Goal: Task Accomplishment & Management: Manage account settings

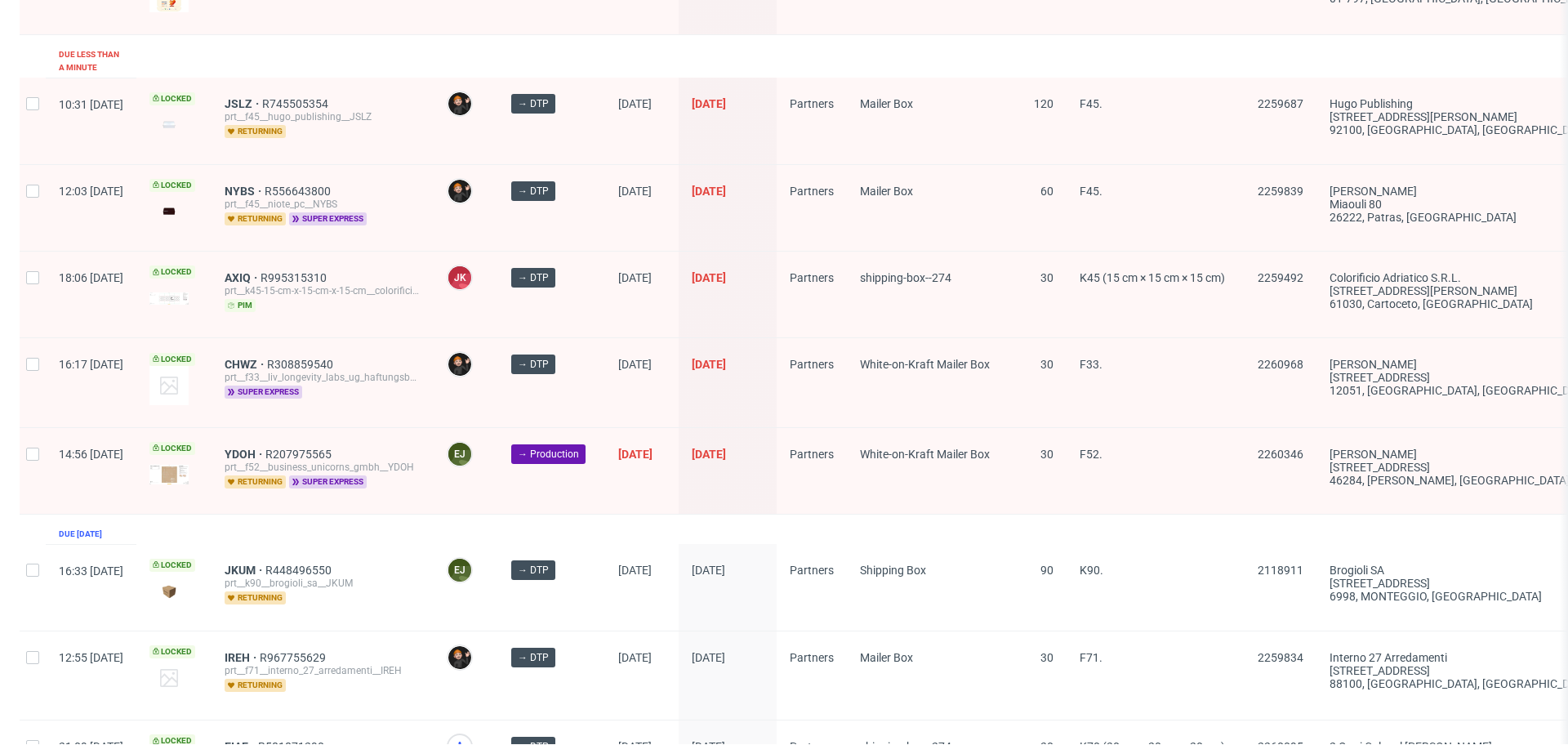
scroll to position [368, 0]
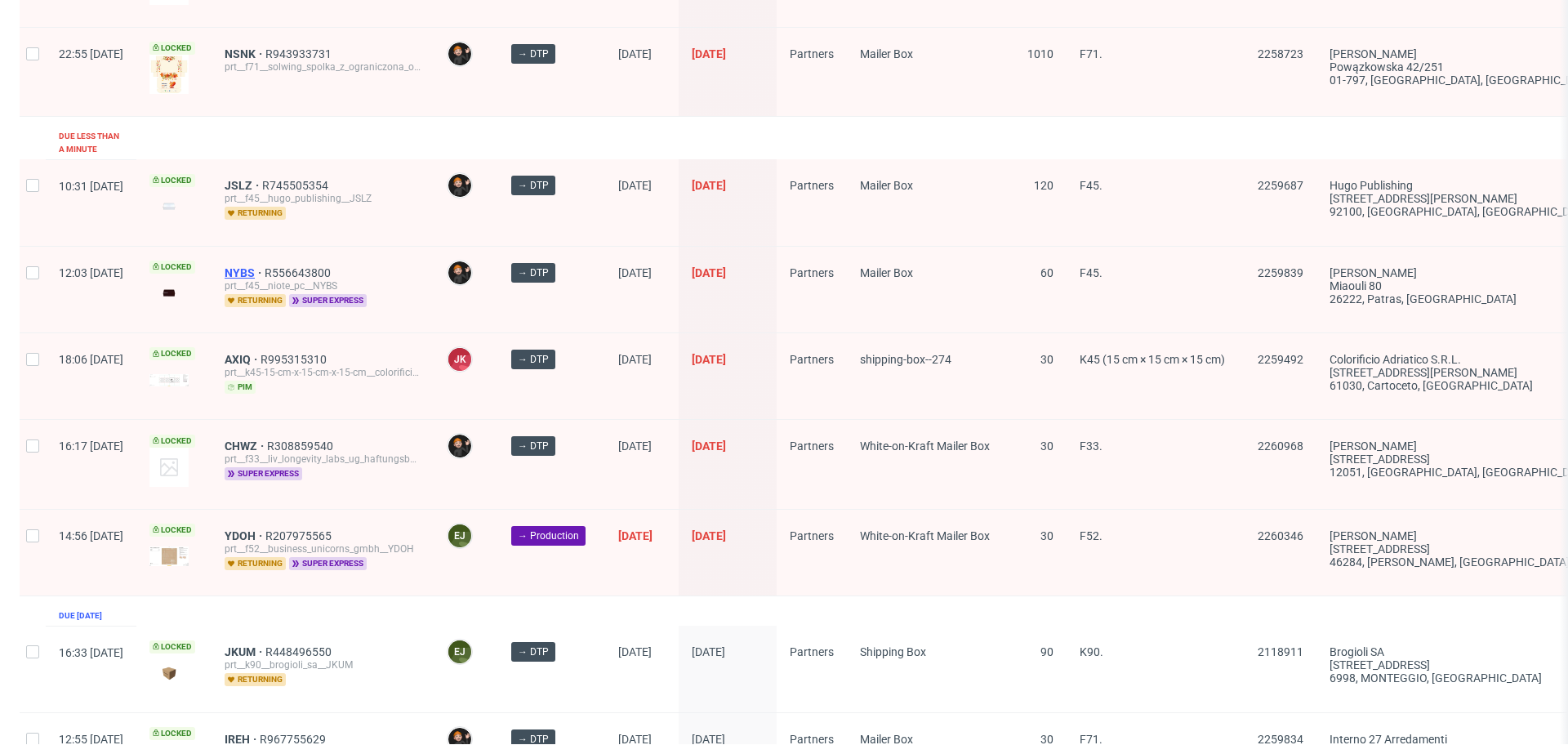
click at [265, 267] on span "NYBS" at bounding box center [244, 273] width 40 height 13
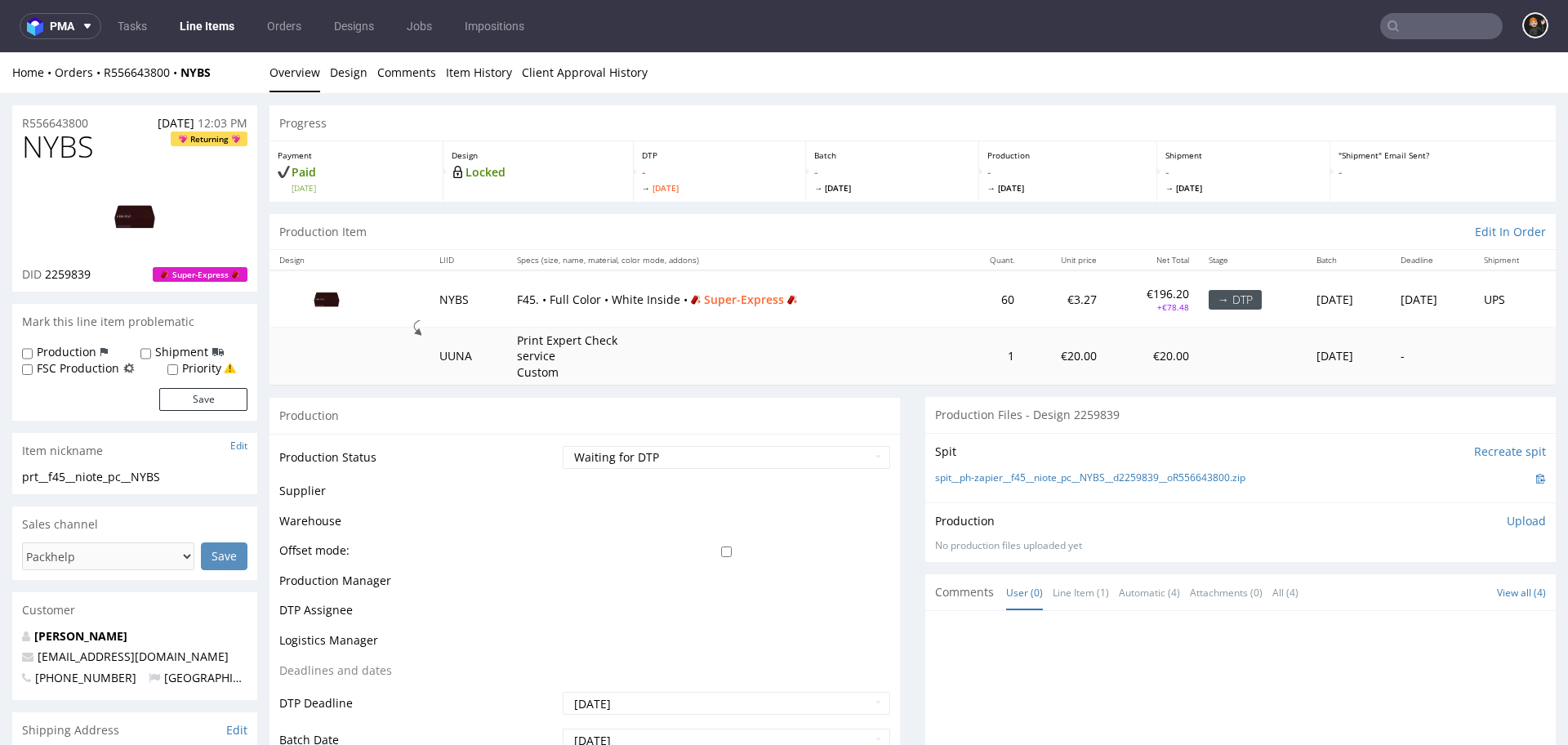
click at [1025, 114] on div "Progress" at bounding box center [912, 124] width 1286 height 36
select select "dtp_in_process"
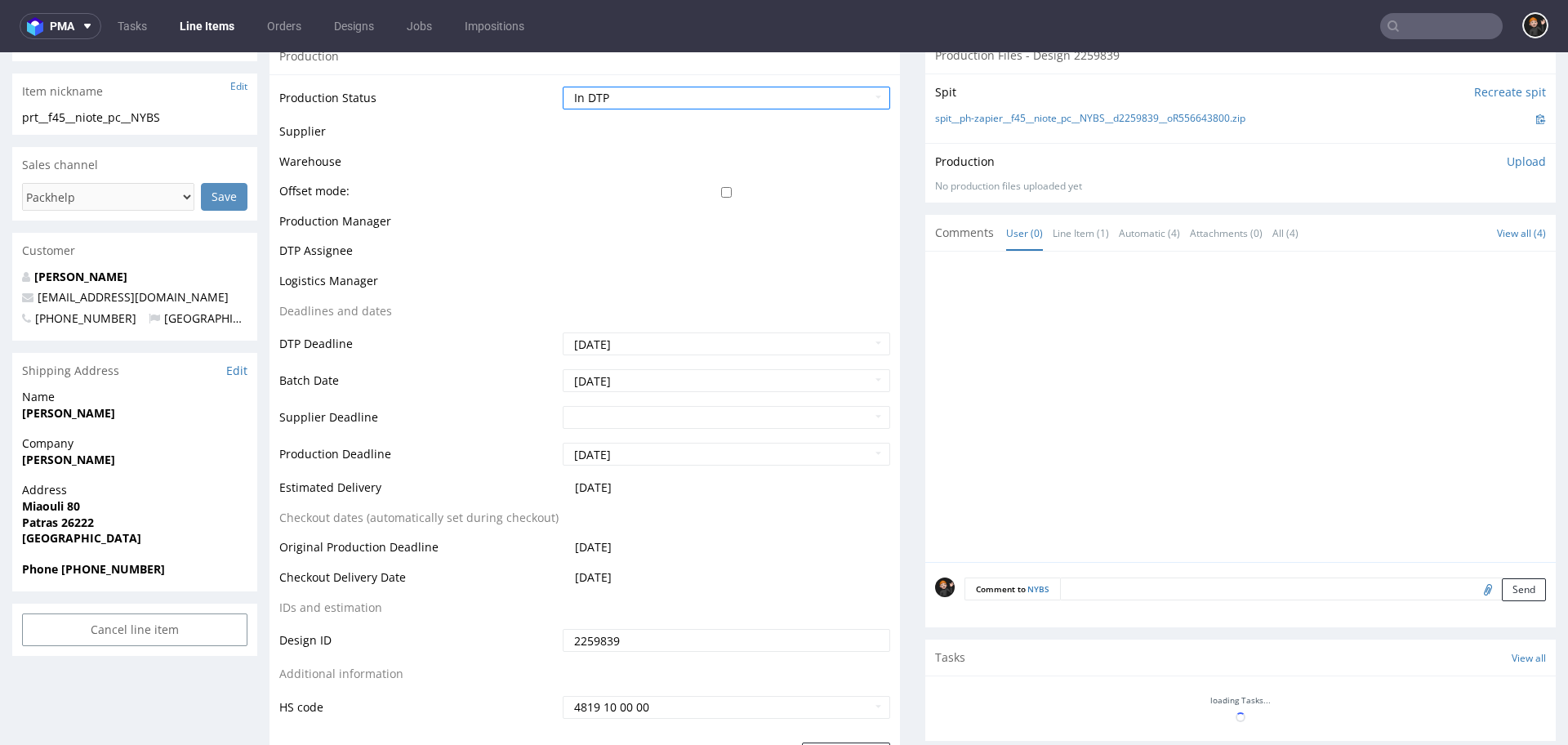
scroll to position [458, 0]
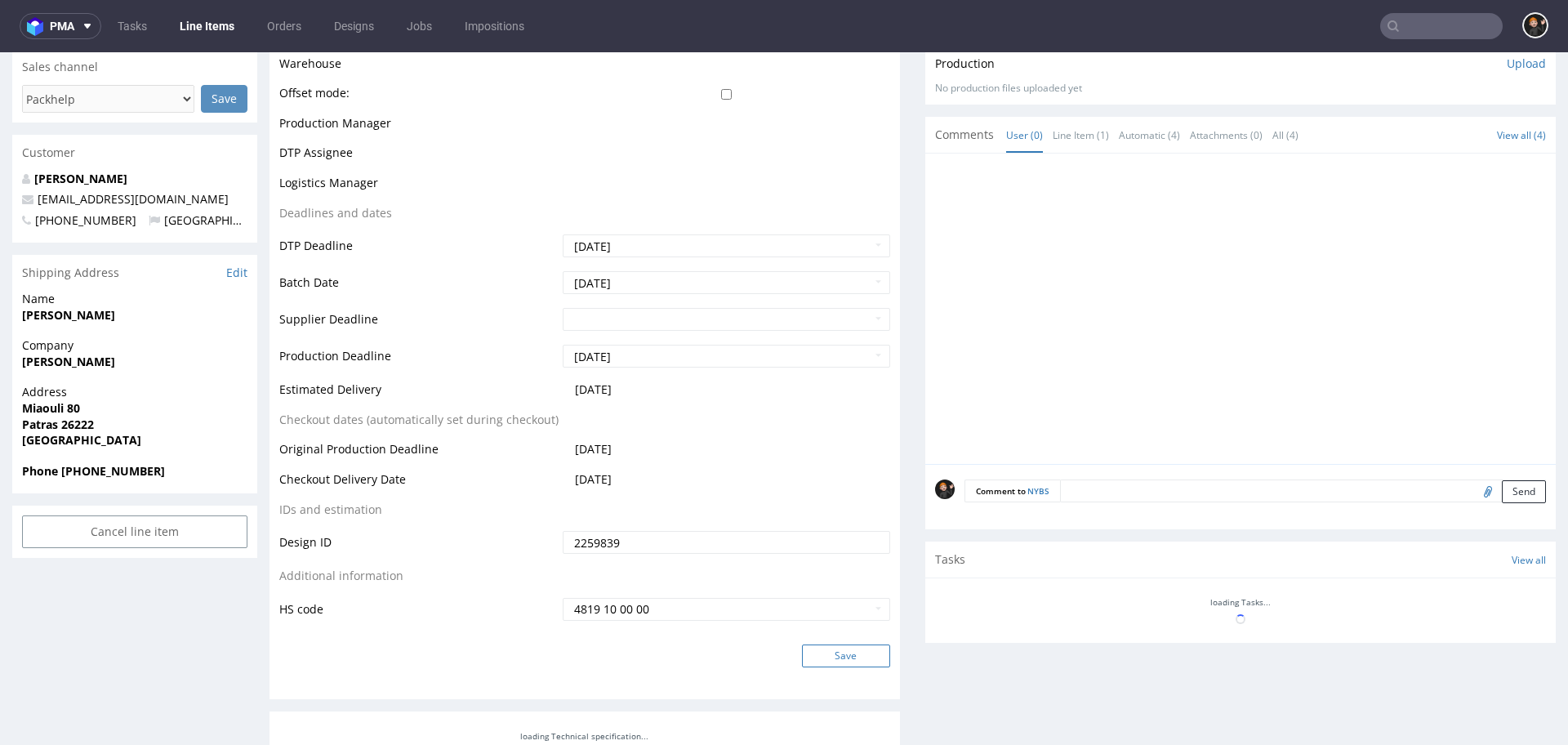
click at [829, 645] on button "Save" at bounding box center [845, 656] width 88 height 23
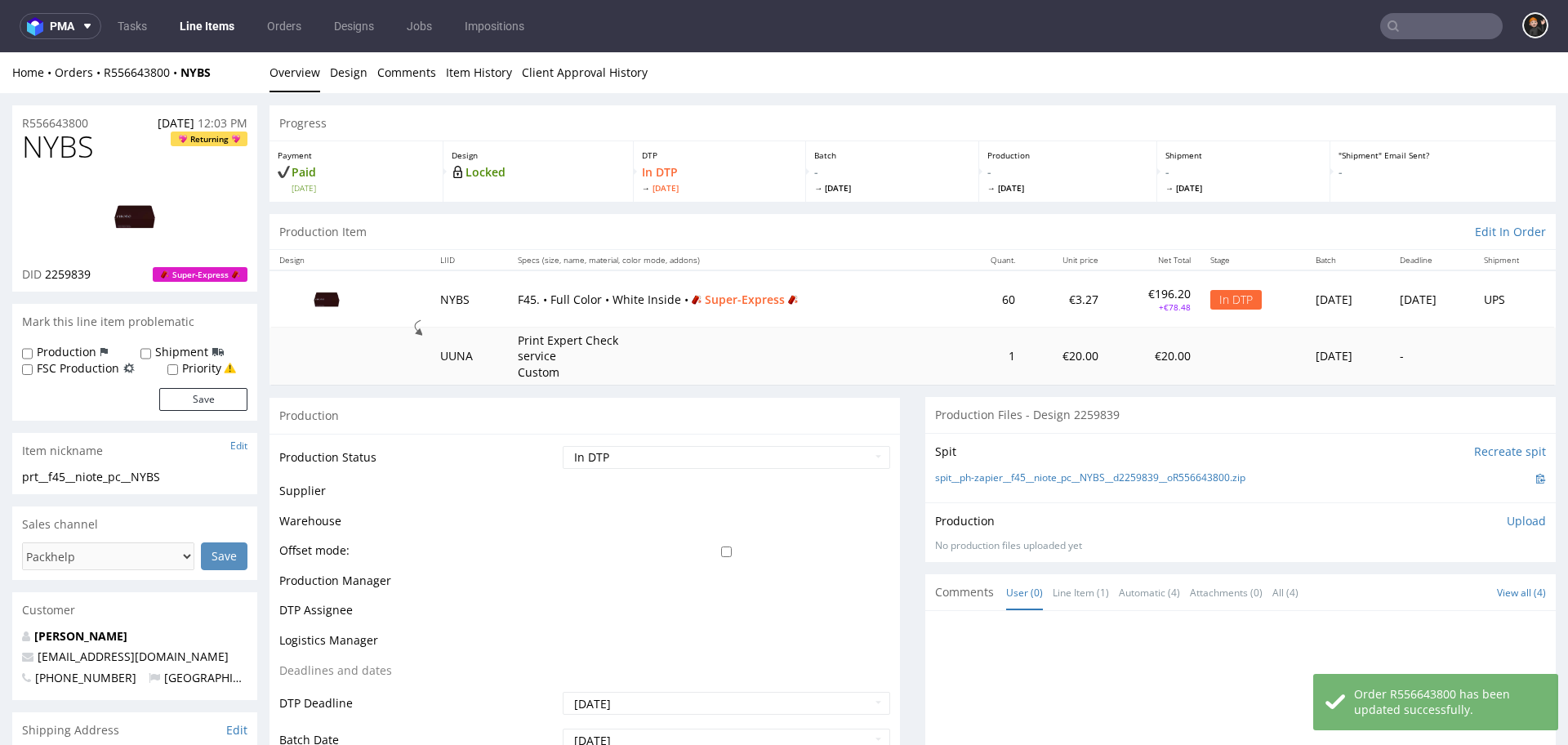
scroll to position [0, 0]
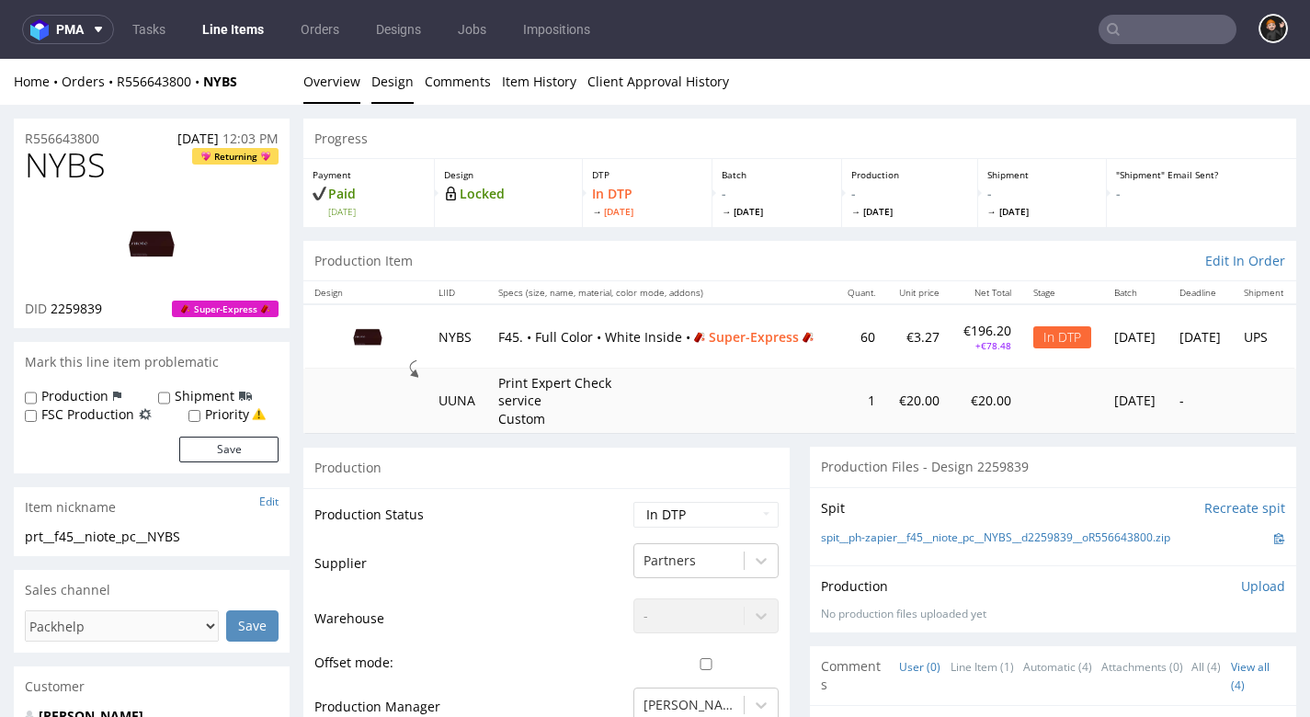
click at [403, 88] on link "Design" at bounding box center [392, 81] width 42 height 45
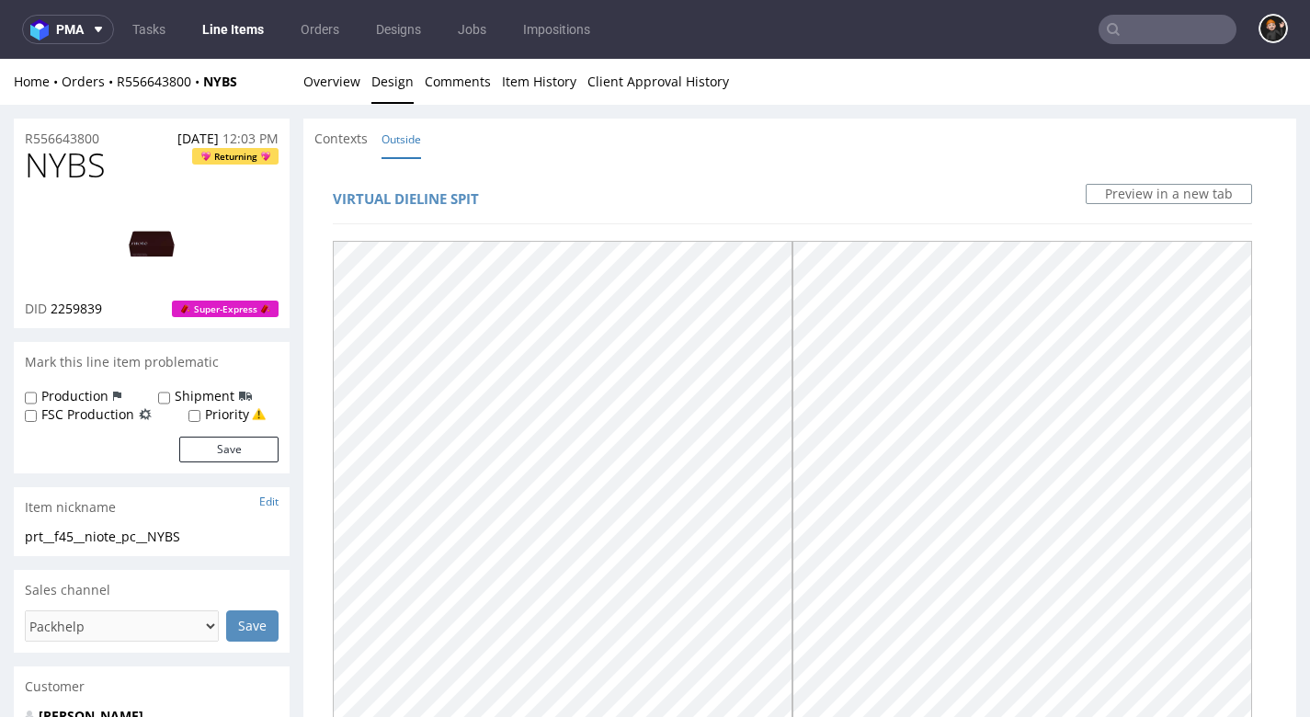
click at [143, 237] on img at bounding box center [151, 243] width 147 height 83
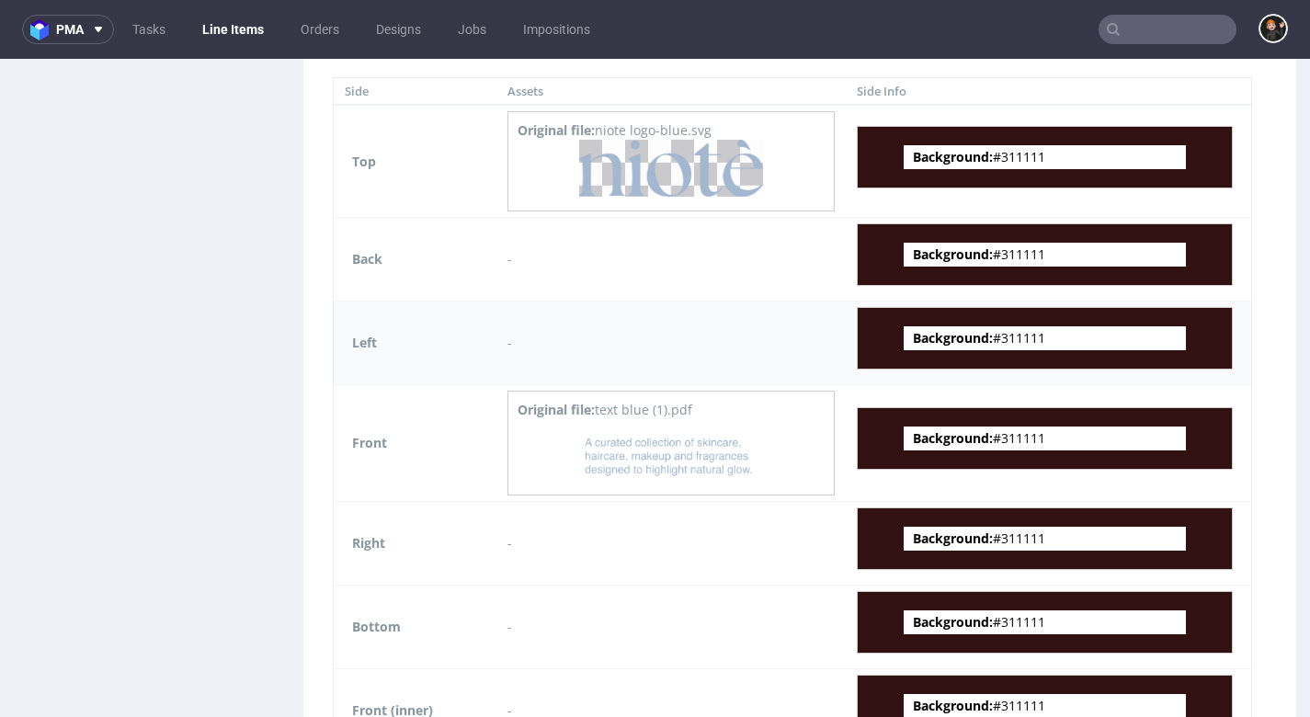
scroll to position [958, 0]
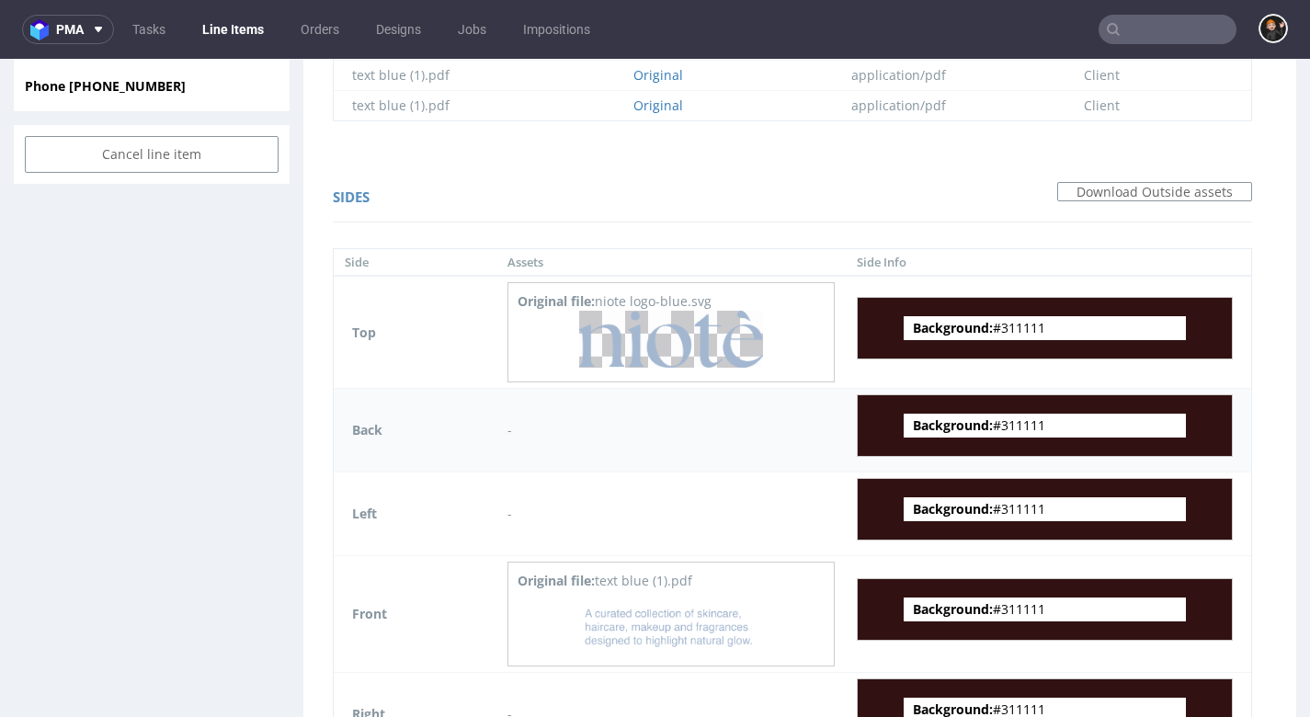
click at [698, 442] on td "-" at bounding box center [670, 431] width 349 height 84
click at [679, 342] on img at bounding box center [671, 339] width 184 height 57
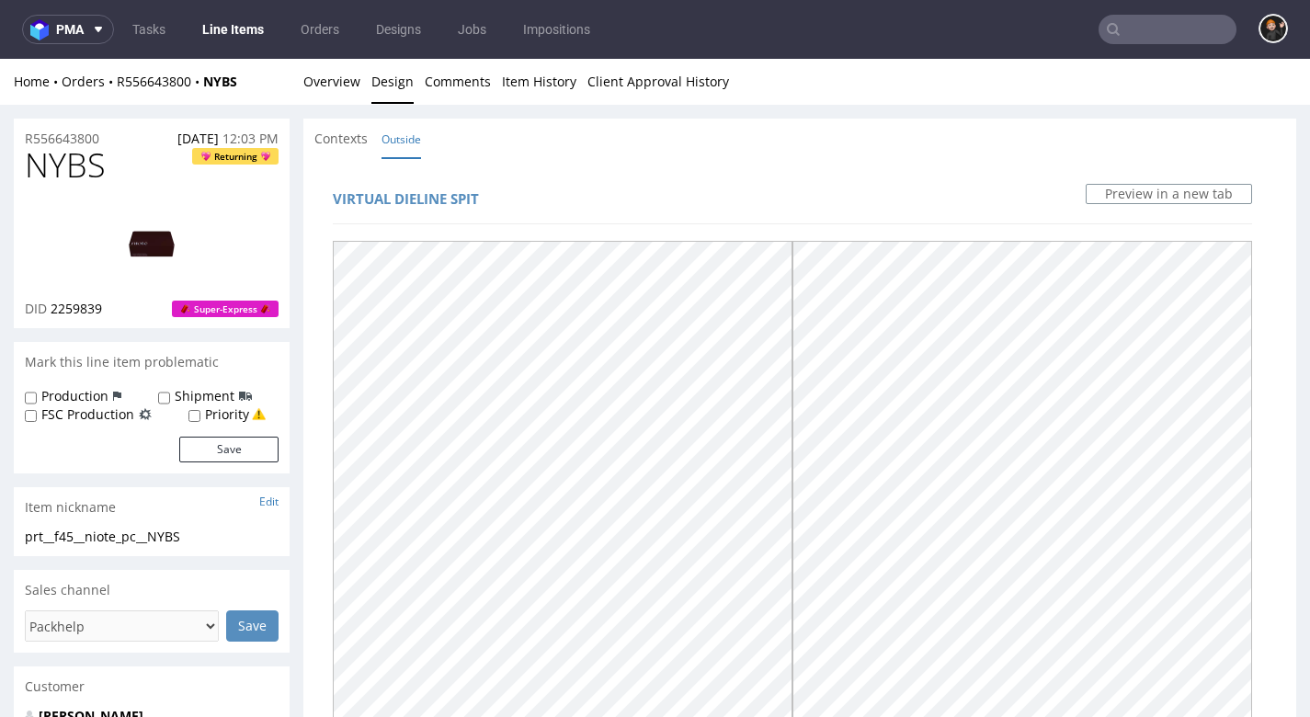
scroll to position [0, 0]
click at [315, 76] on link "Overview" at bounding box center [331, 81] width 57 height 45
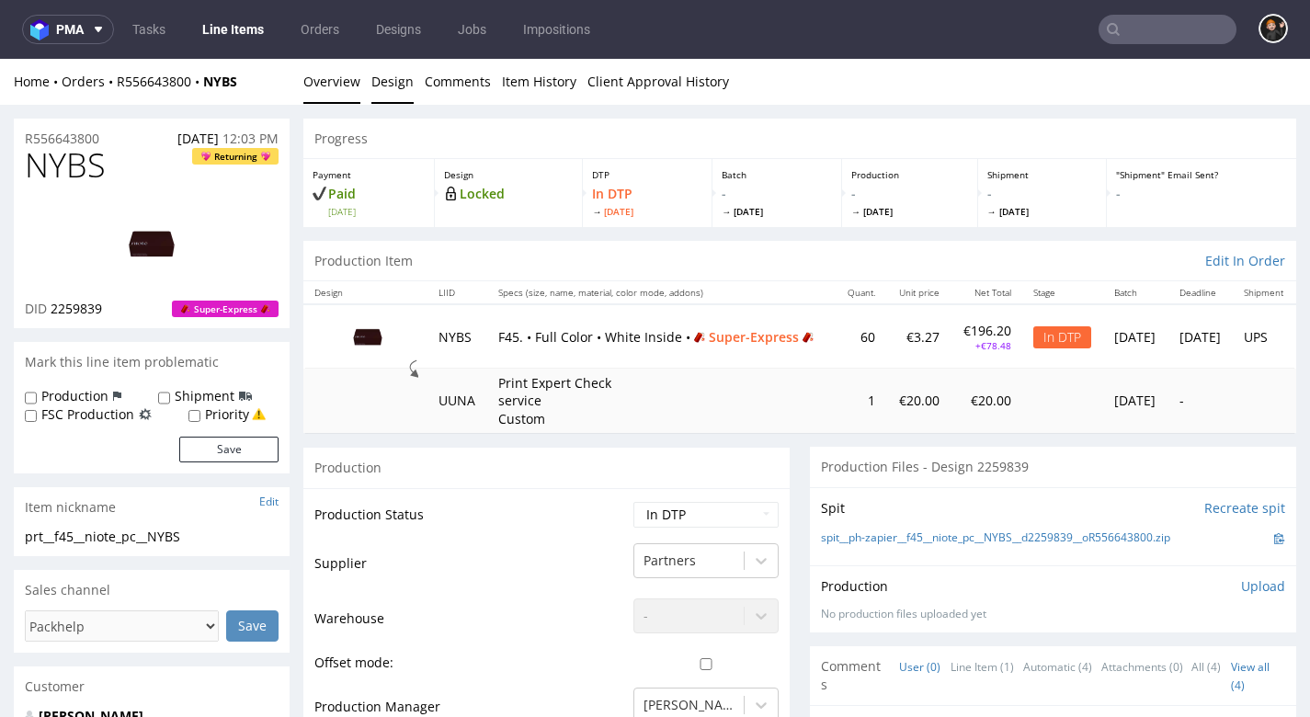
click at [384, 85] on link "Design" at bounding box center [392, 81] width 42 height 45
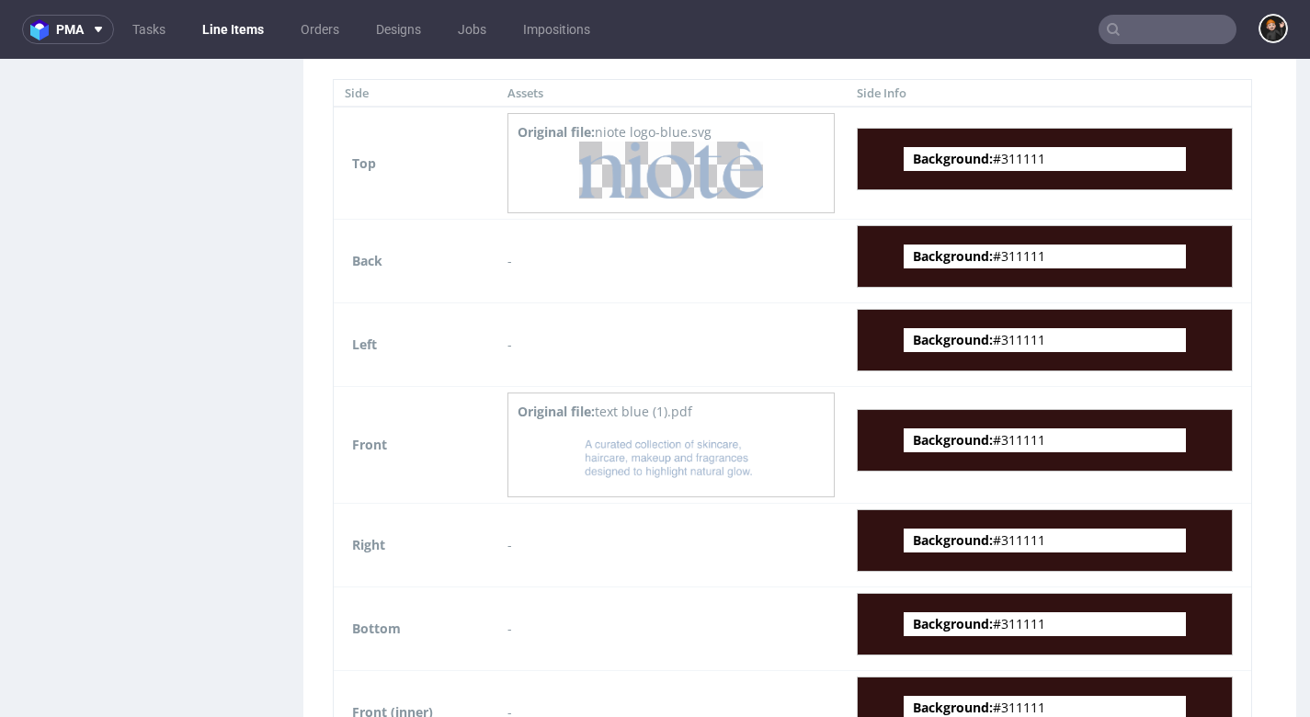
scroll to position [1130, 0]
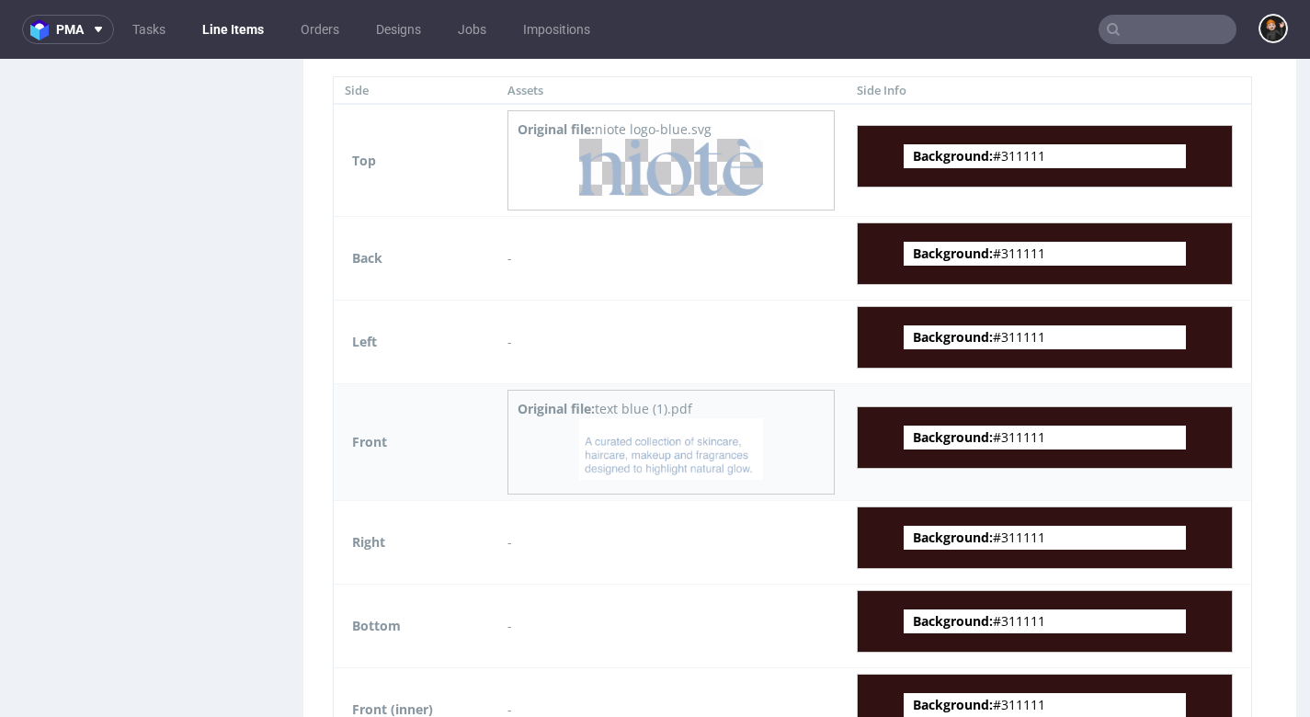
click at [705, 460] on img at bounding box center [671, 449] width 184 height 62
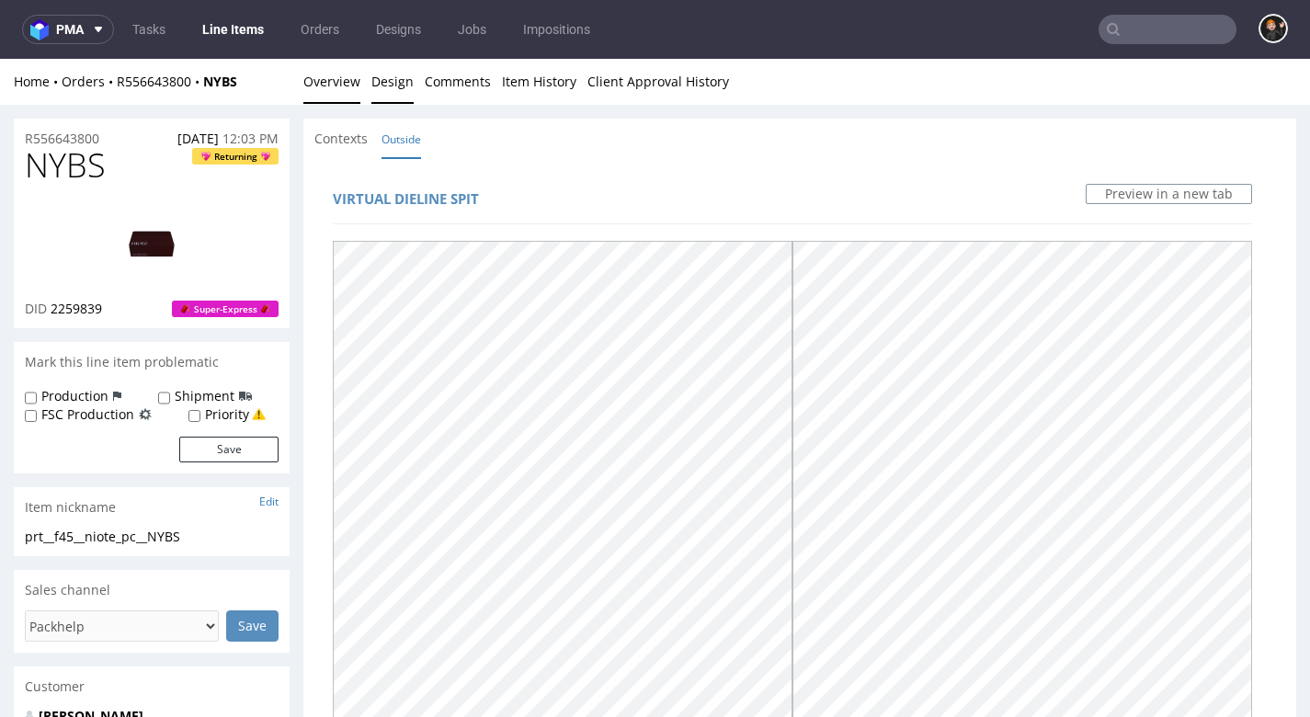
scroll to position [0, 0]
click at [310, 80] on link "Overview" at bounding box center [331, 81] width 57 height 45
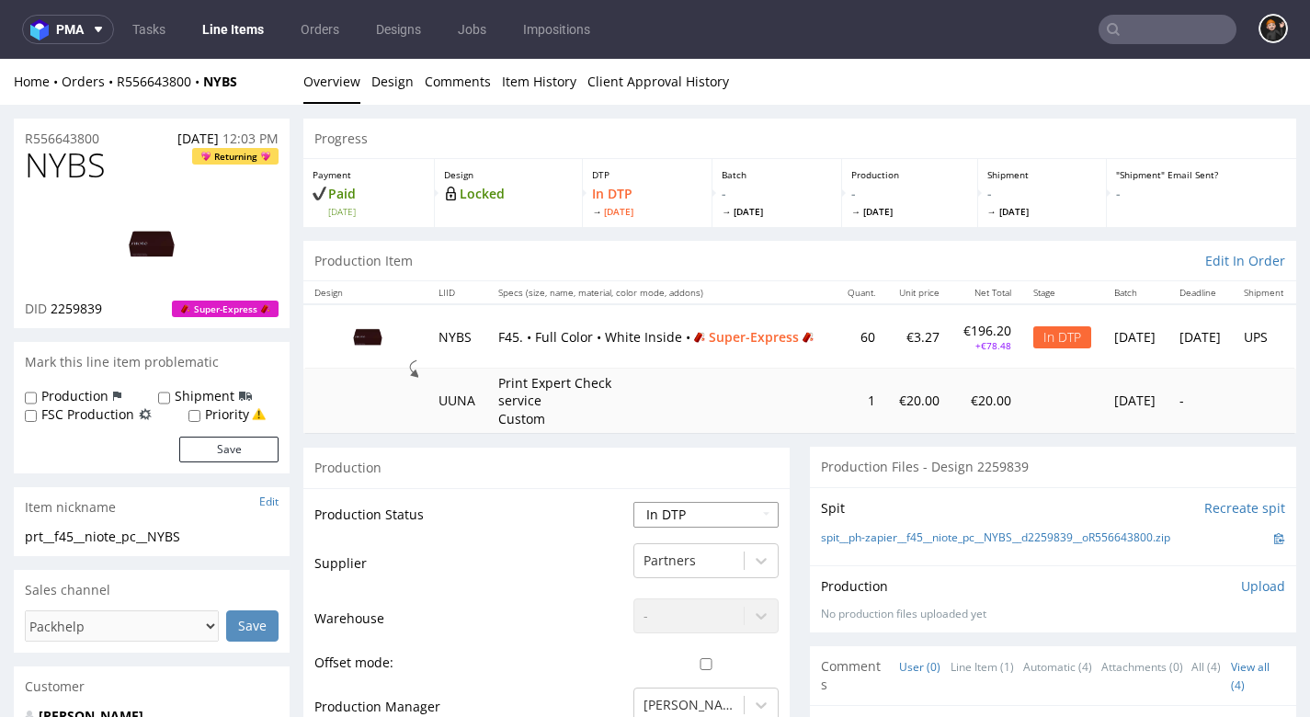
select select "dtp_ca_needed"
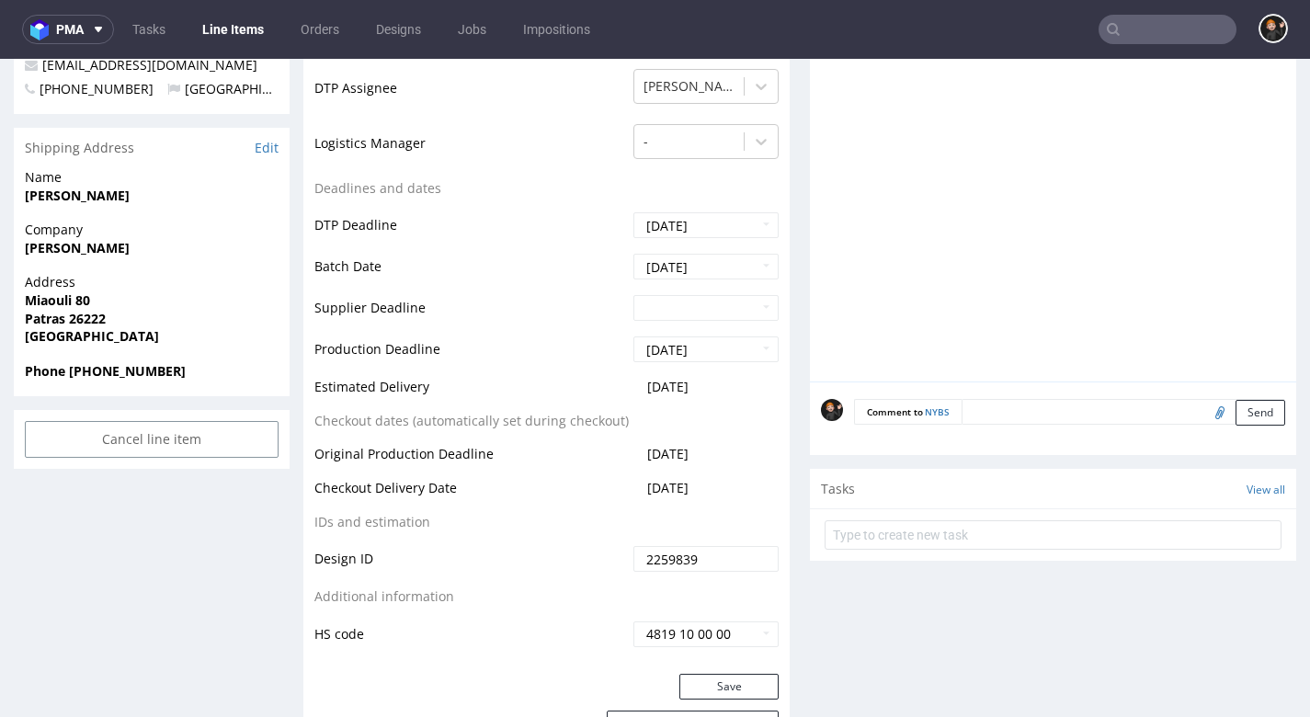
scroll to position [680, 0]
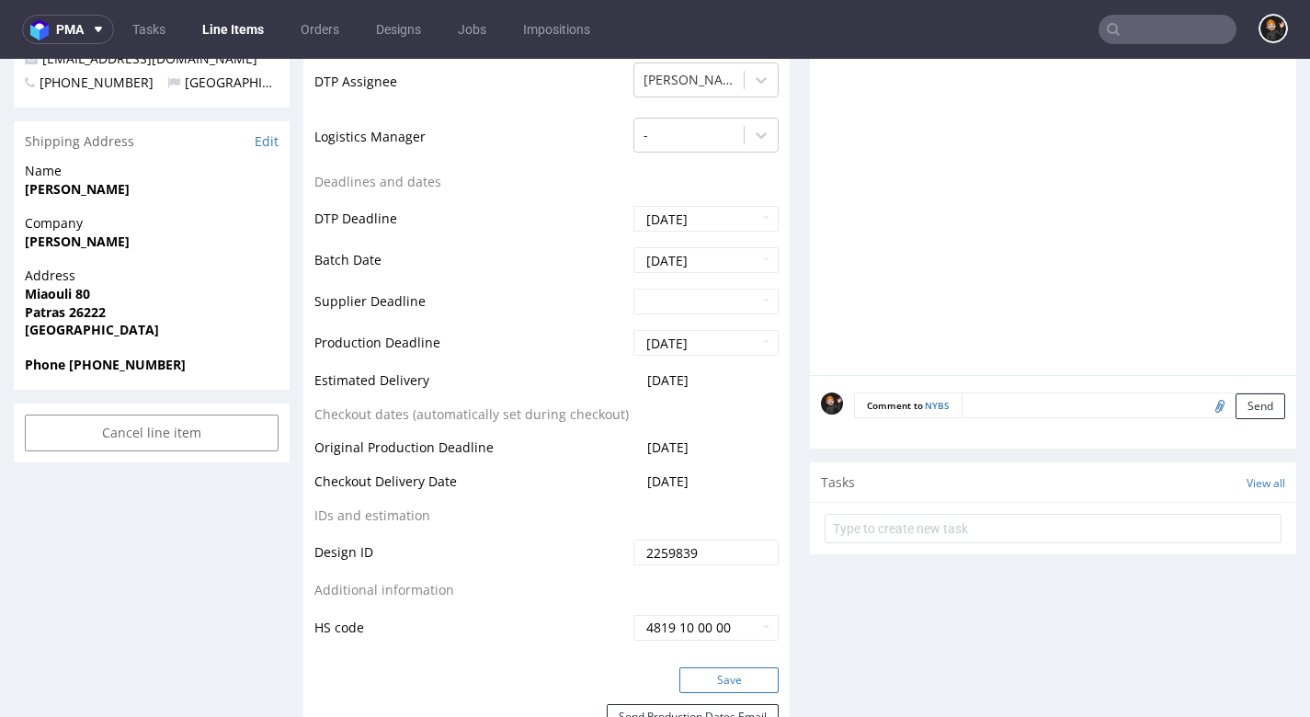
click at [759, 667] on button "Save" at bounding box center [728, 680] width 99 height 26
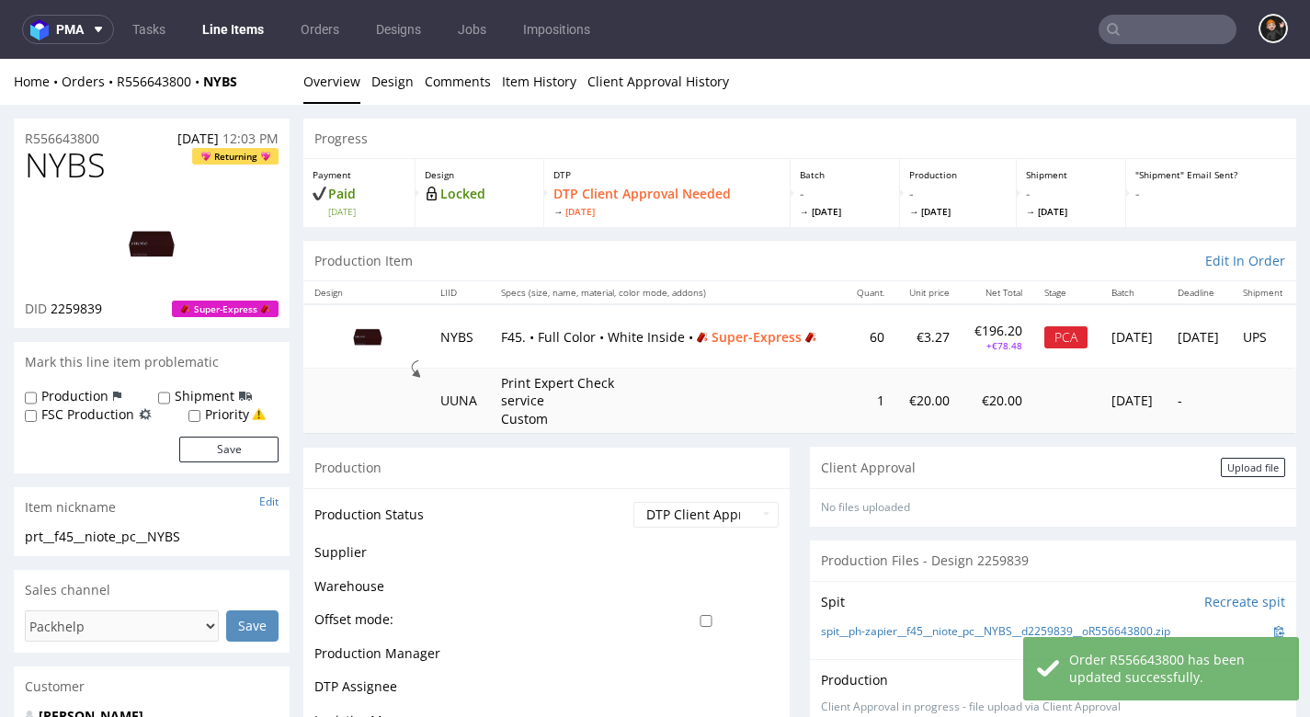
scroll to position [59, 0]
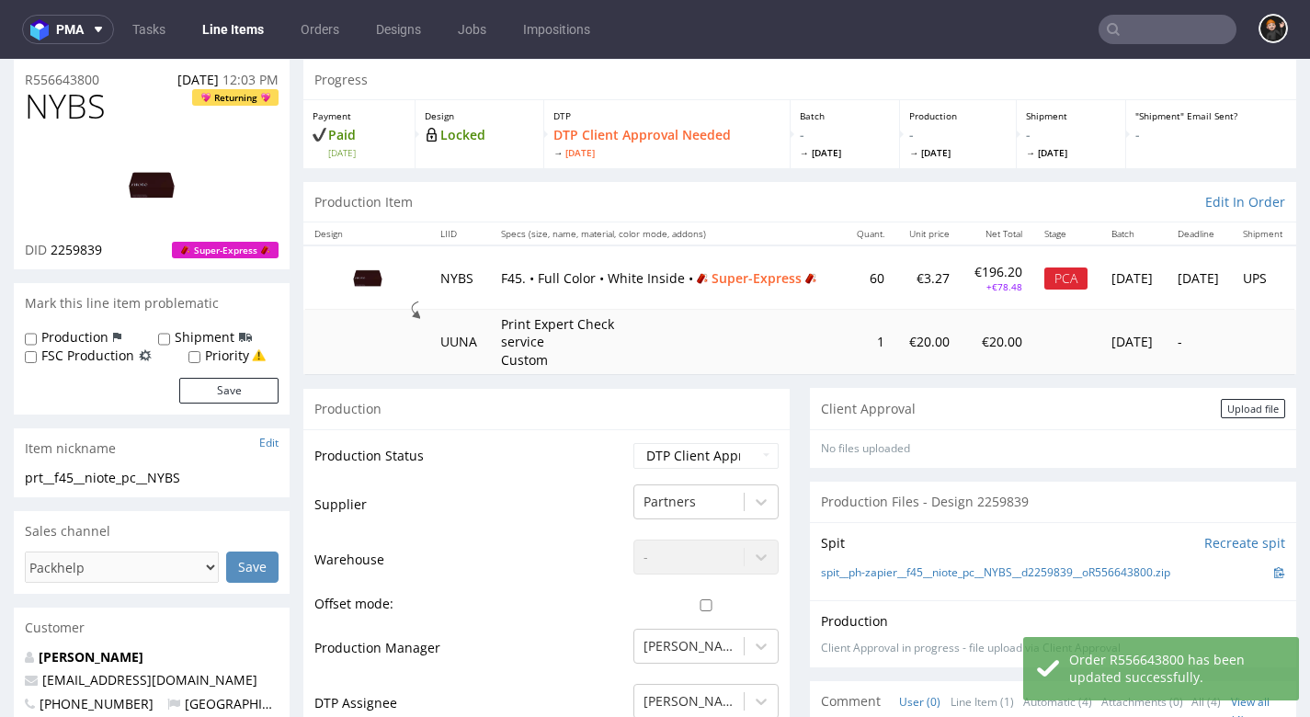
click at [1233, 459] on section "Client Approval Upload file No files uploaded Files for the Client Choose file …" at bounding box center [1053, 428] width 486 height 80
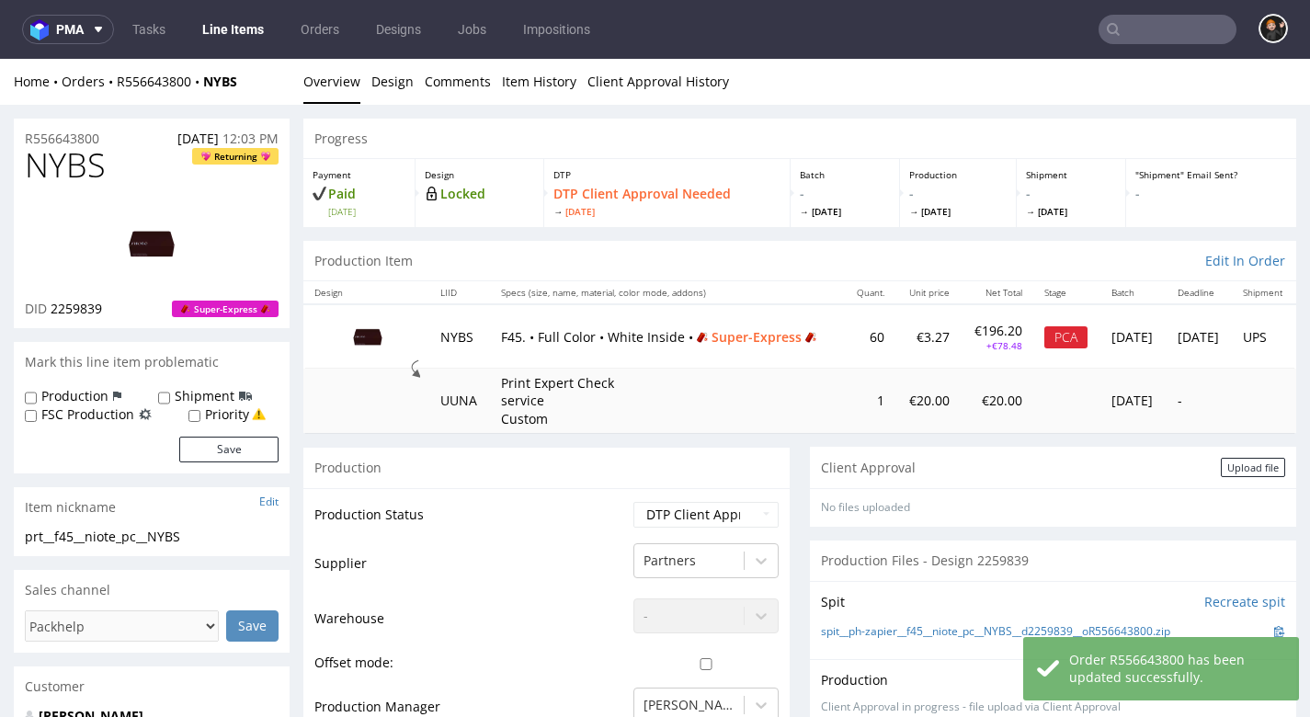
click at [1250, 464] on div "Upload file" at bounding box center [1252, 467] width 64 height 19
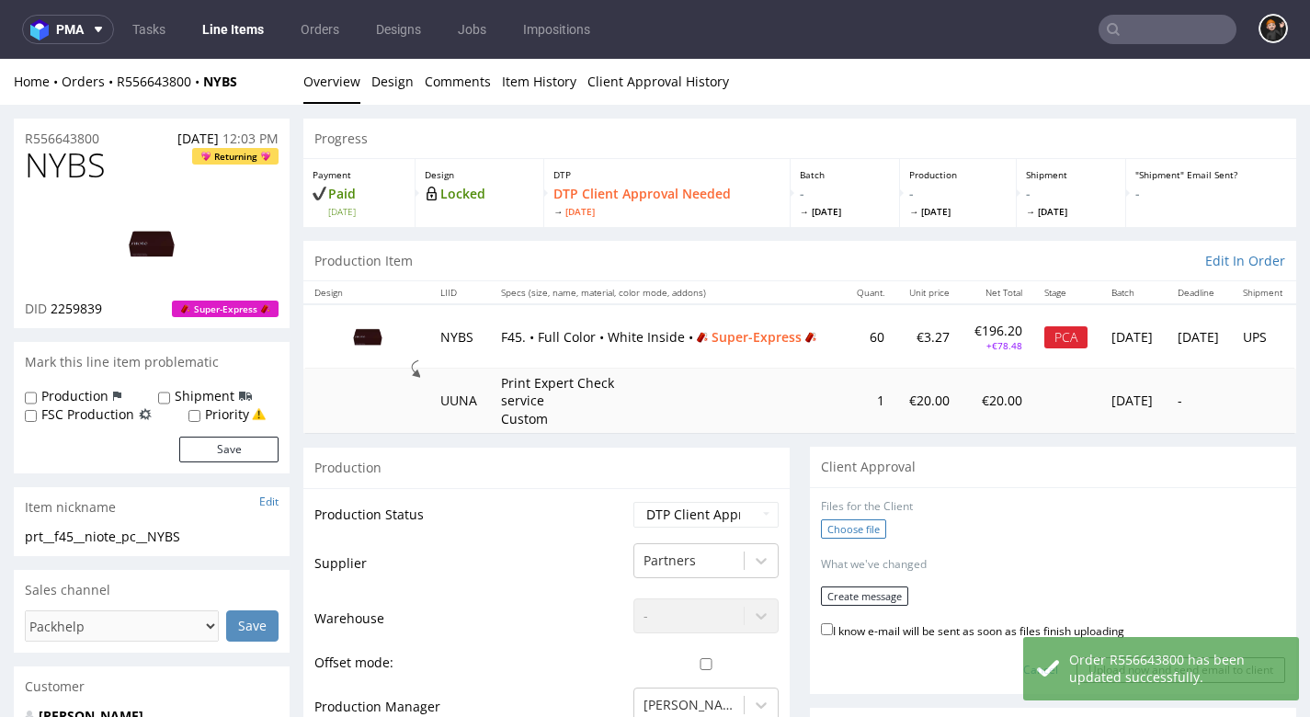
click at [857, 533] on div "Choose file" at bounding box center [1053, 531] width 464 height 24
click at [854, 527] on label "Choose file" at bounding box center [853, 528] width 65 height 19
click at [0, 59] on input "Choose file" at bounding box center [0, 59] width 0 height 0
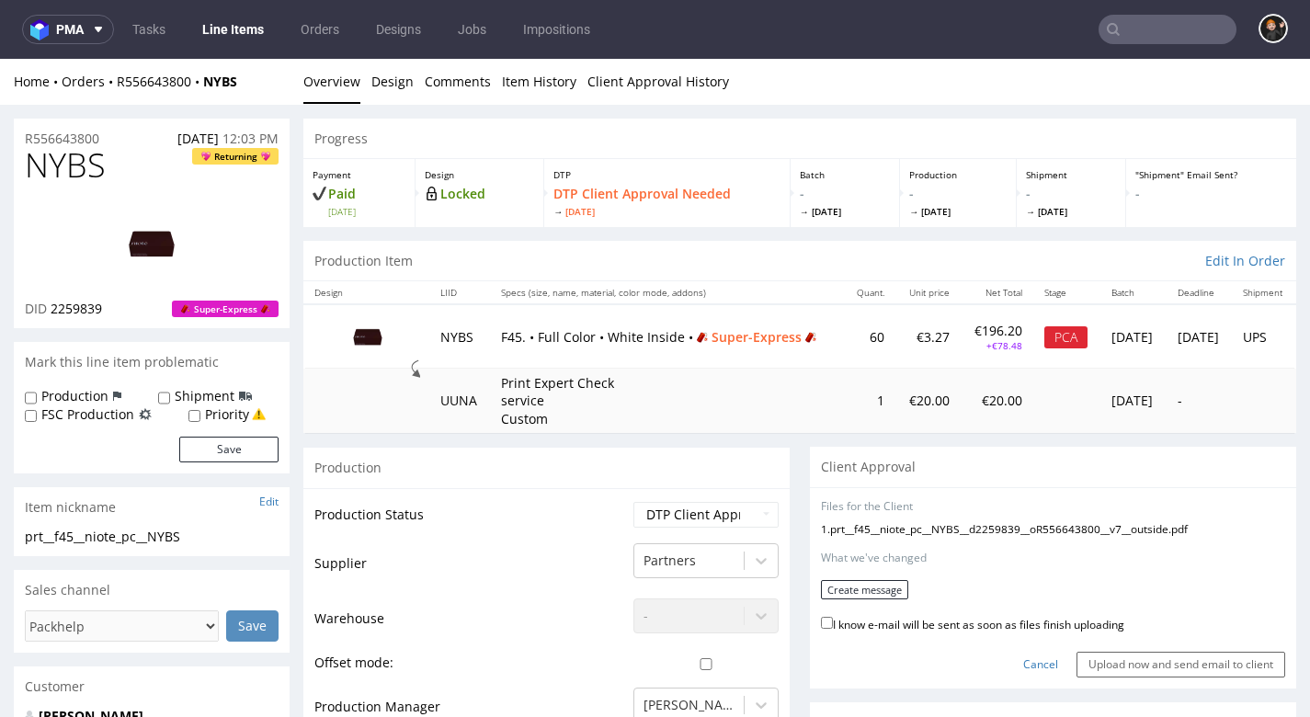
click at [910, 620] on label "I know e-mail will be sent as soon as files finish uploading" at bounding box center [972, 623] width 303 height 20
click at [833, 620] on input "I know e-mail will be sent as soon as files finish uploading" at bounding box center [827, 623] width 12 height 12
checkbox input "true"
click at [886, 592] on button "Create message" at bounding box center [864, 589] width 87 height 19
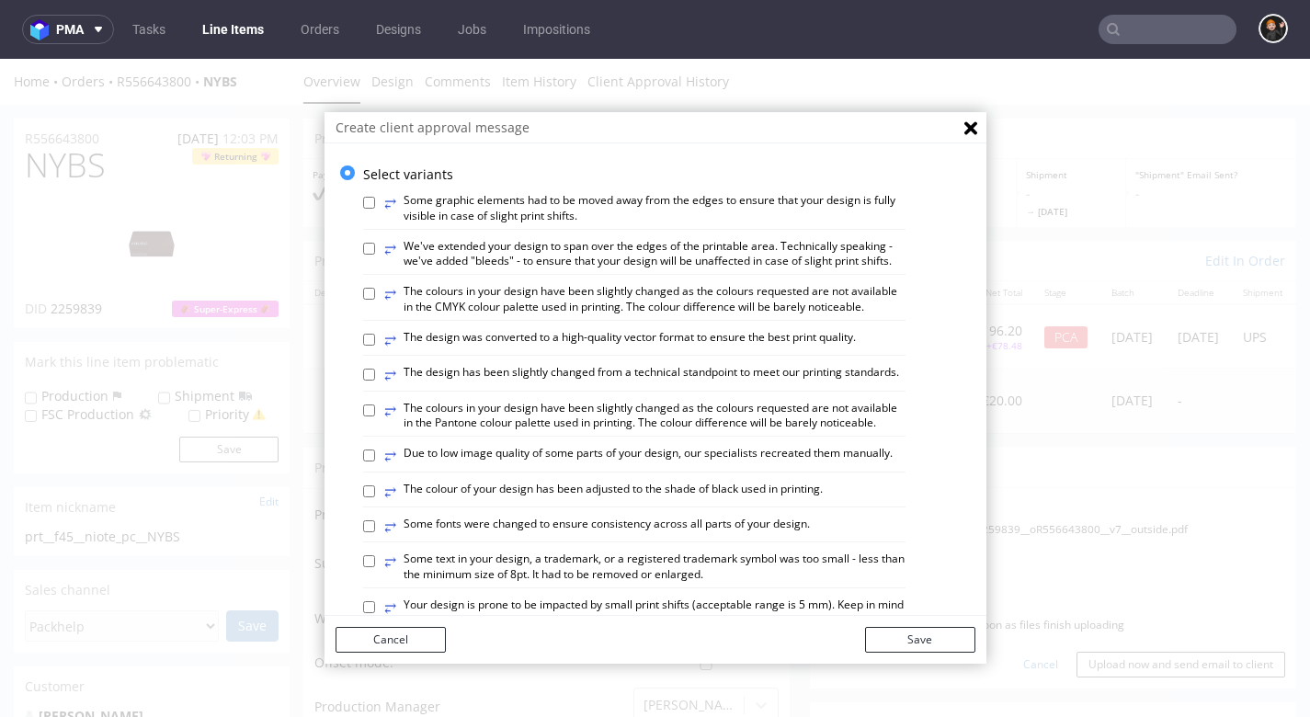
click at [659, 365] on label "⥂ The design has been slightly changed from a technical standpoint to meet our …" at bounding box center [641, 375] width 515 height 20
click at [375, 369] on input "⥂ The design has been slightly changed from a technical standpoint to meet our …" at bounding box center [369, 375] width 12 height 12
checkbox input "true"
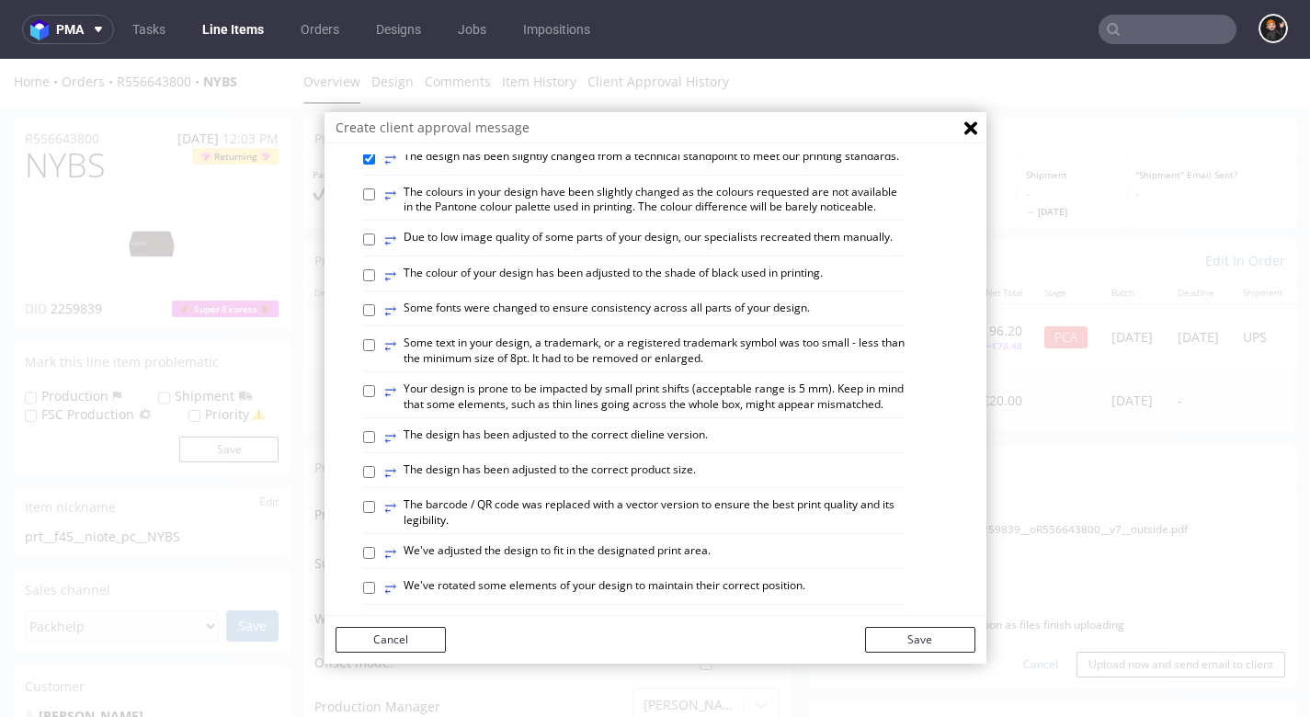
scroll to position [217, 0]
click at [651, 426] on label "⥂ The design has been adjusted to the correct dieline version." at bounding box center [545, 436] width 323 height 20
click at [375, 430] on input "⥂ The design has been adjusted to the correct dieline version." at bounding box center [369, 436] width 12 height 12
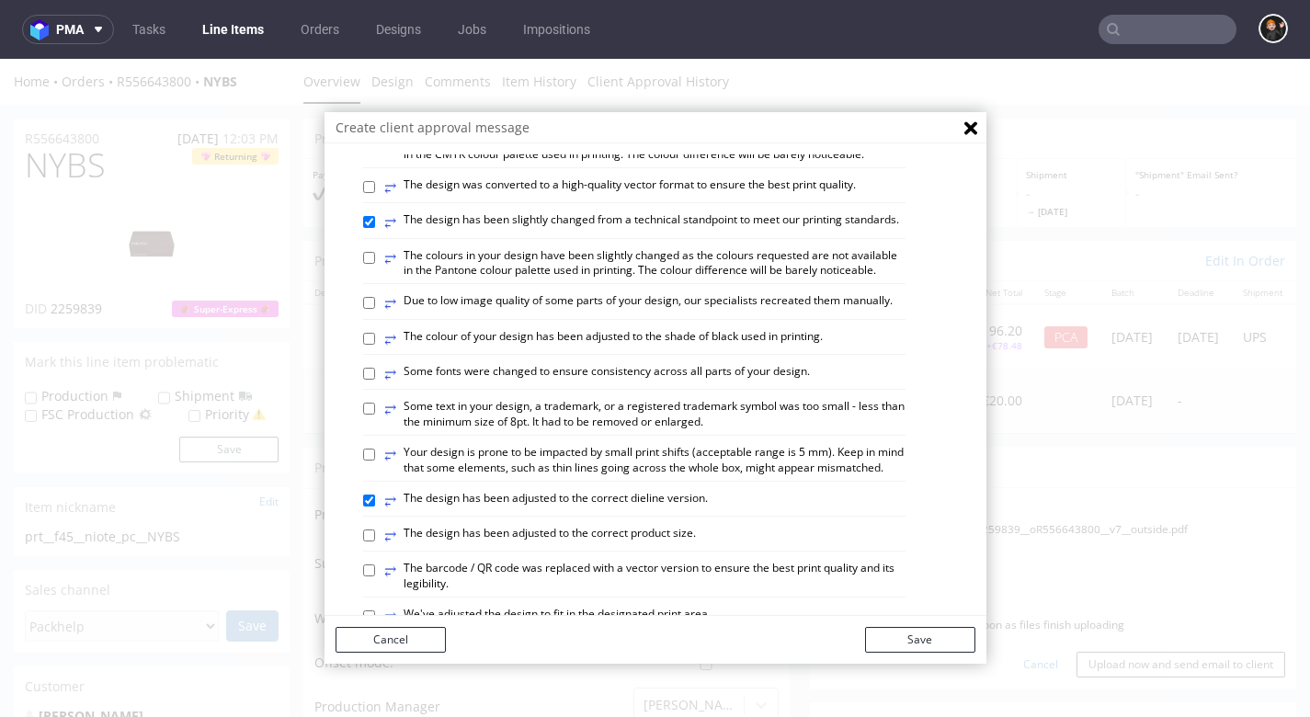
scroll to position [143, 0]
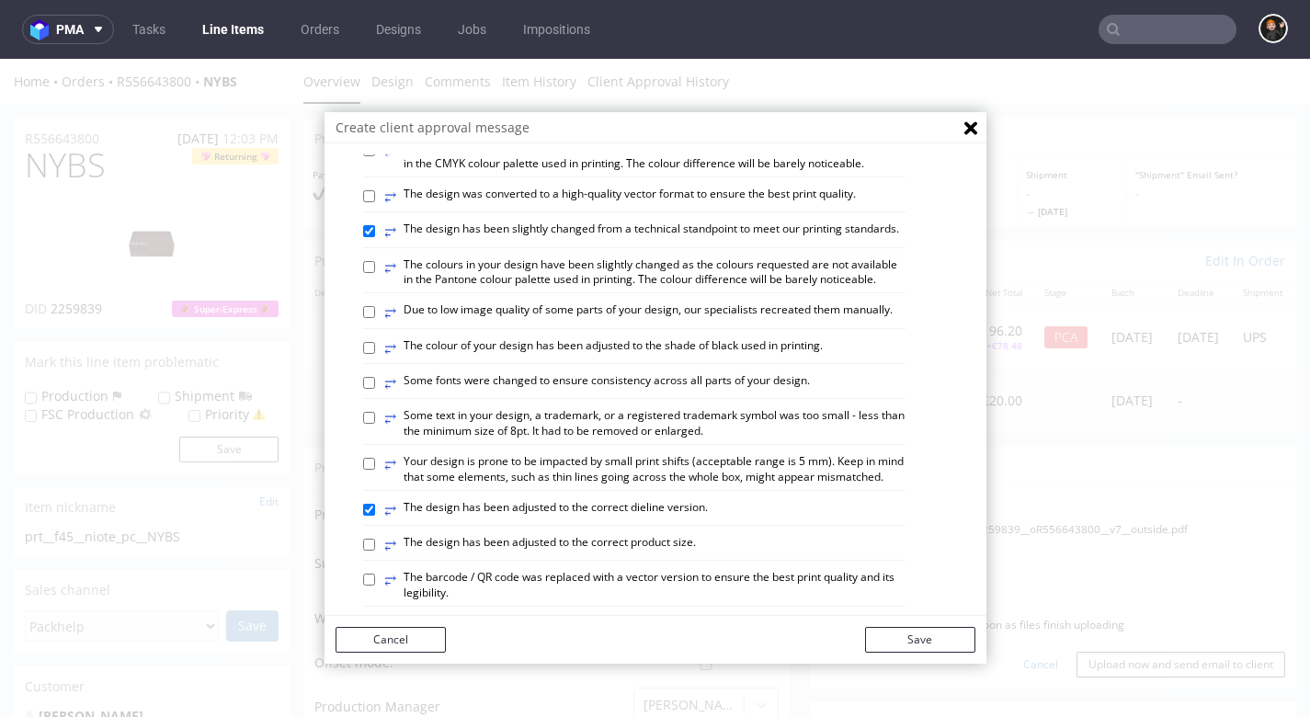
click at [645, 500] on label "⥂ The design has been adjusted to the correct dieline version." at bounding box center [545, 510] width 323 height 20
click at [375, 504] on input "⥂ The design has been adjusted to the correct dieline version." at bounding box center [369, 510] width 12 height 12
checkbox input "false"
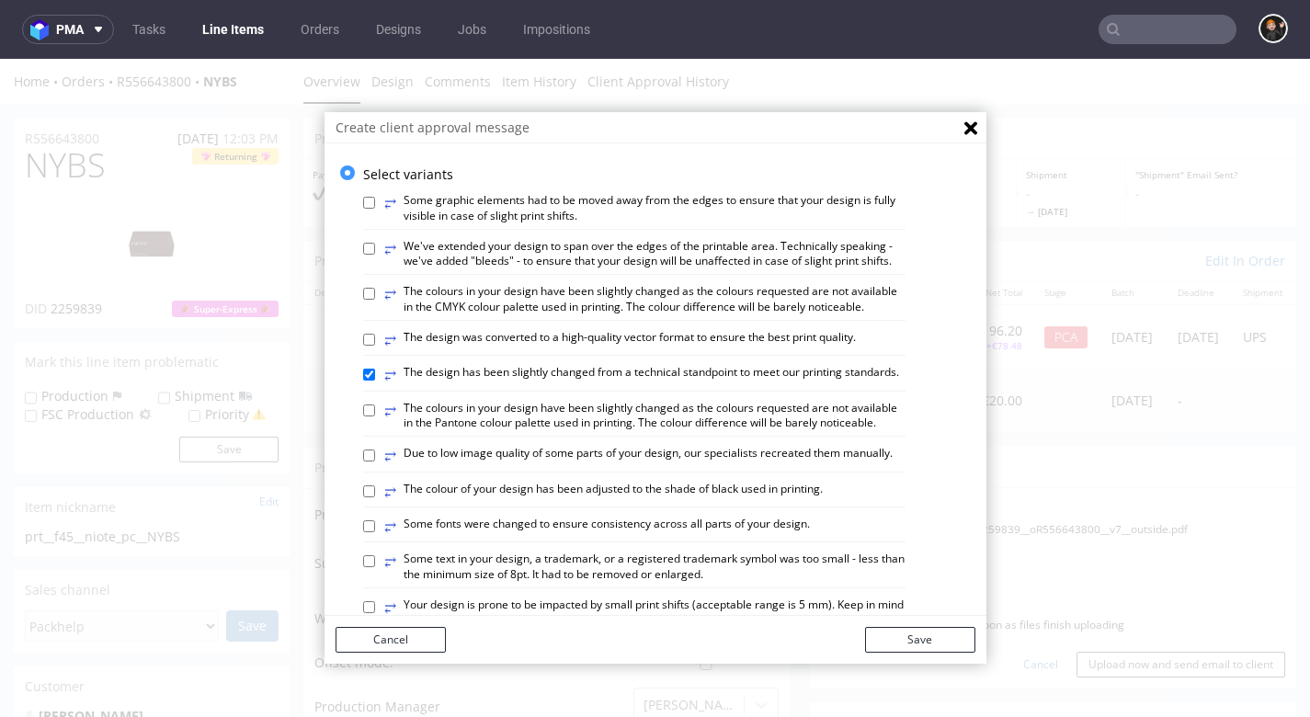
scroll to position [0, 0]
click at [485, 212] on label "⥂ Some graphic elements had to be moved away from the edges to ensure that your…" at bounding box center [644, 208] width 521 height 31
click at [375, 209] on input "⥂ Some graphic elements had to be moved away from the edges to ensure that your…" at bounding box center [369, 203] width 12 height 12
checkbox input "true"
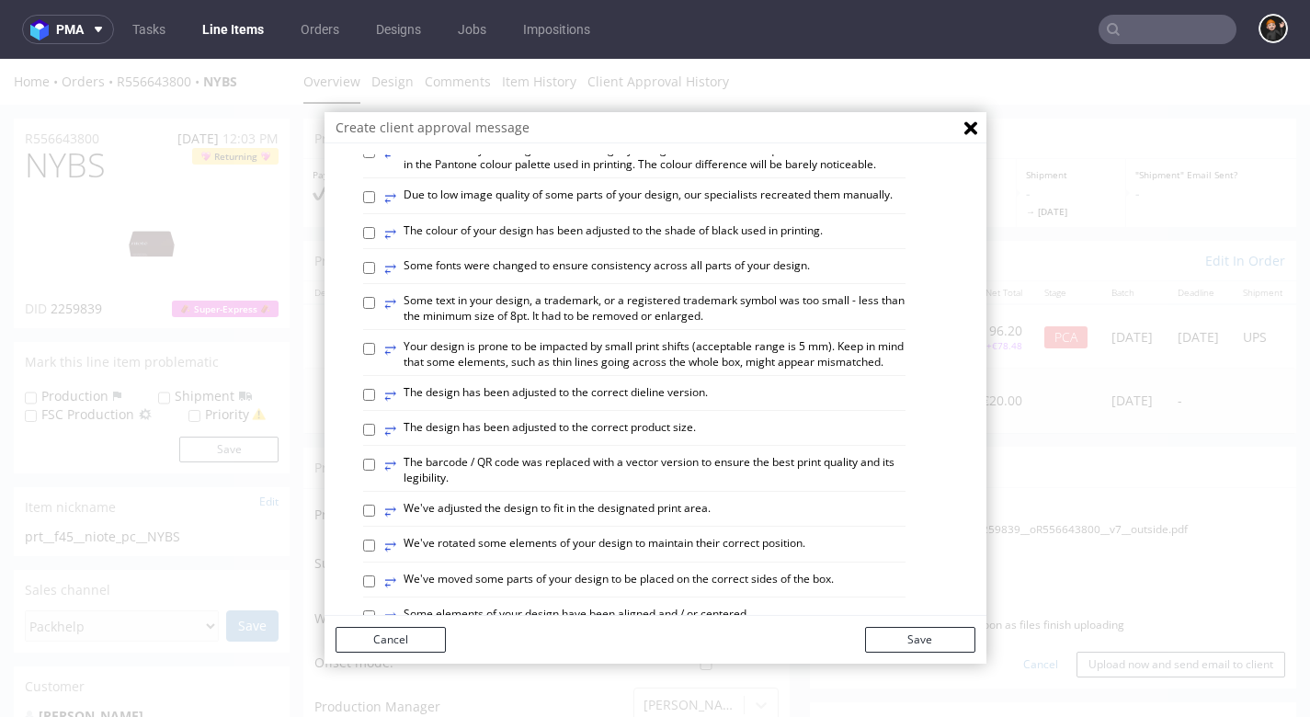
scroll to position [264, 0]
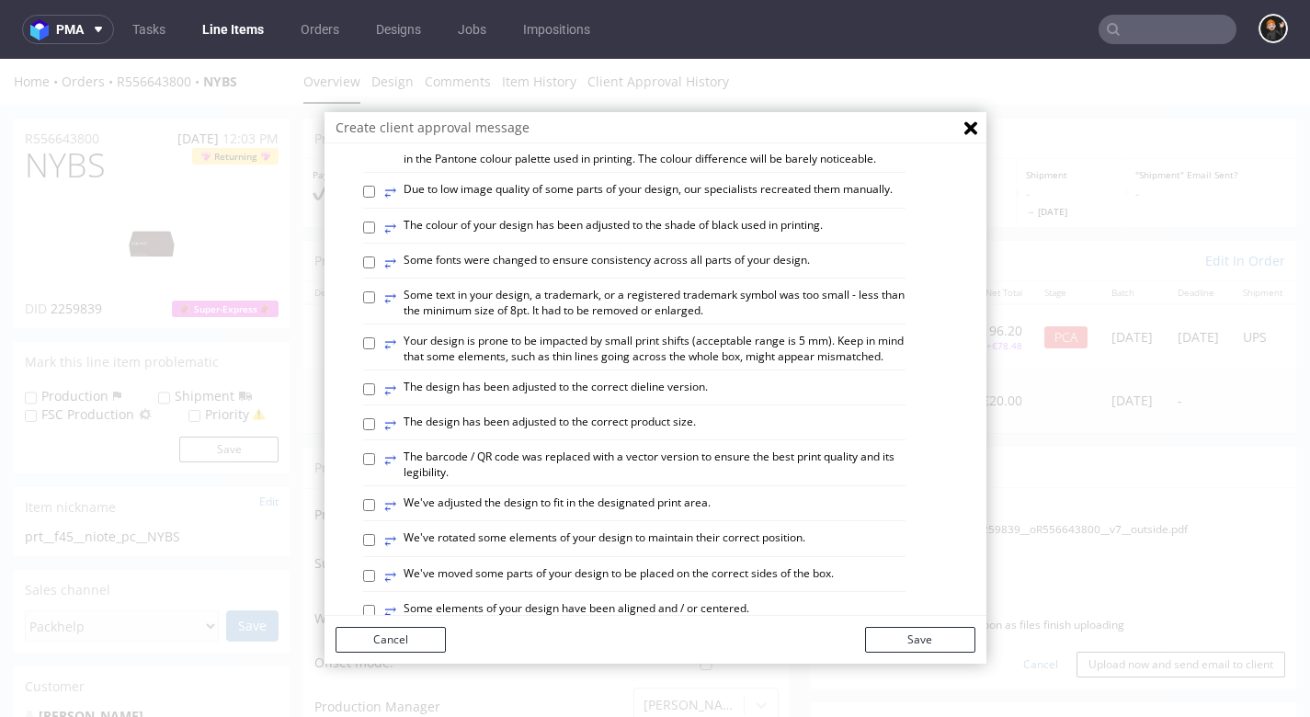
click at [704, 601] on label "⥂ Some elements of your design have been aligned and / or centered." at bounding box center [566, 611] width 365 height 20
click at [375, 605] on input "⥂ Some elements of your design have been aligned and / or centered." at bounding box center [369, 611] width 12 height 12
checkbox input "true"
click at [910, 633] on button "Save" at bounding box center [920, 640] width 110 height 26
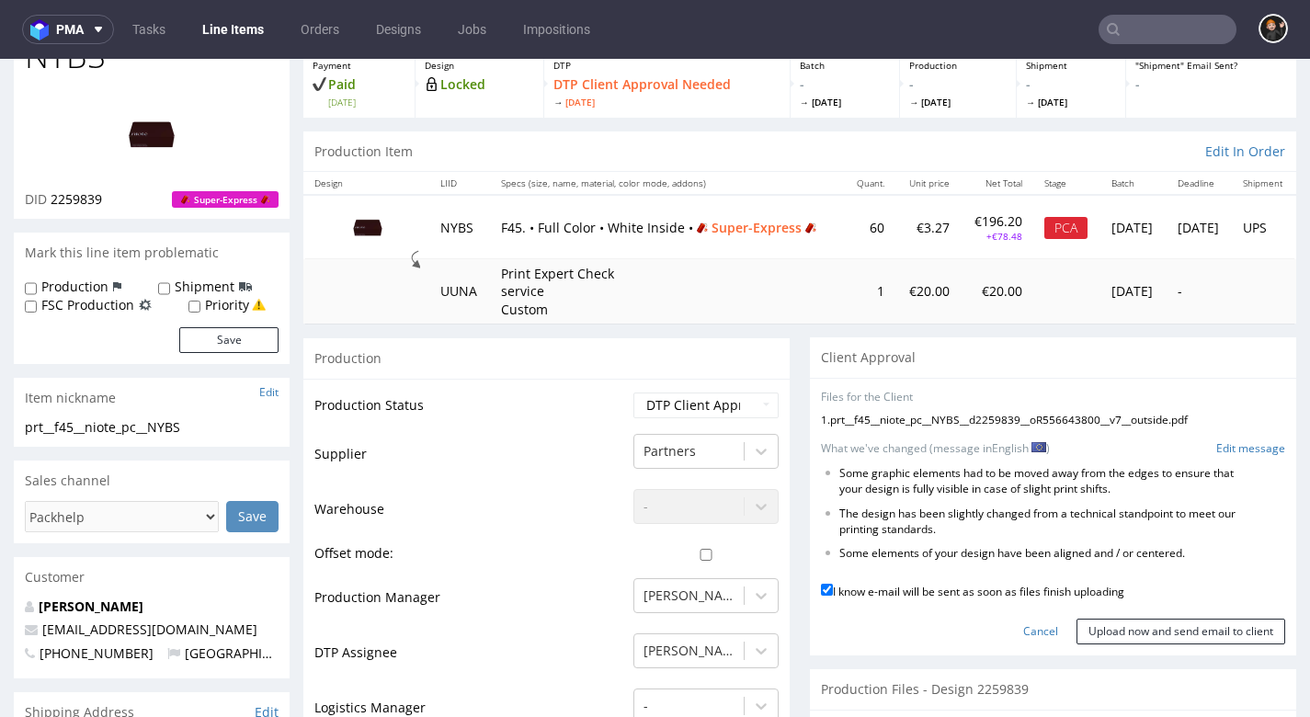
scroll to position [111, 0]
click at [1236, 439] on link "Edit message" at bounding box center [1250, 447] width 69 height 16
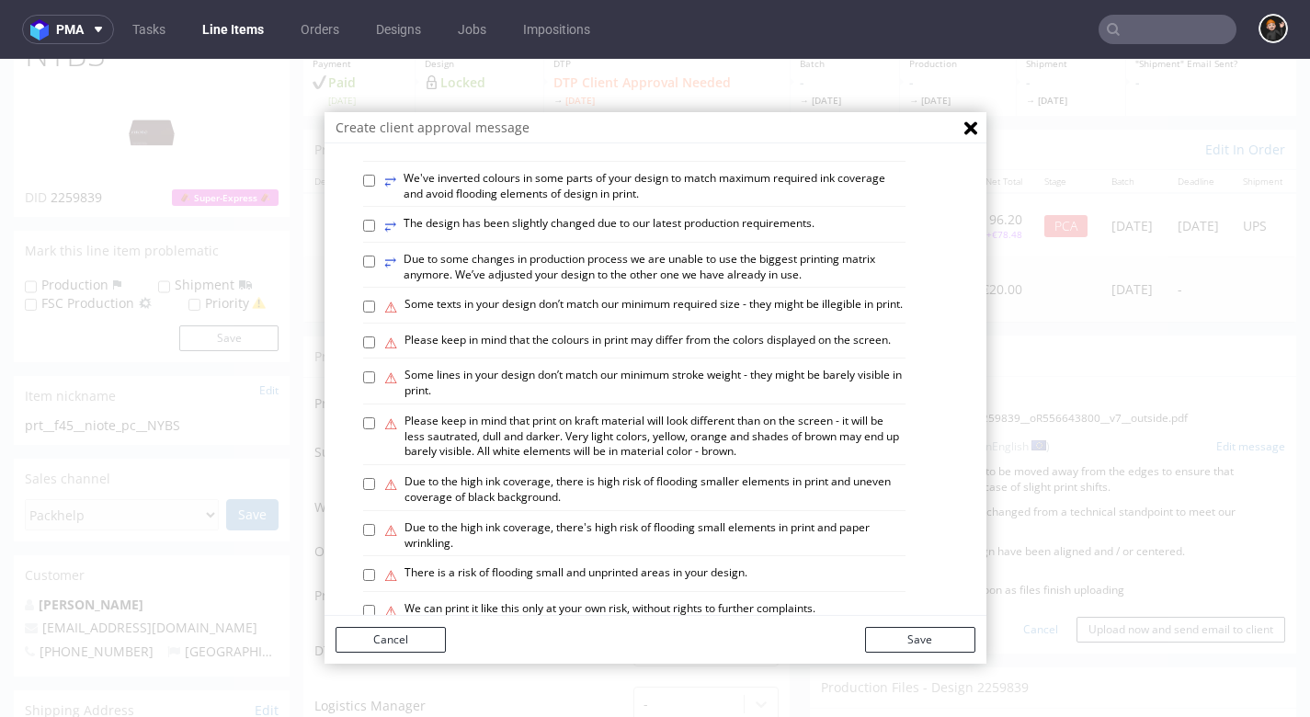
scroll to position [954, 0]
drag, startPoint x: 642, startPoint y: 327, endPoint x: 651, endPoint y: 334, distance: 10.5
click at [642, 331] on label "⚠ Please keep in mind that the colours in print may differ from the colors disp…" at bounding box center [637, 341] width 506 height 20
click at [375, 335] on input "⚠ Please keep in mind that the colours in print may differ from the colors disp…" at bounding box center [369, 341] width 12 height 12
checkbox input "true"
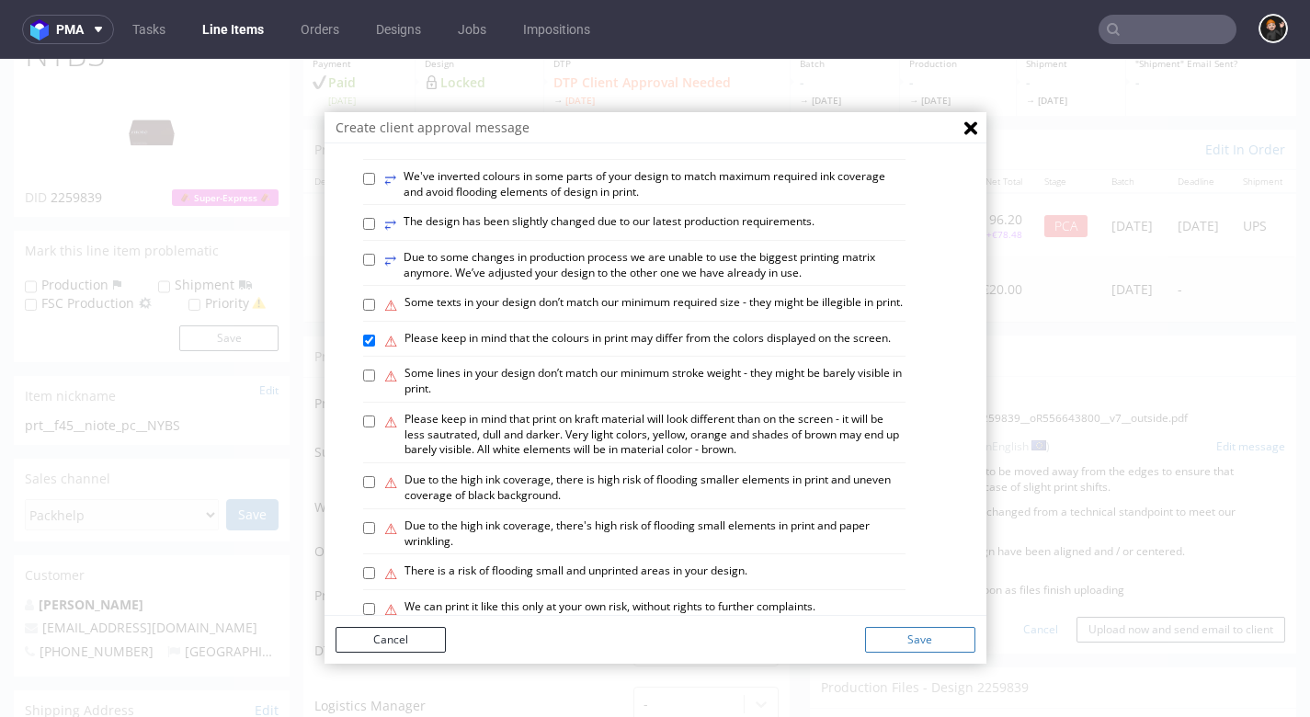
click at [906, 634] on button "Save" at bounding box center [920, 640] width 110 height 26
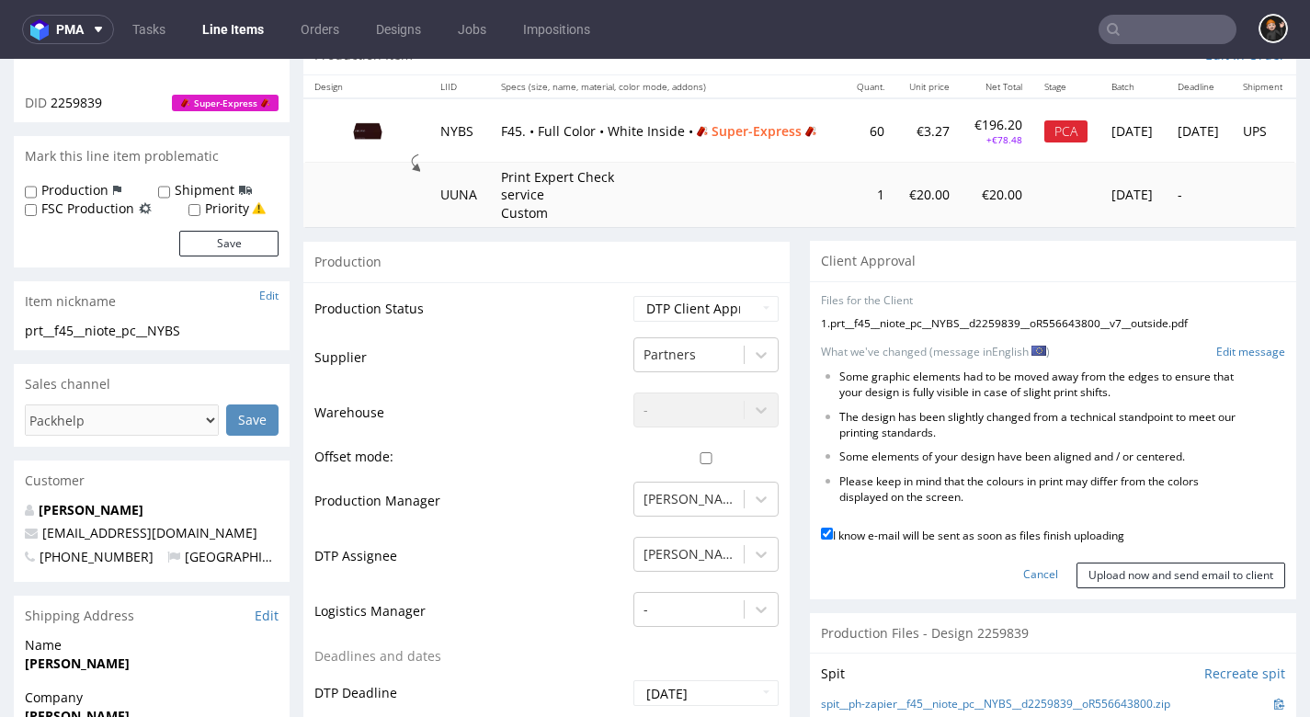
scroll to position [259, 0]
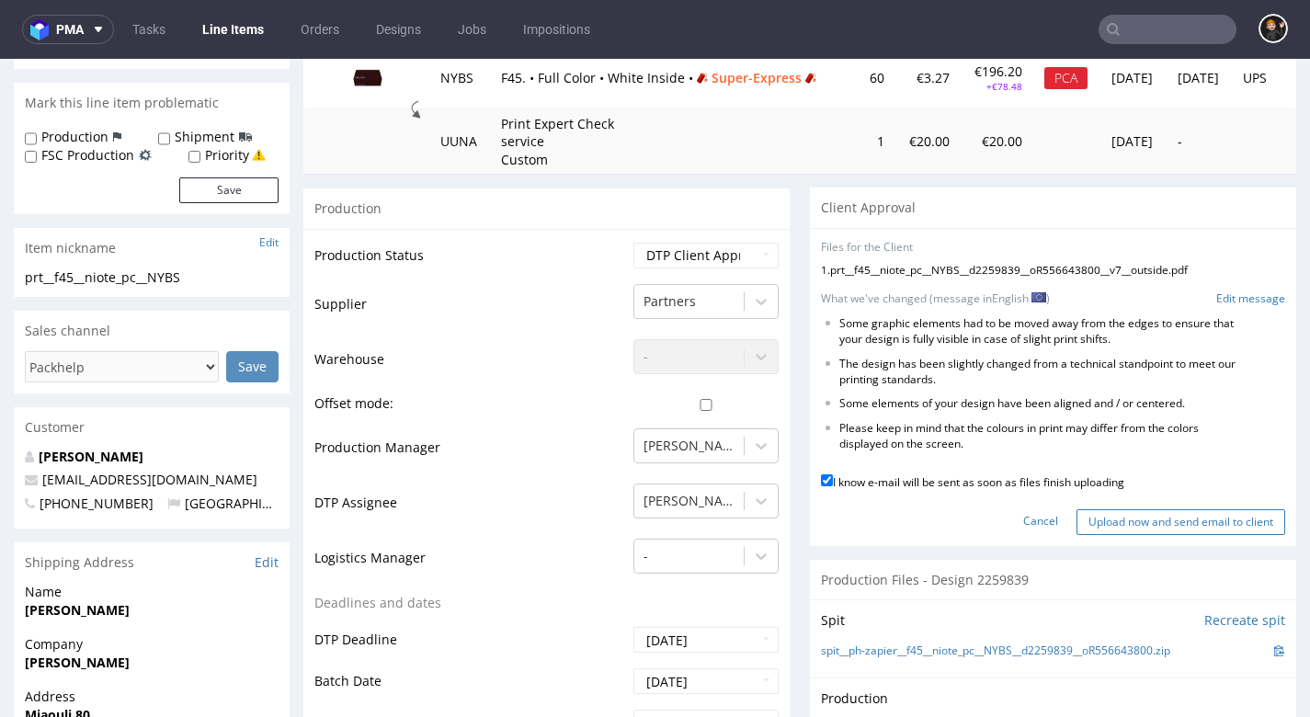
click at [1138, 509] on input "Upload now and send email to client" at bounding box center [1180, 522] width 209 height 26
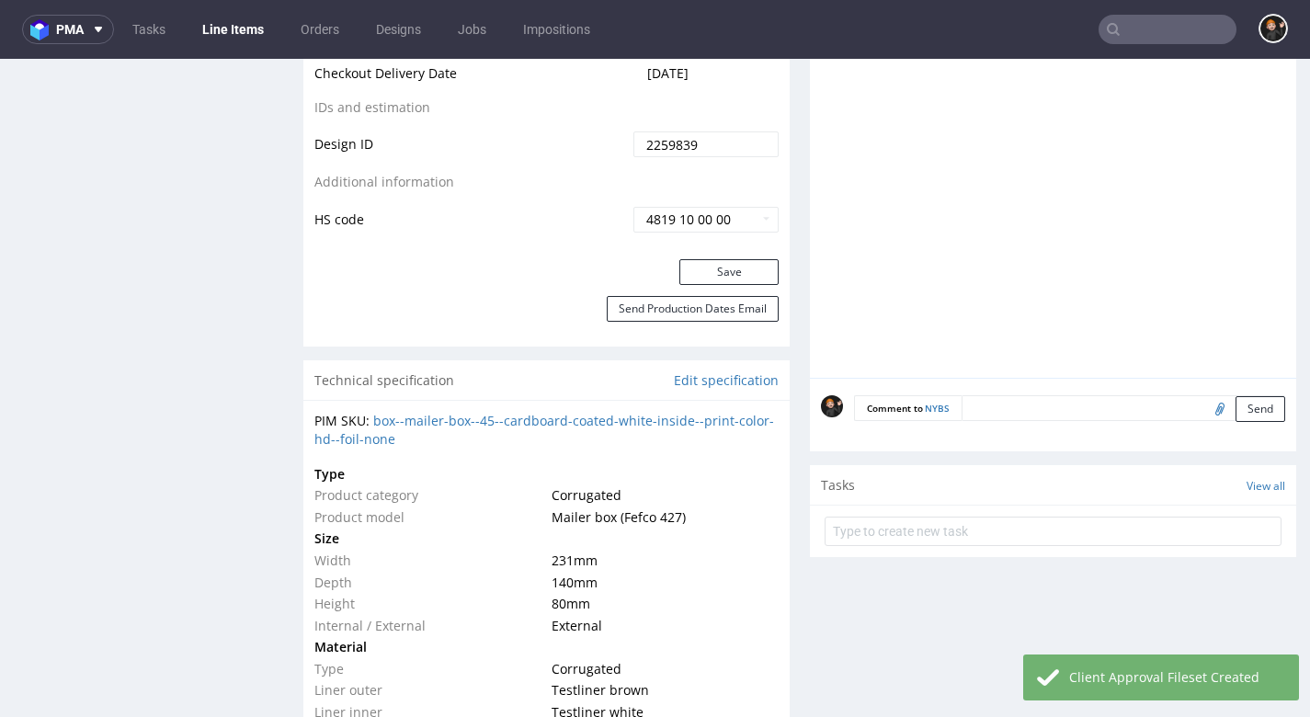
scroll to position [1151, 0]
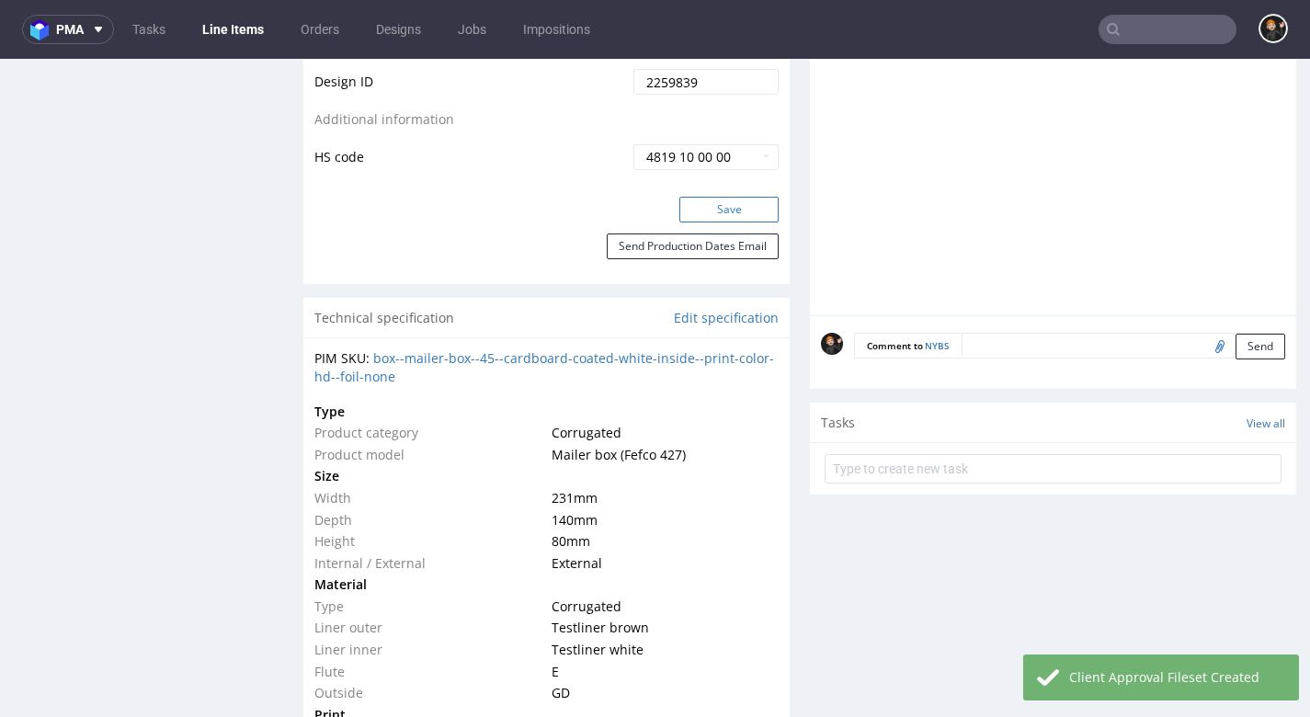
click at [710, 206] on button "Save" at bounding box center [728, 210] width 99 height 26
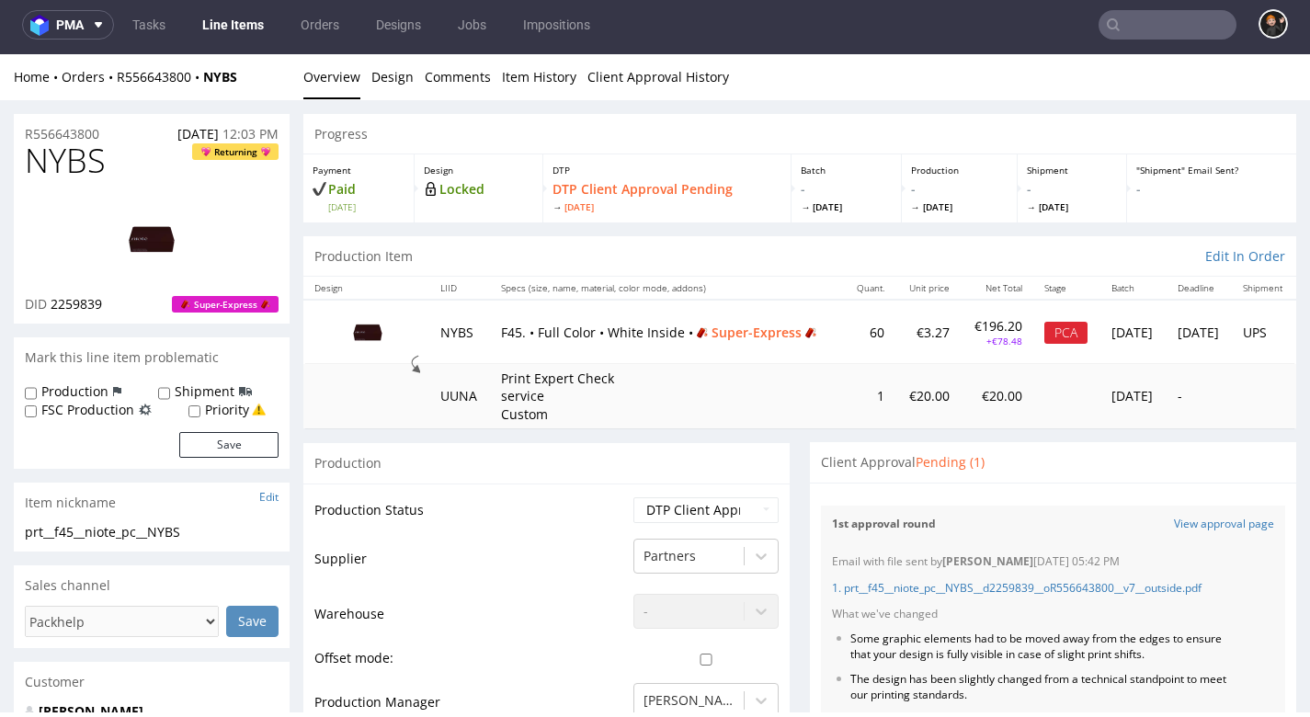
scroll to position [6, 0]
click at [220, 29] on link "Line Items" at bounding box center [233, 24] width 84 height 29
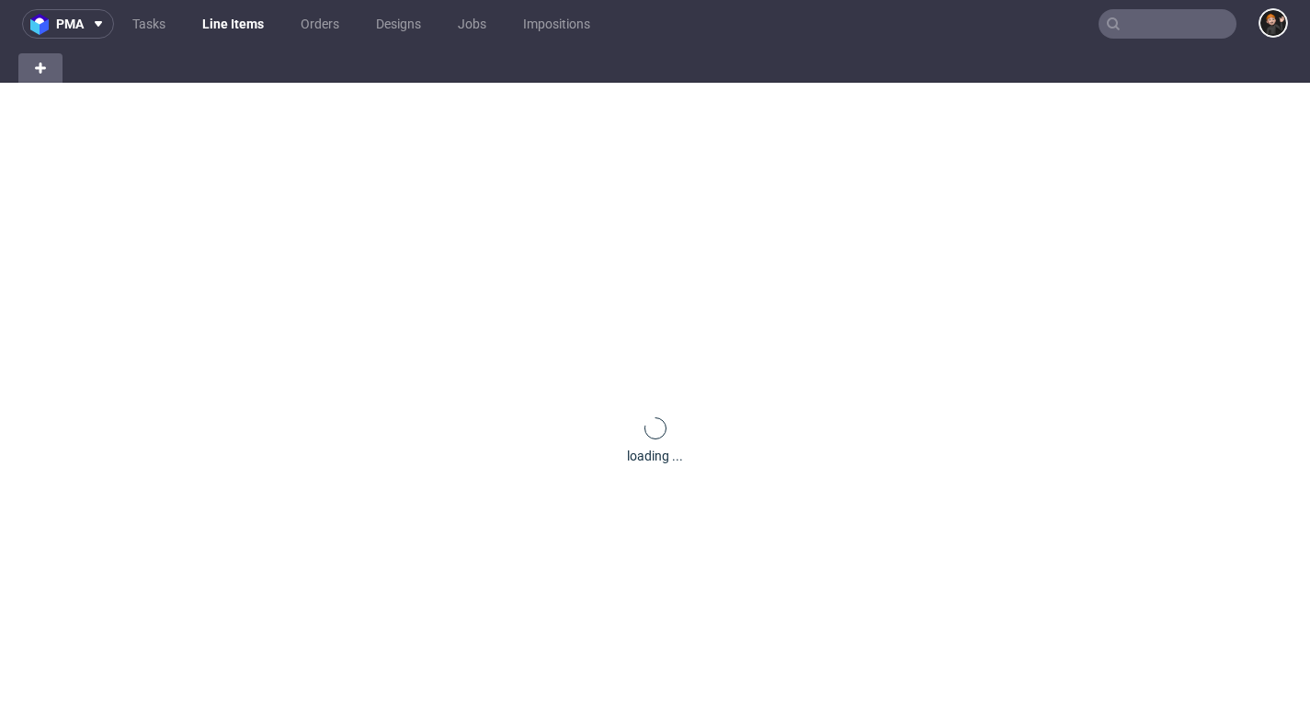
scroll to position [10, 0]
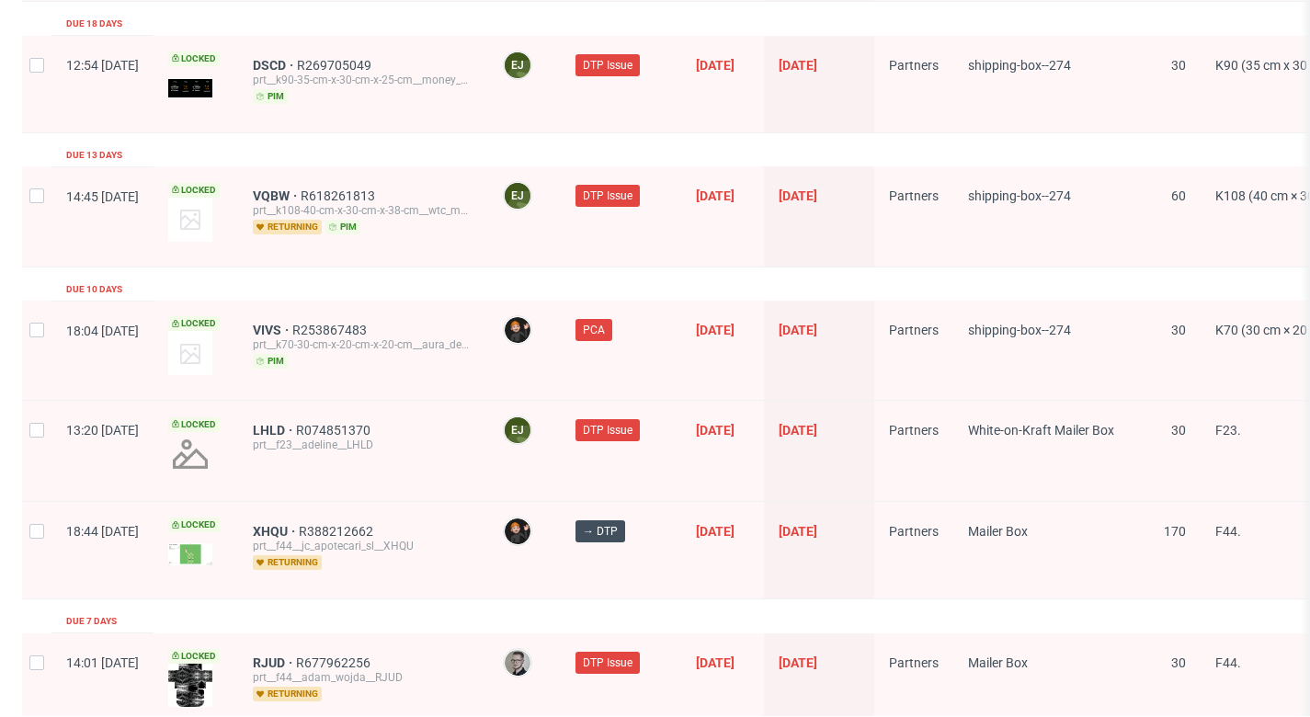
scroll to position [2374, 0]
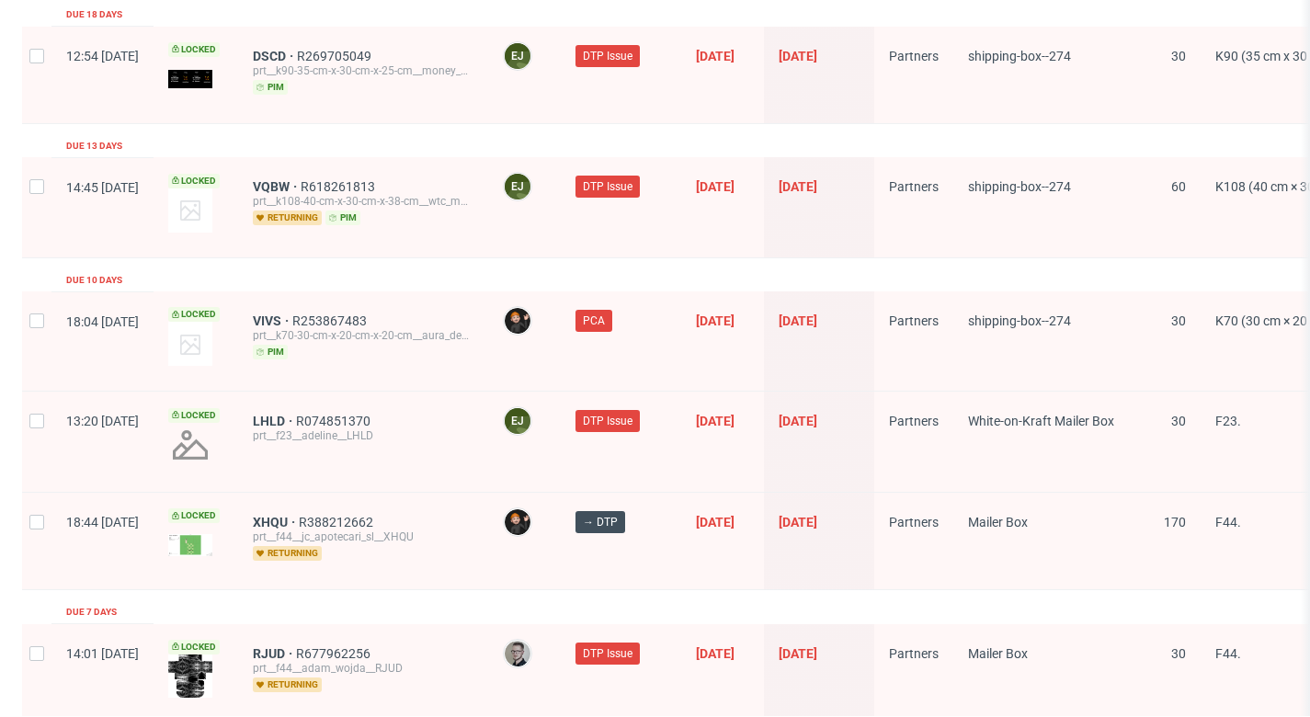
click at [307, 493] on div "XHQU R388212662 prt__f44__jc_apotecari_sl__XHQU returning" at bounding box center [363, 541] width 250 height 96
click at [299, 515] on span "XHQU" at bounding box center [276, 522] width 46 height 15
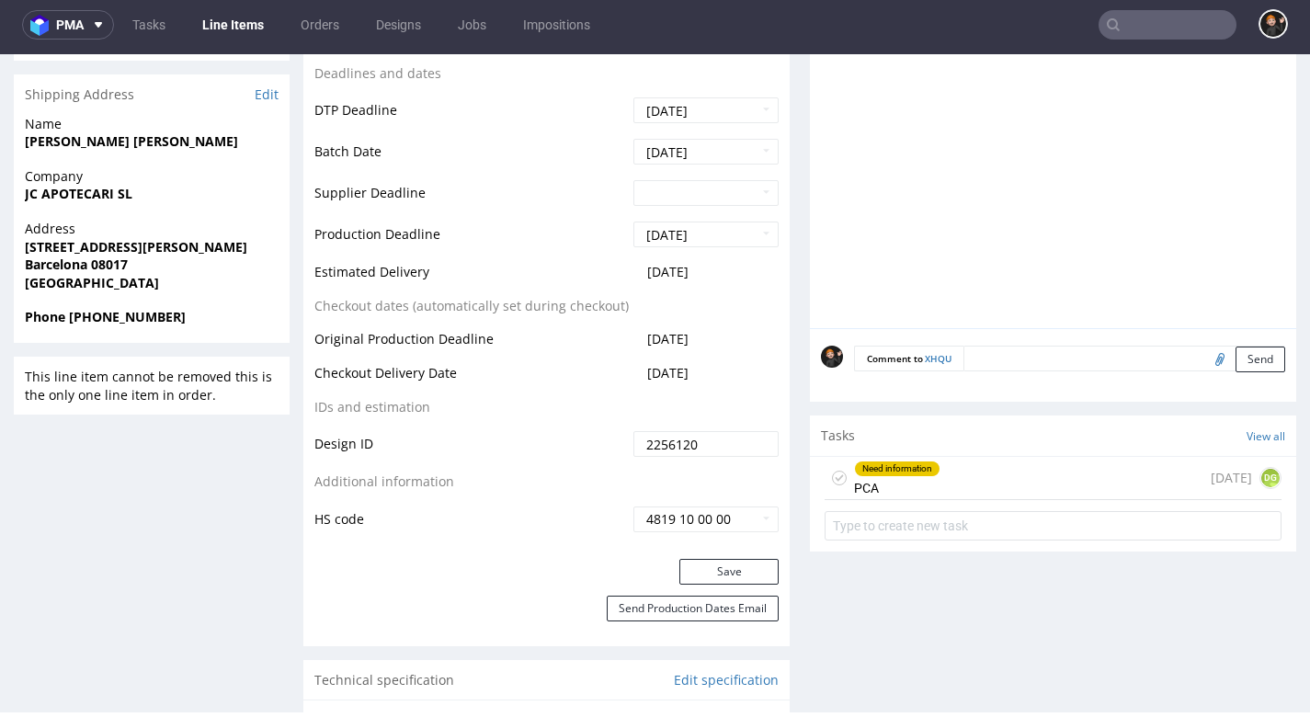
scroll to position [713, 0]
click at [936, 474] on div "Need information PCA 5 days ago DG" at bounding box center [1052, 477] width 457 height 43
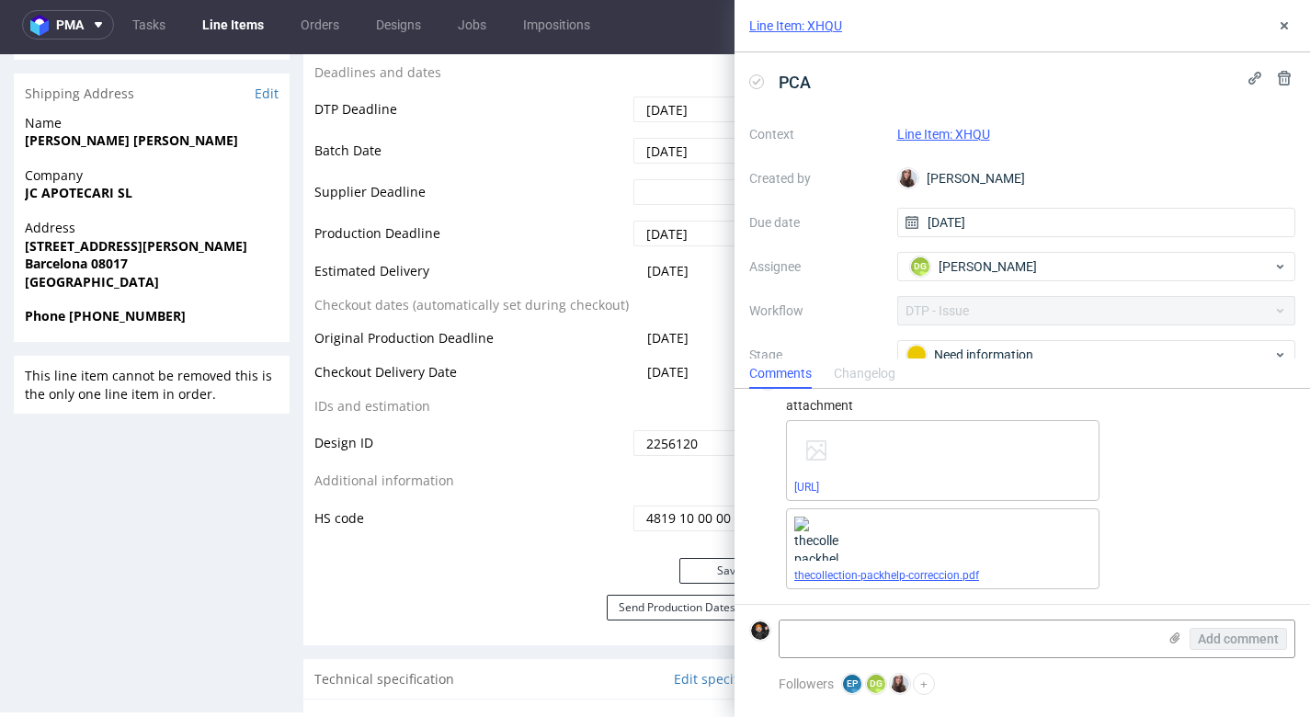
scroll to position [560, 0]
click at [950, 576] on link "thecollection-packhelp-correccion.pdf" at bounding box center [886, 575] width 185 height 13
click at [921, 576] on link "thecollection-packhelp-correccion.pdf" at bounding box center [886, 575] width 185 height 13
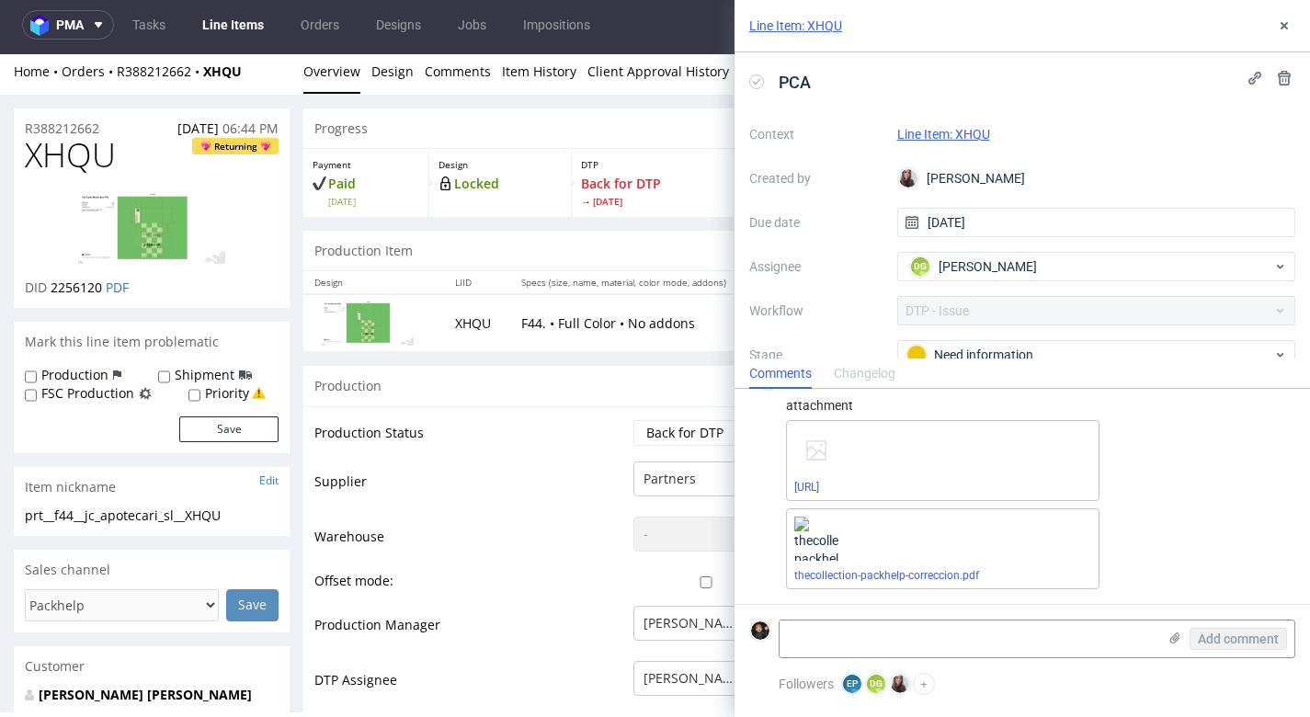
scroll to position [0, 0]
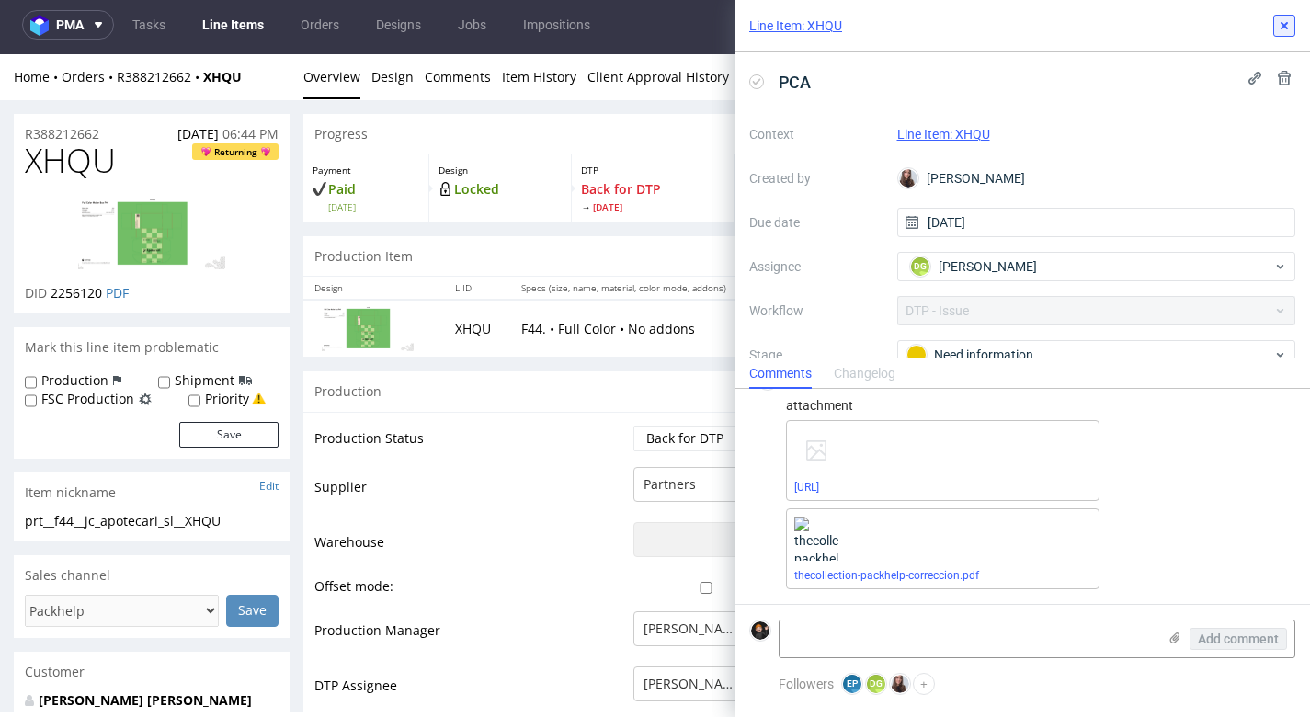
click at [1287, 26] on icon at bounding box center [1283, 25] width 15 height 15
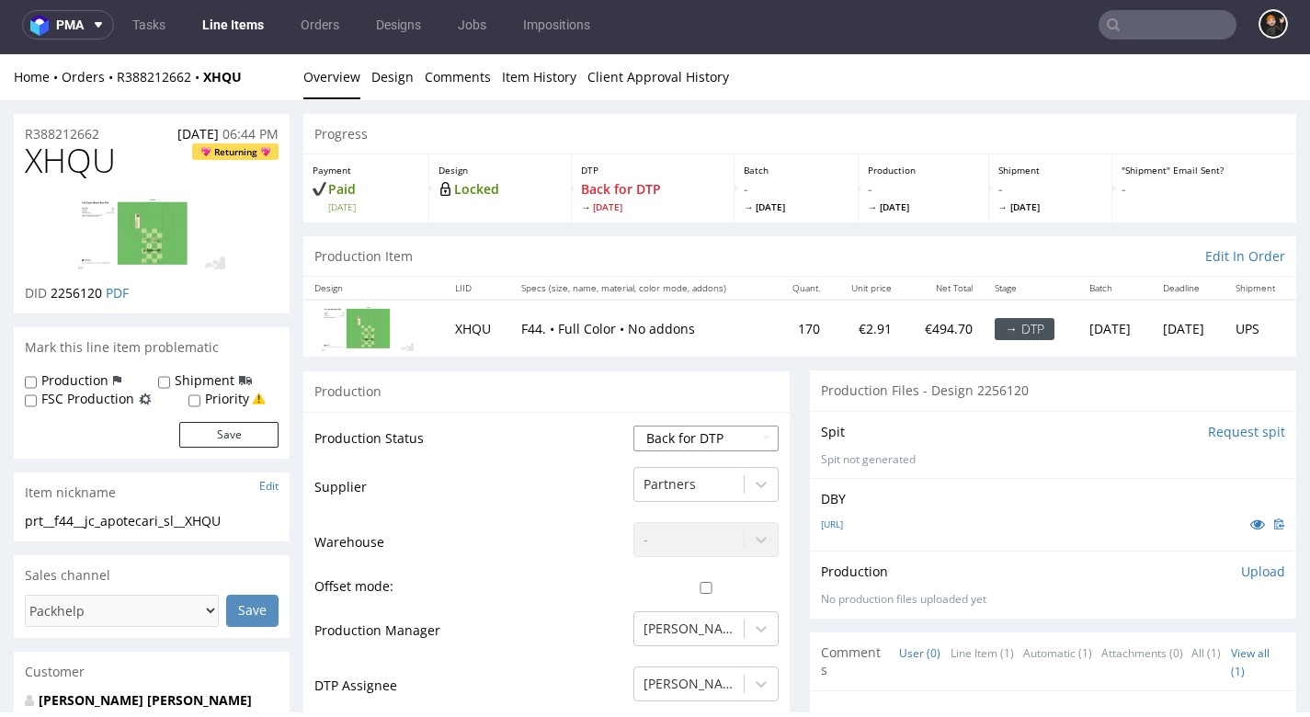
select select "dtp_production_ready"
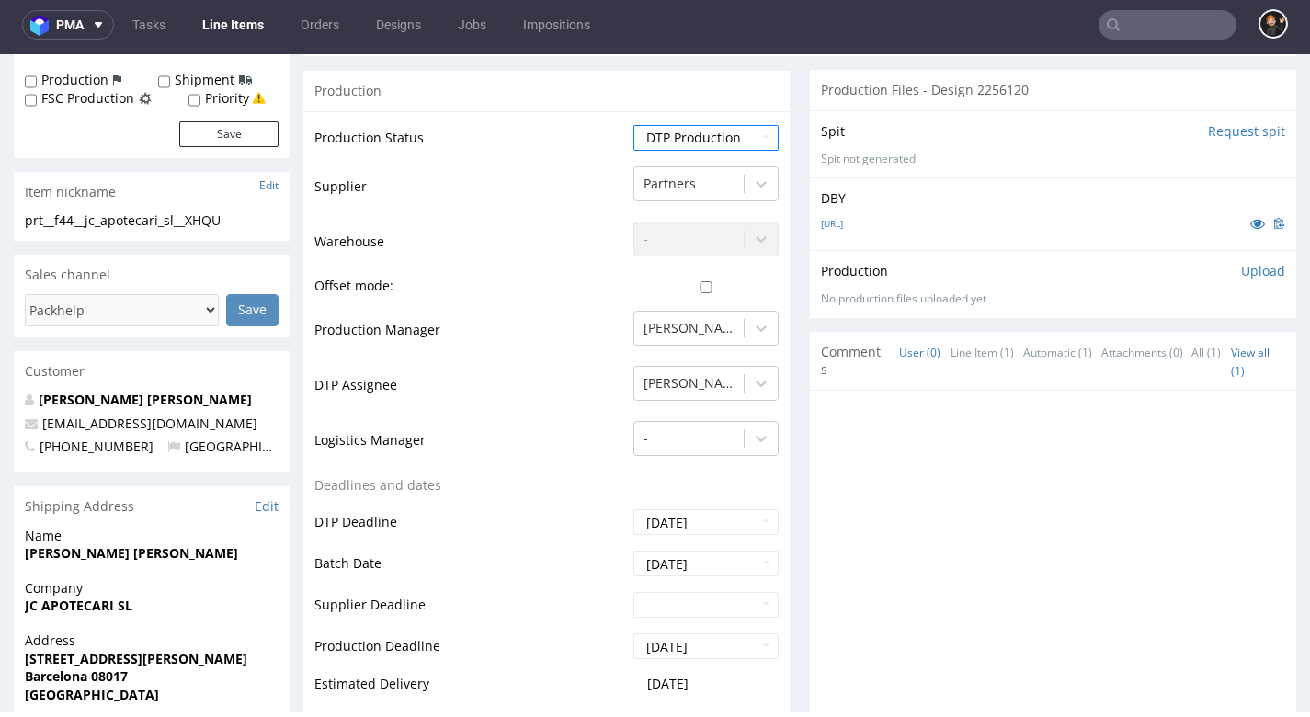
scroll to position [653, 0]
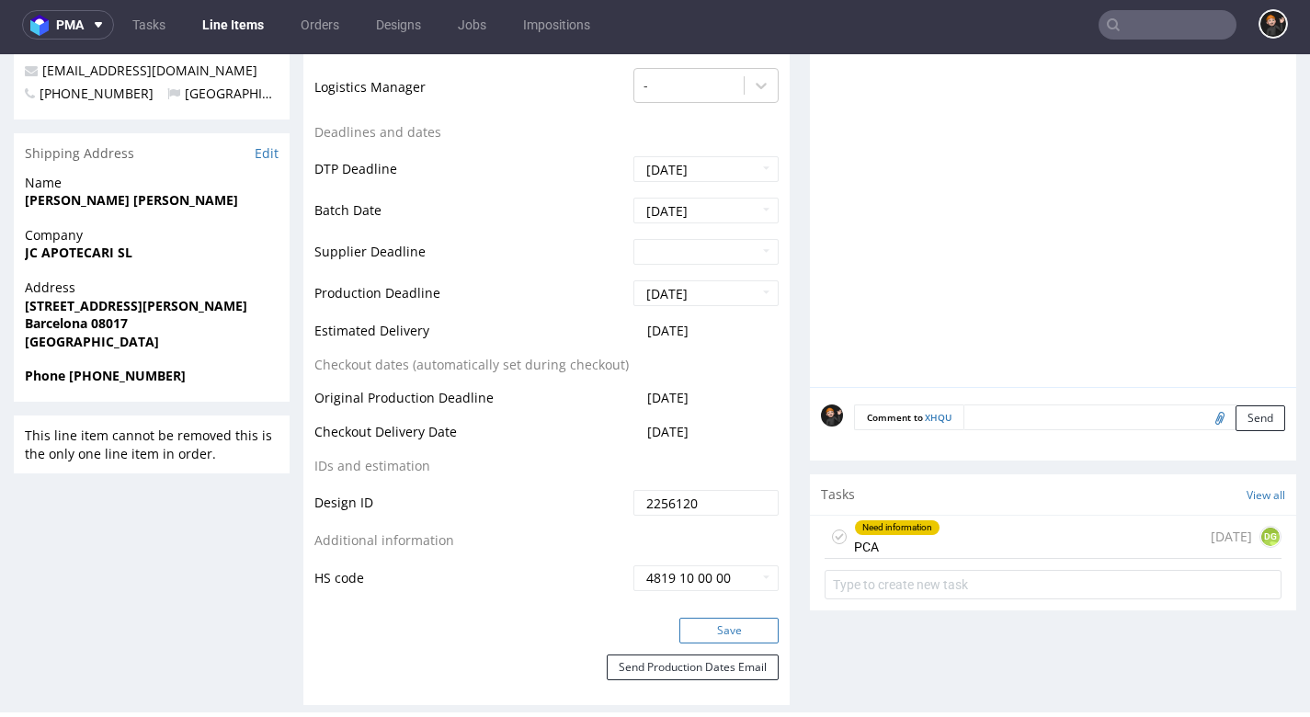
click at [727, 618] on button "Save" at bounding box center [728, 631] width 99 height 26
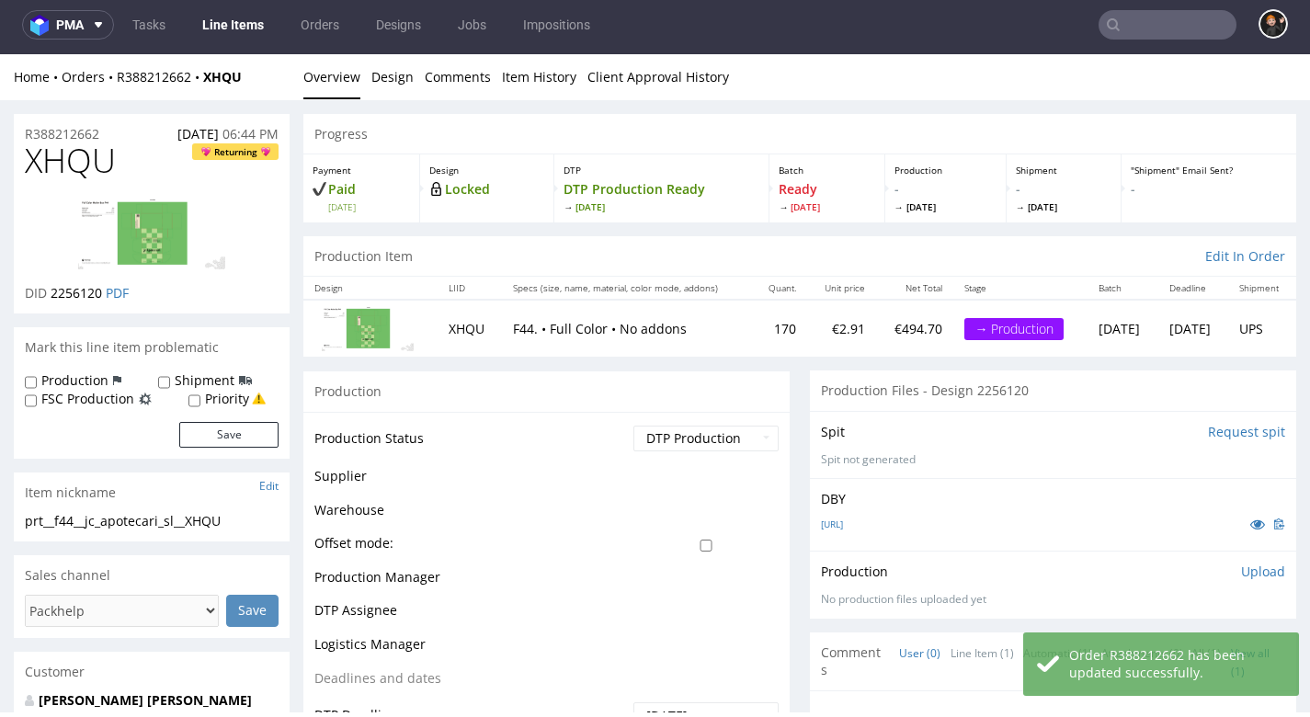
scroll to position [0, 0]
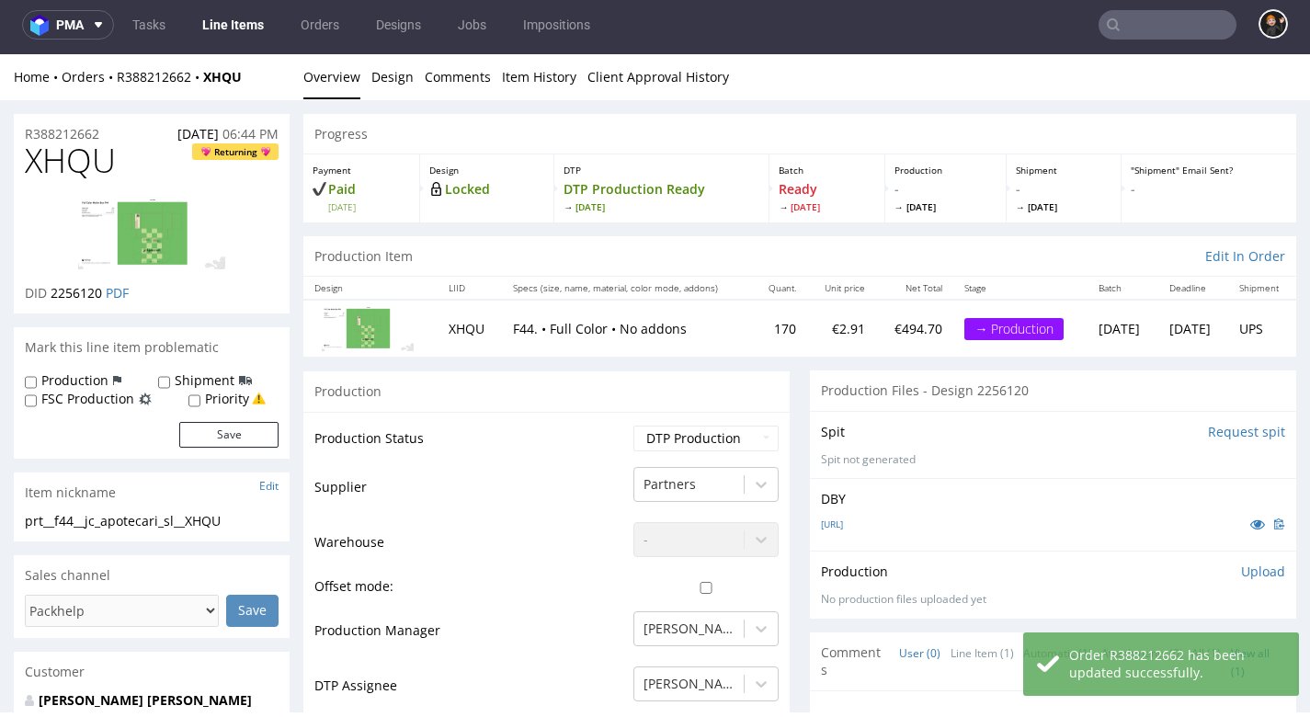
click at [1253, 570] on p "Upload" at bounding box center [1263, 571] width 44 height 18
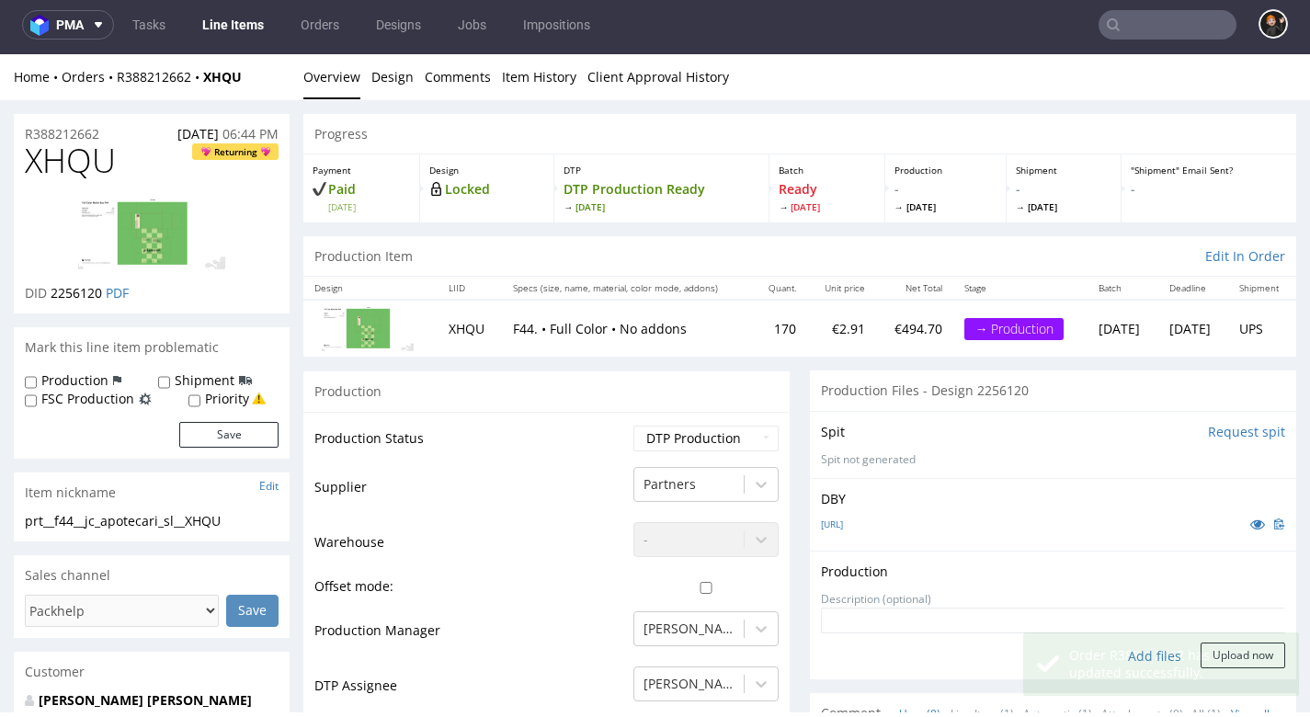
scroll to position [2, 0]
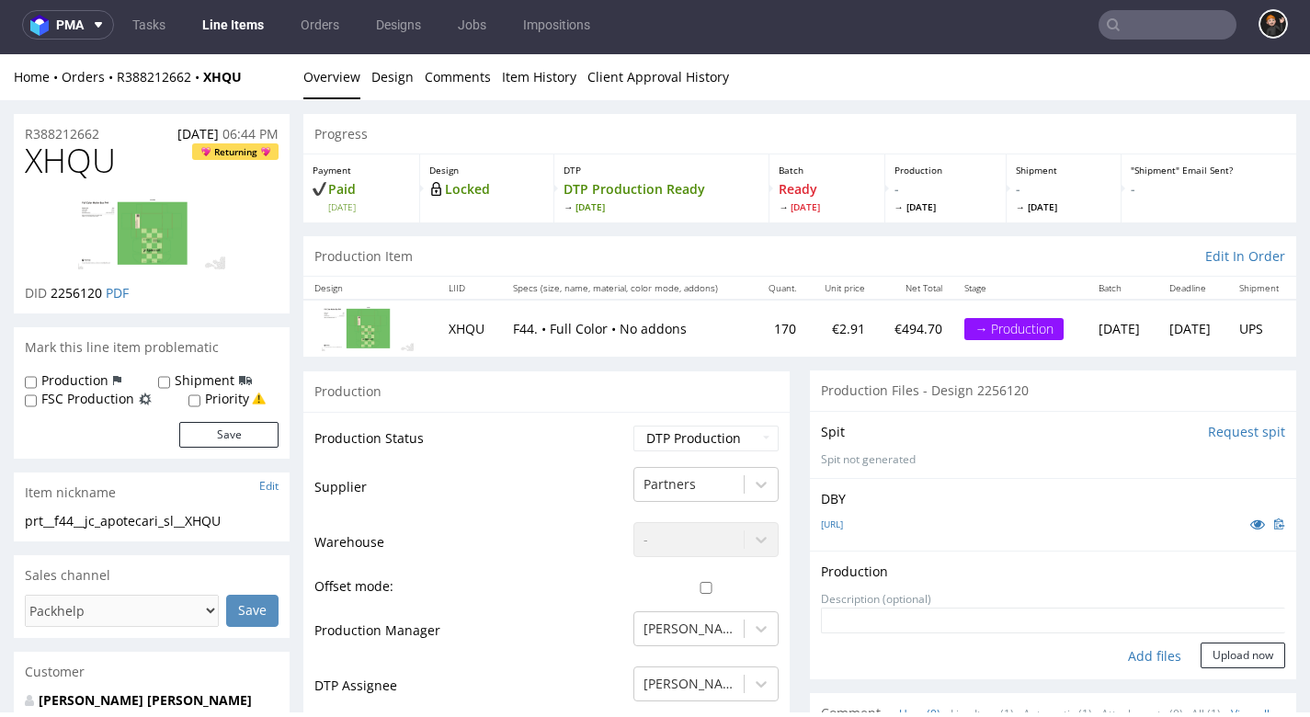
click at [1133, 652] on div "Add files" at bounding box center [1154, 656] width 92 height 28
type input "C:\fakepath\prt__f44__jc_apotecari_sl__XHQU__d2256120__oR388212662__v7__outside…"
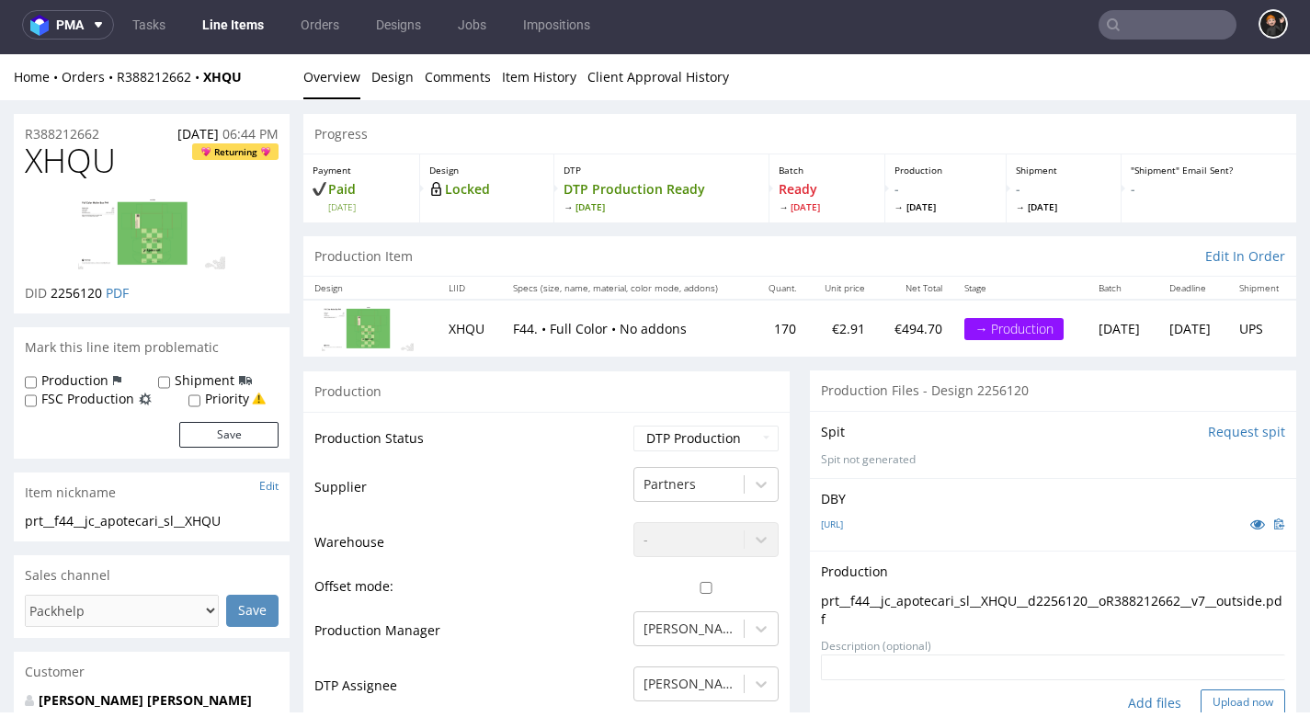
click at [1220, 691] on button "Upload now" at bounding box center [1242, 702] width 85 height 26
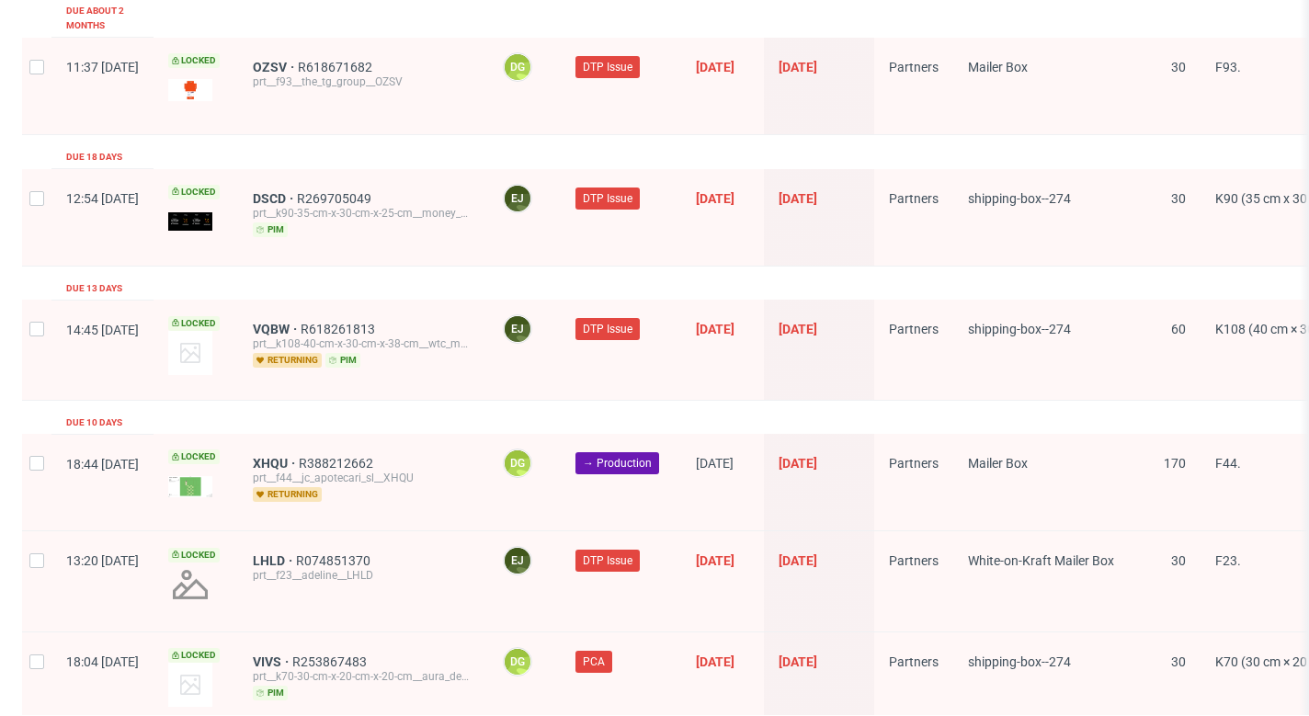
scroll to position [2146, 0]
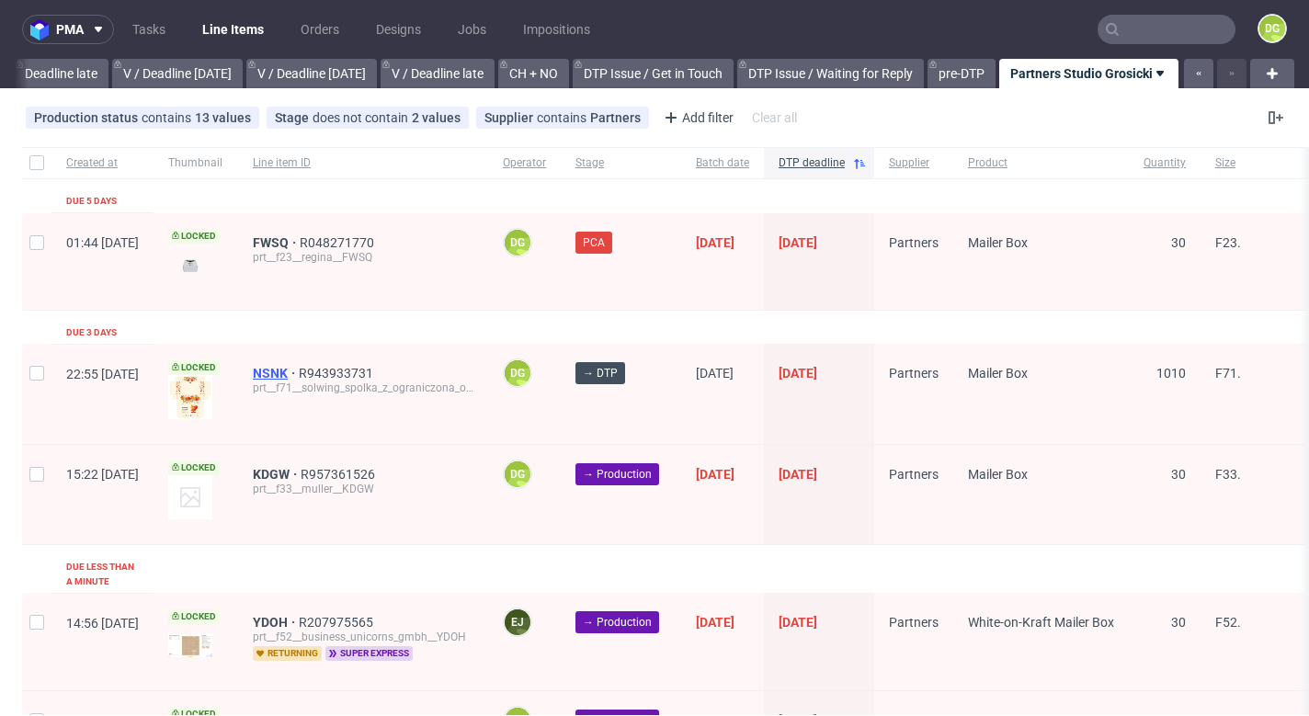
click at [299, 373] on span "NSNK" at bounding box center [276, 373] width 46 height 15
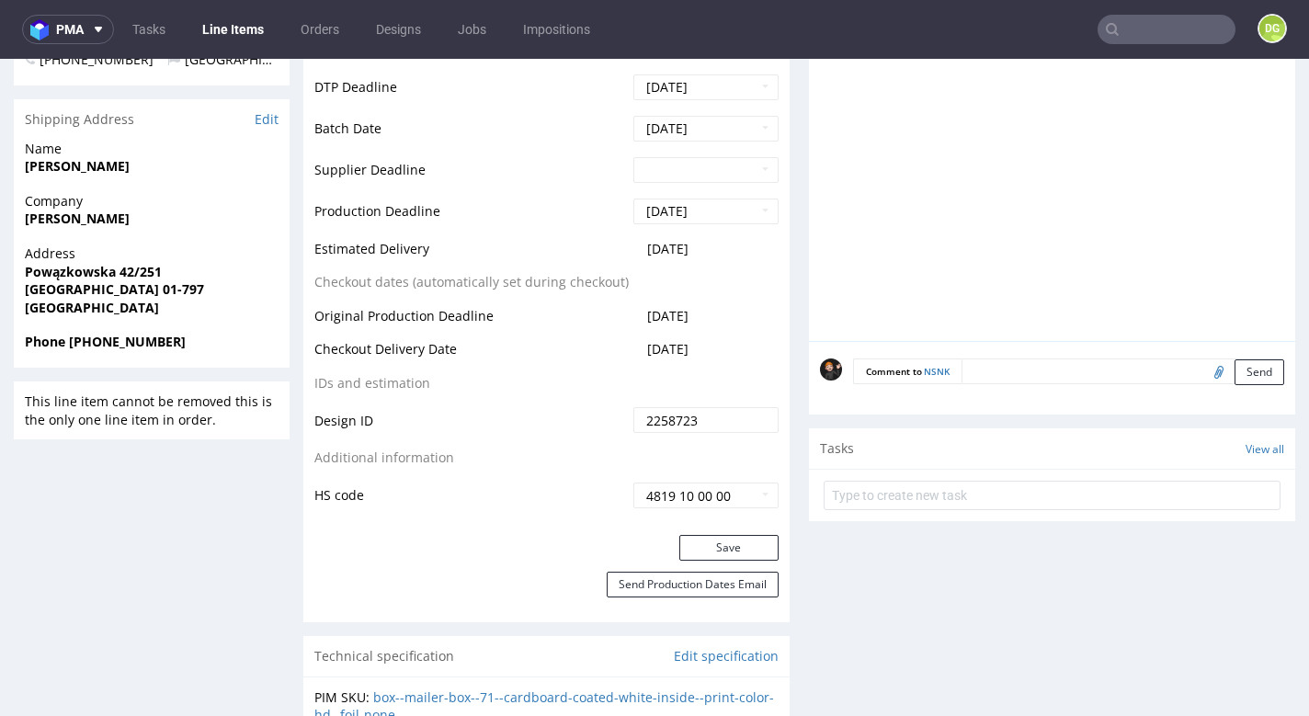
scroll to position [836, 0]
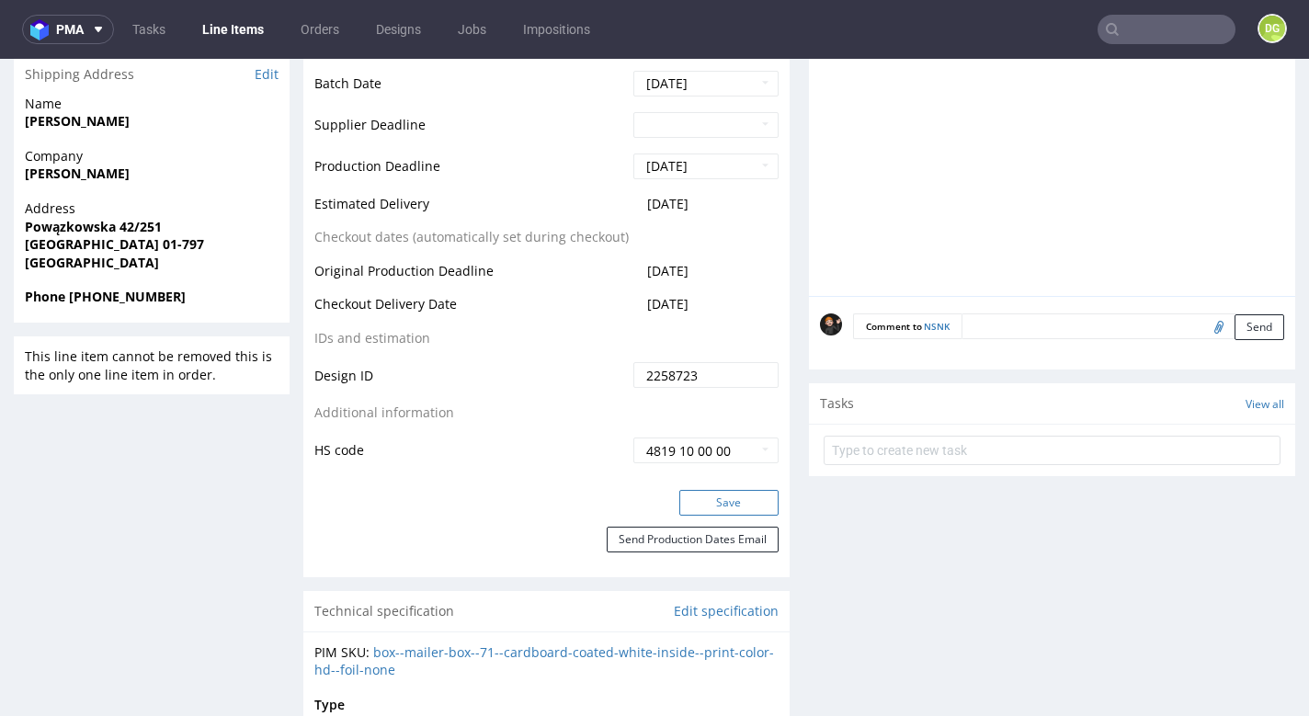
click at [731, 506] on button "Save" at bounding box center [728, 503] width 99 height 26
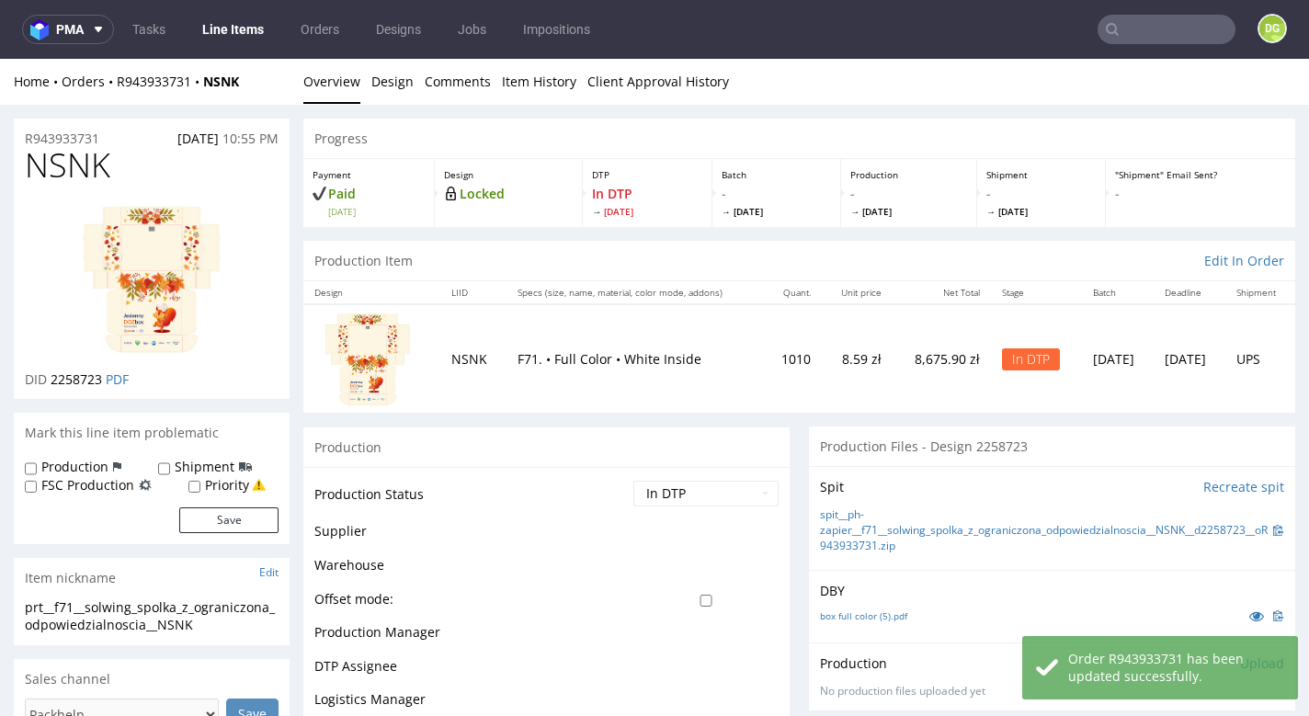
scroll to position [0, 0]
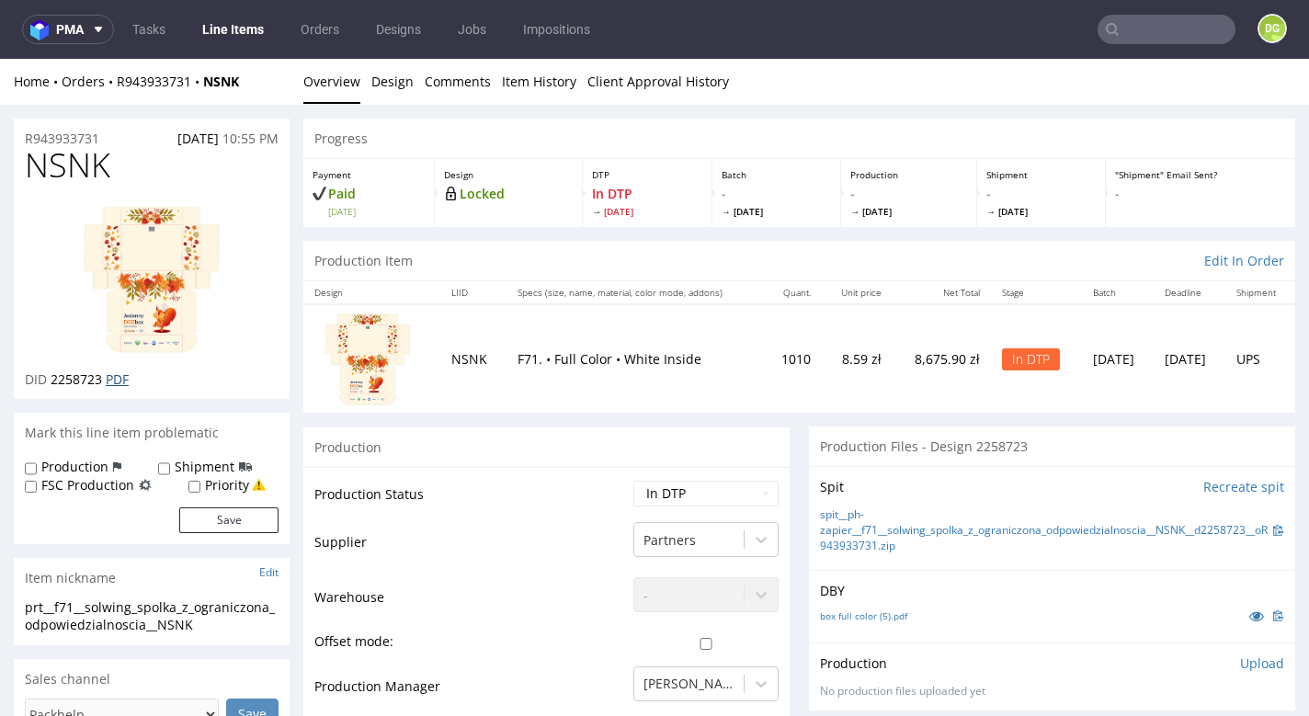
click at [119, 379] on link "PDF" at bounding box center [117, 378] width 23 height 17
select select "dtp_issue"
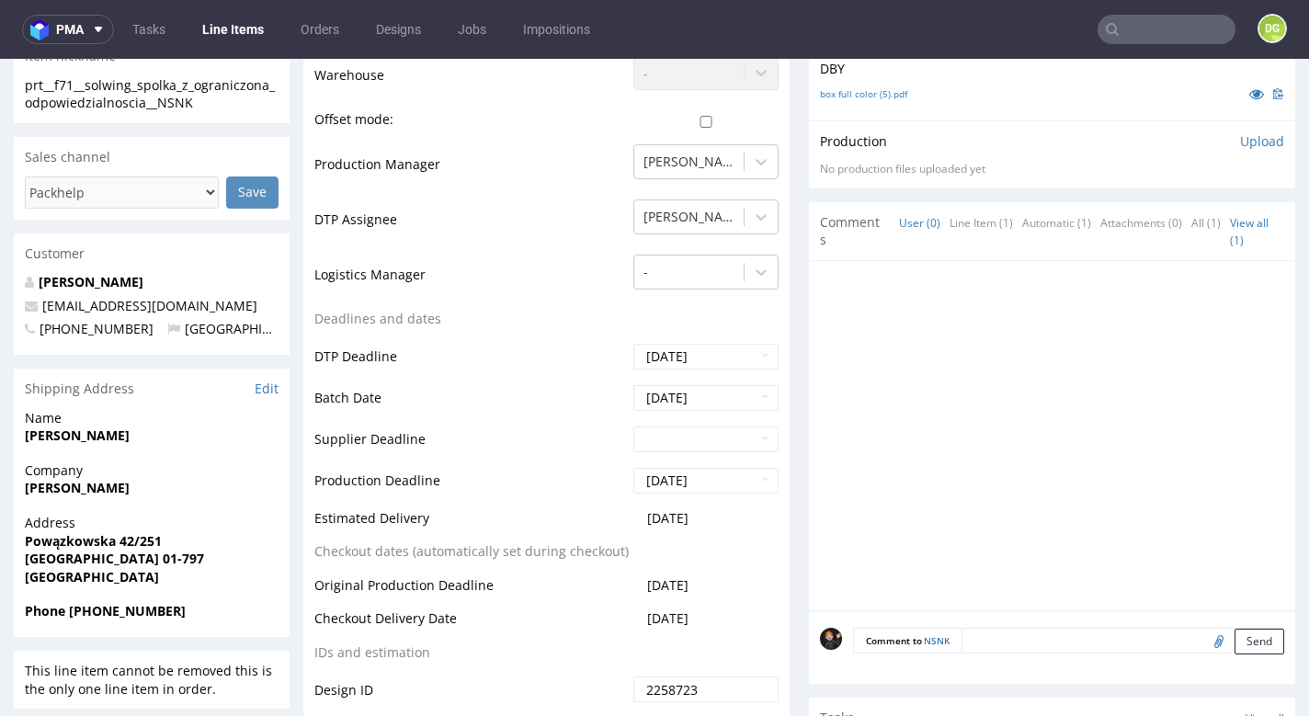
scroll to position [669, 0]
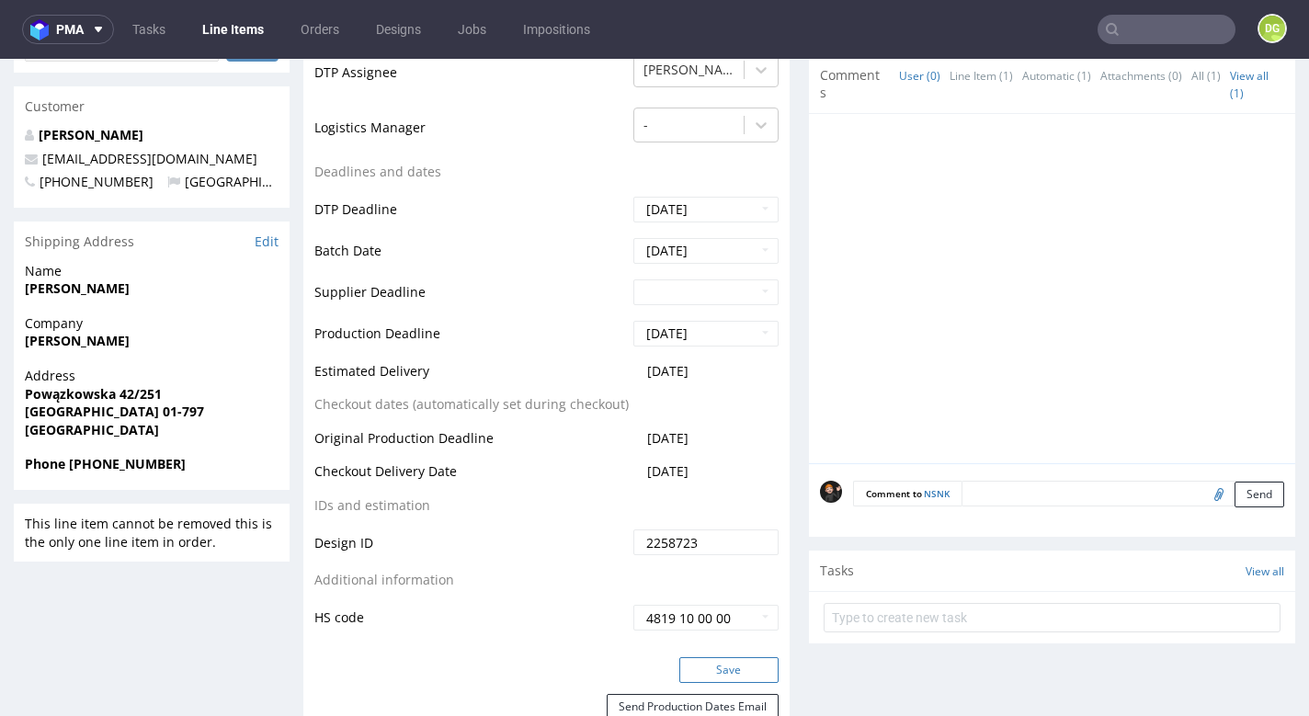
click at [748, 660] on button "Save" at bounding box center [728, 670] width 99 height 26
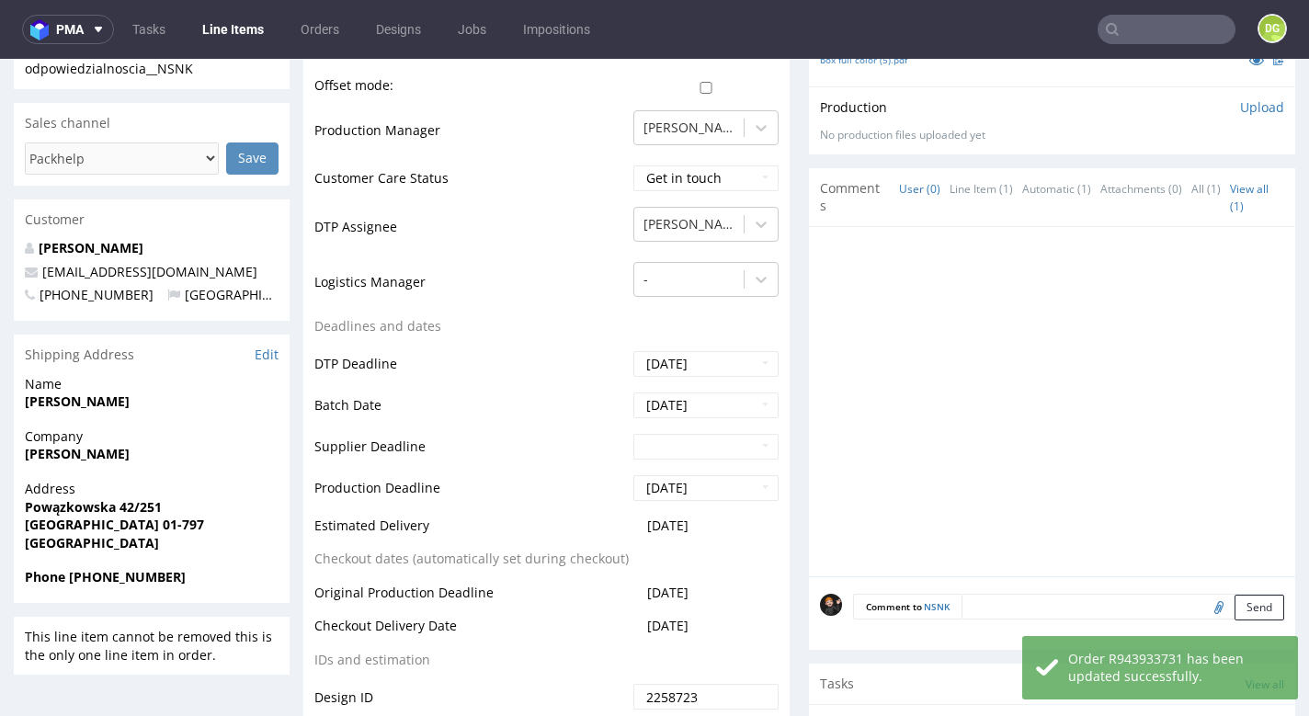
scroll to position [720, 0]
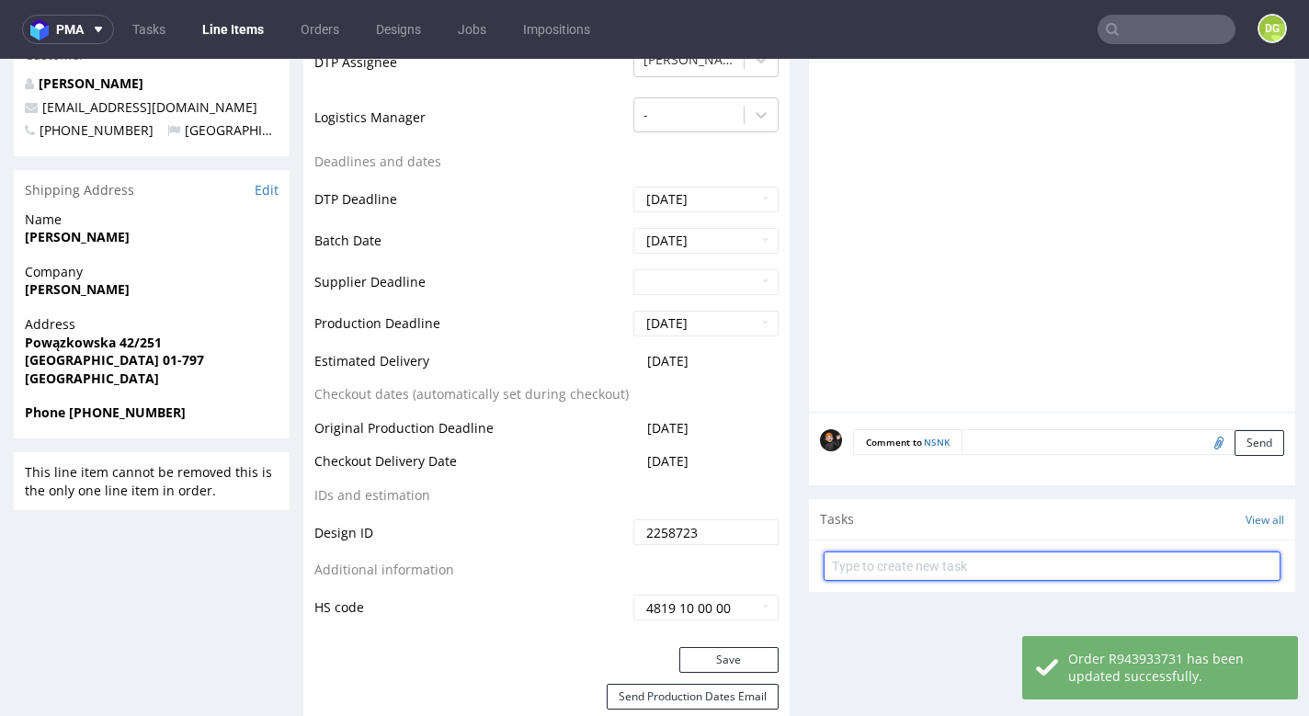
click at [886, 551] on input "text" at bounding box center [1051, 565] width 457 height 29
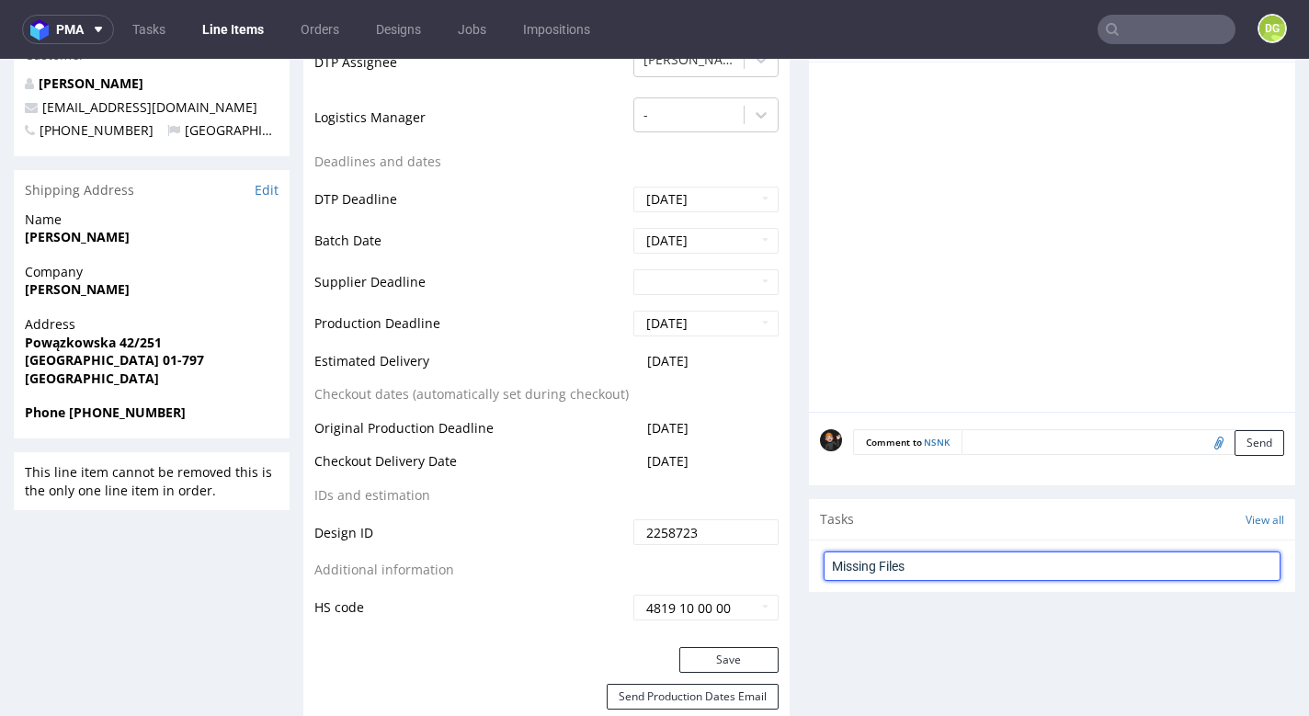
type input "Missing Files"
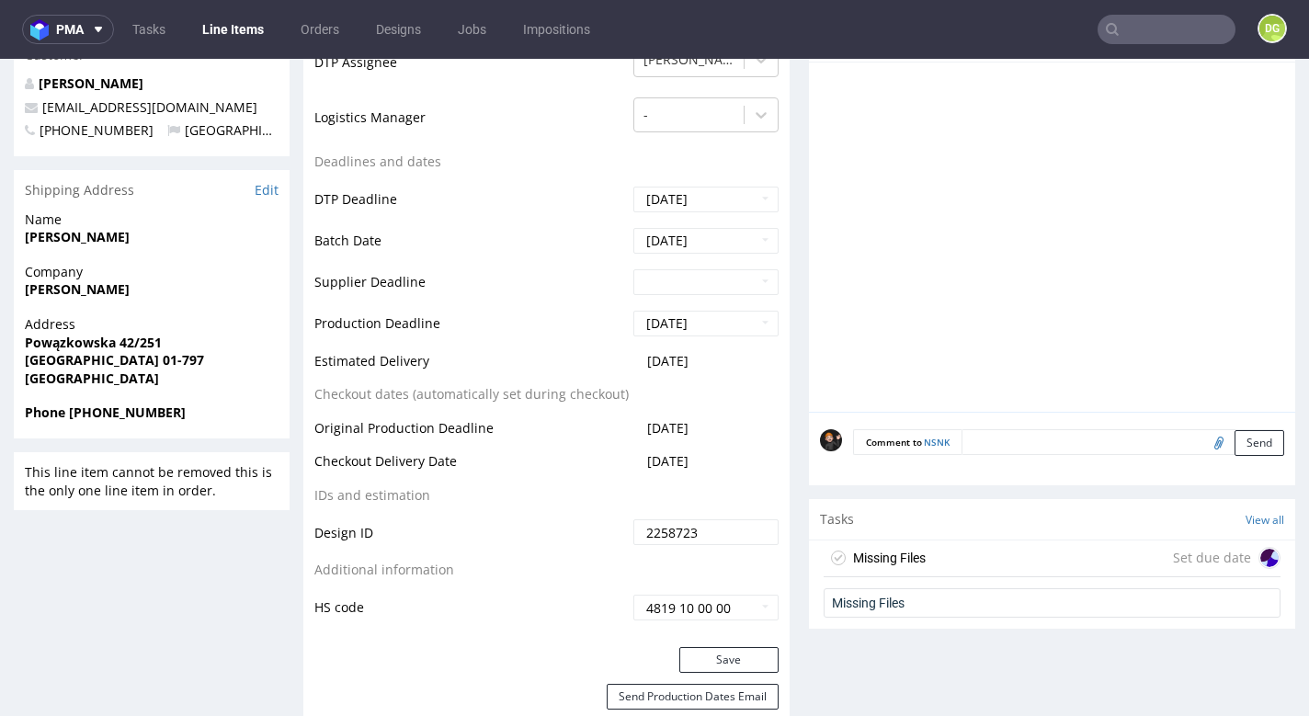
click at [903, 551] on div "Missing Files" at bounding box center [889, 558] width 73 height 22
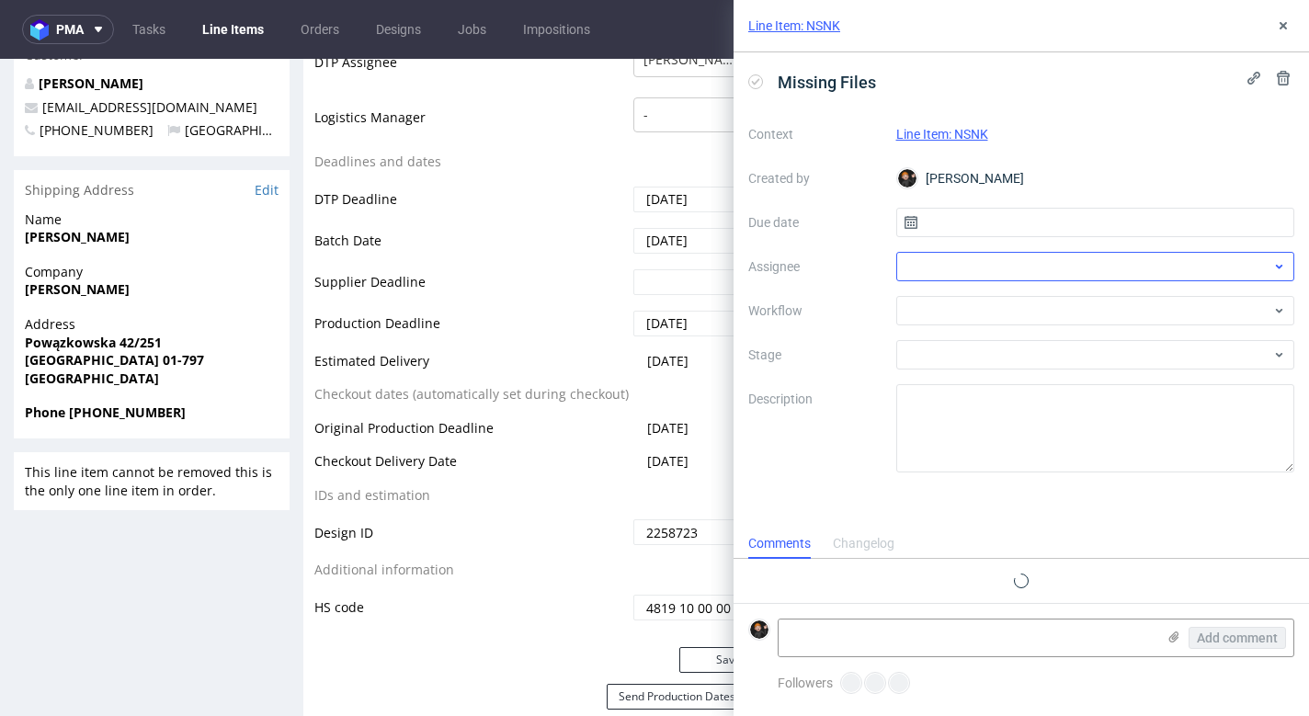
scroll to position [15, 0]
click at [959, 277] on div at bounding box center [1095, 266] width 399 height 29
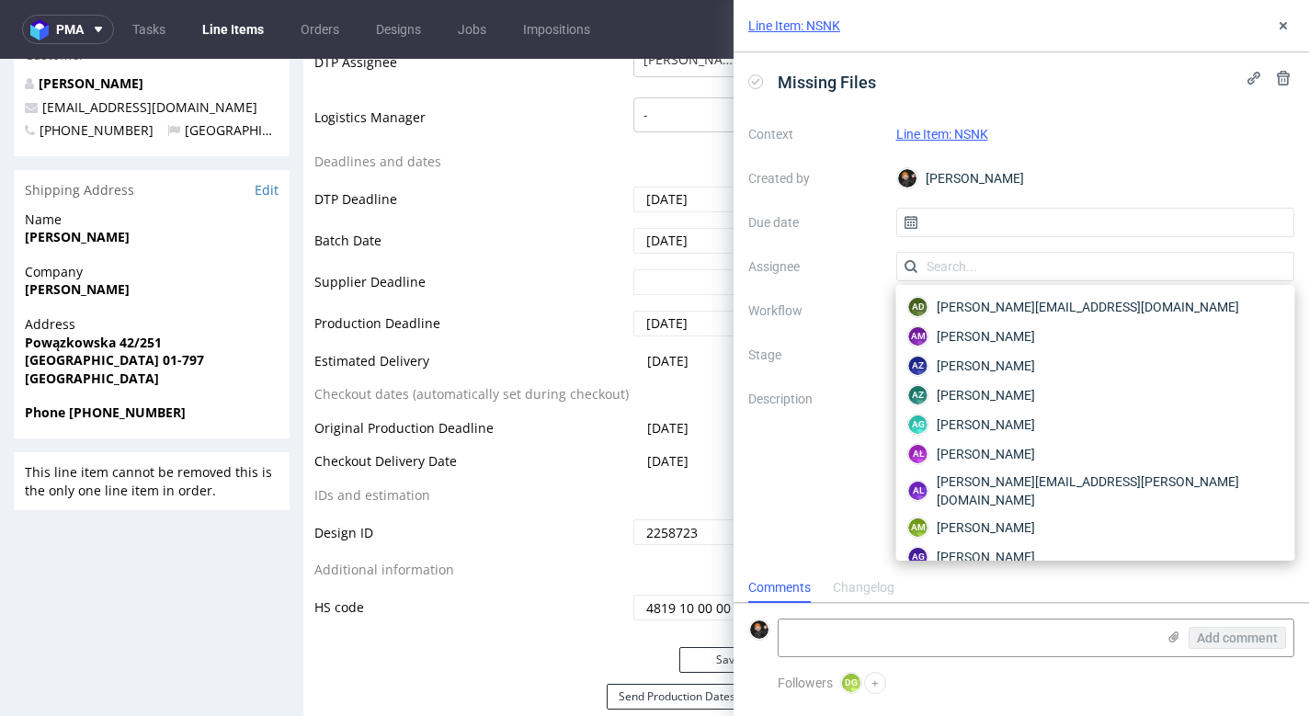
click at [864, 285] on div "Context Line Item: NSNK Created by Dominik Grosicki Due date Assignee Workflow …" at bounding box center [1021, 295] width 546 height 353
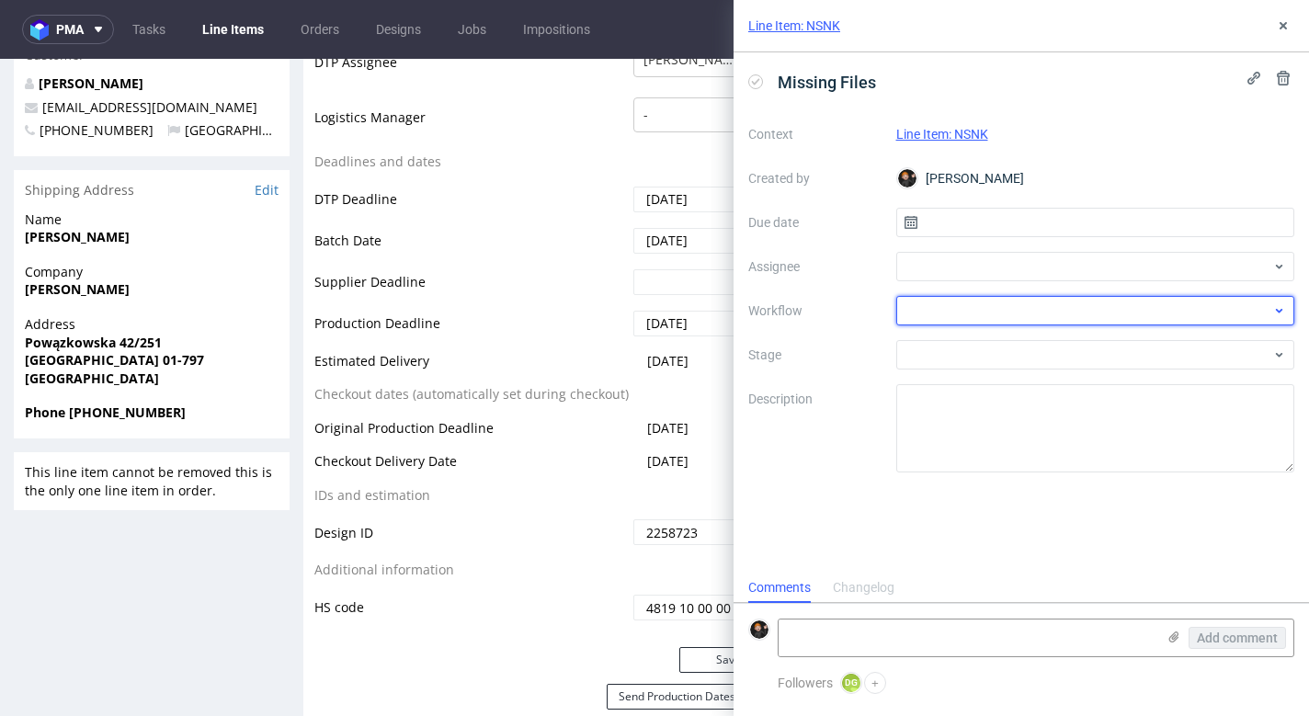
click at [958, 310] on div at bounding box center [1095, 310] width 399 height 29
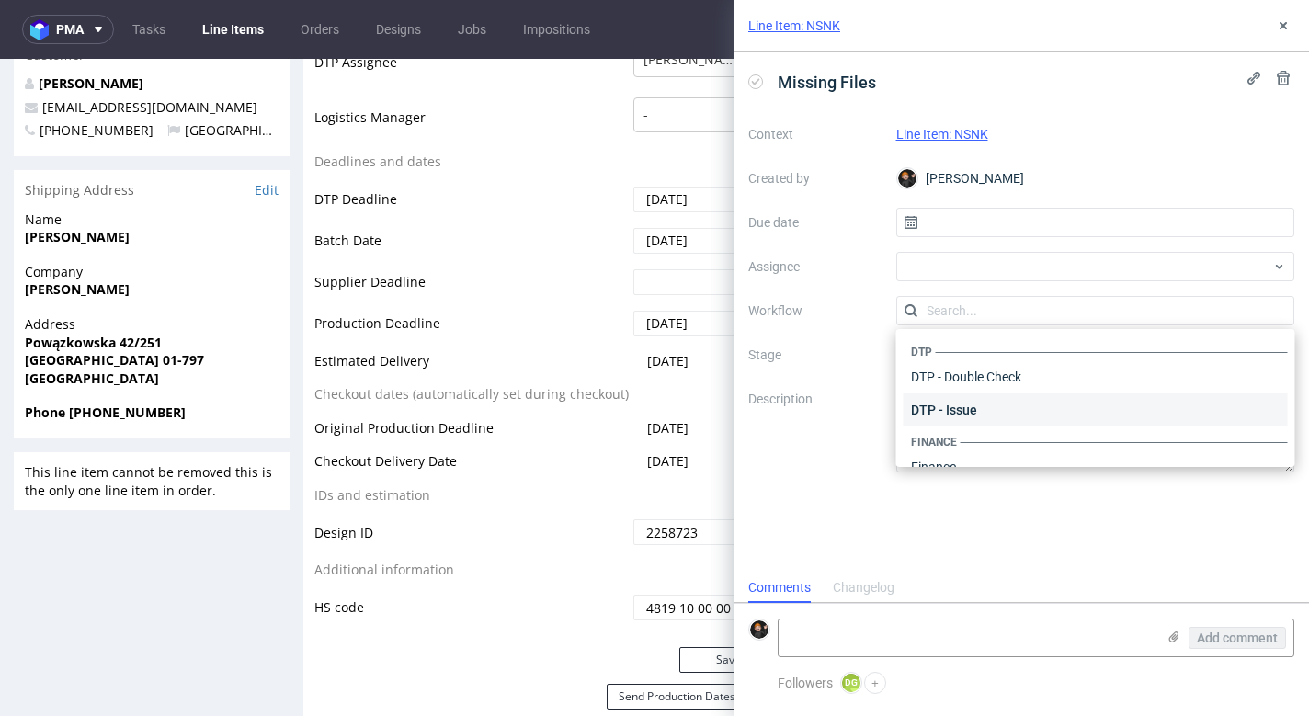
click at [974, 415] on div "DTP - Issue" at bounding box center [1095, 409] width 384 height 33
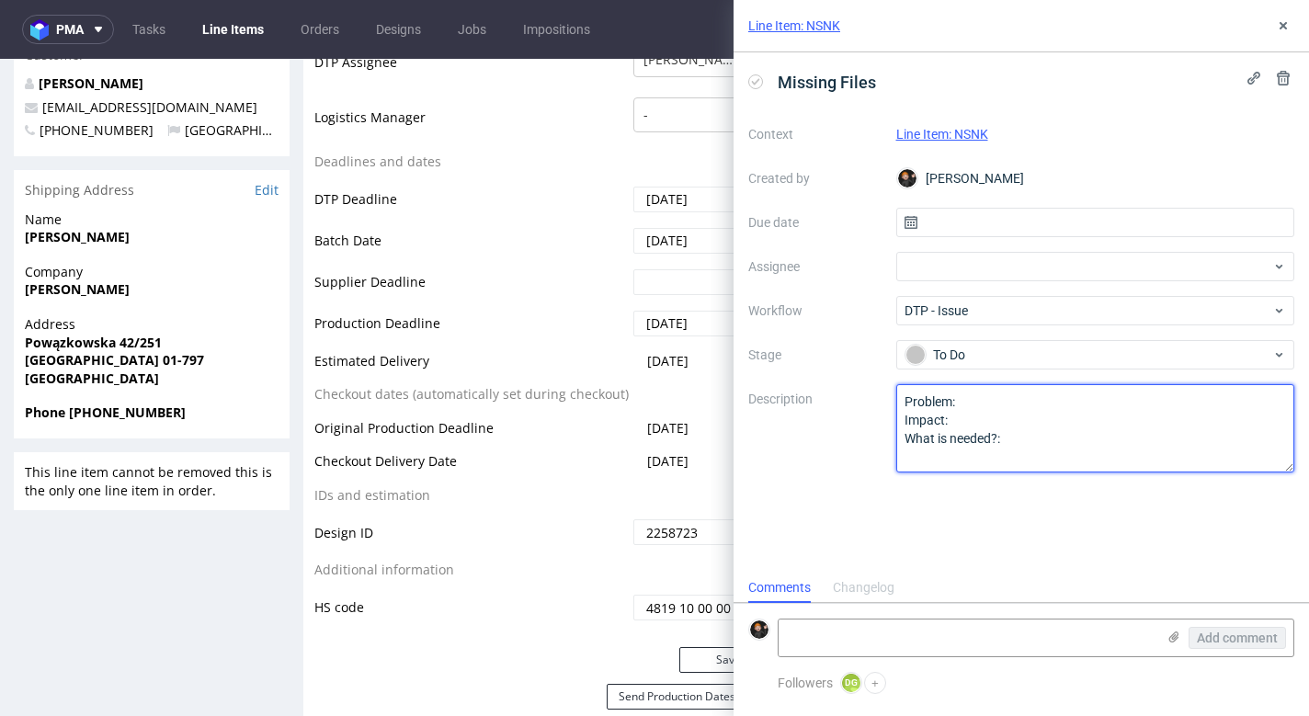
click at [1059, 446] on textarea "Problem: Impact: What is needed?:" at bounding box center [1095, 428] width 399 height 88
drag, startPoint x: 1040, startPoint y: 442, endPoint x: 860, endPoint y: 380, distance: 190.6
click at [860, 380] on div "Context Line Item: NSNK Created by Dominik Grosicki Due date Assignee Workflow …" at bounding box center [1021, 295] width 546 height 353
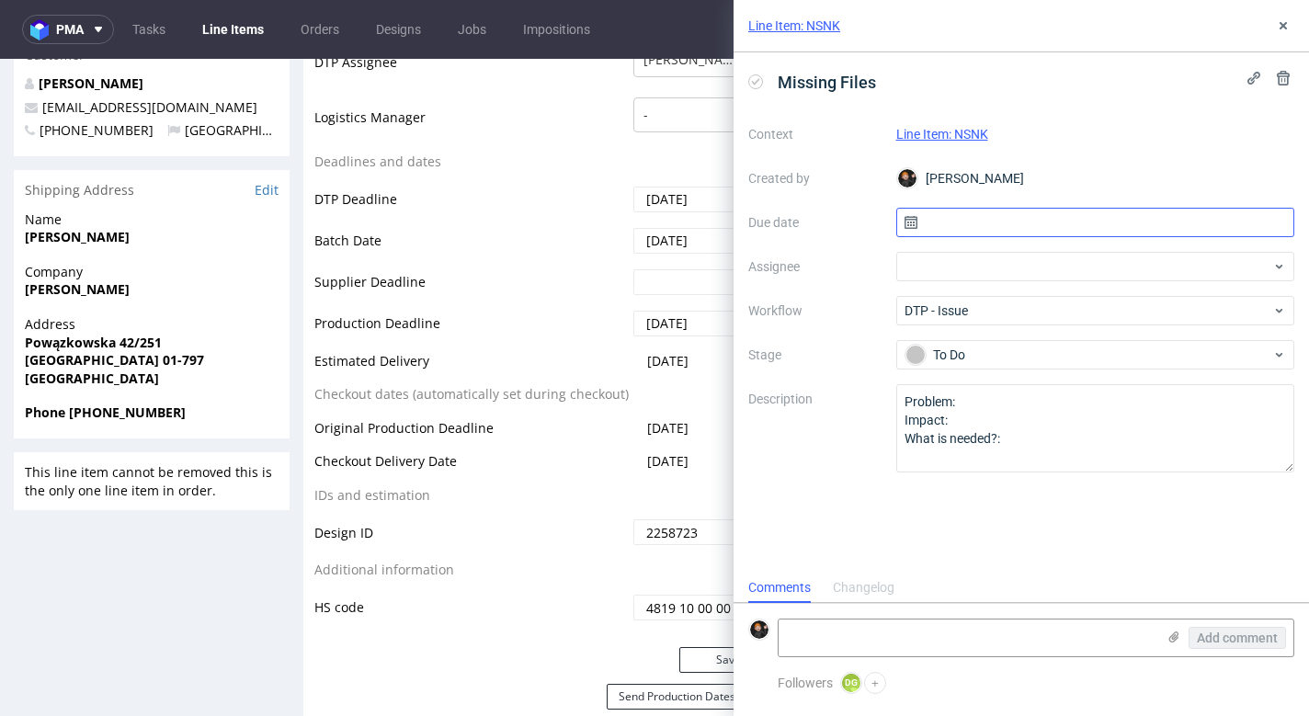
click at [962, 220] on input "text" at bounding box center [1095, 222] width 399 height 29
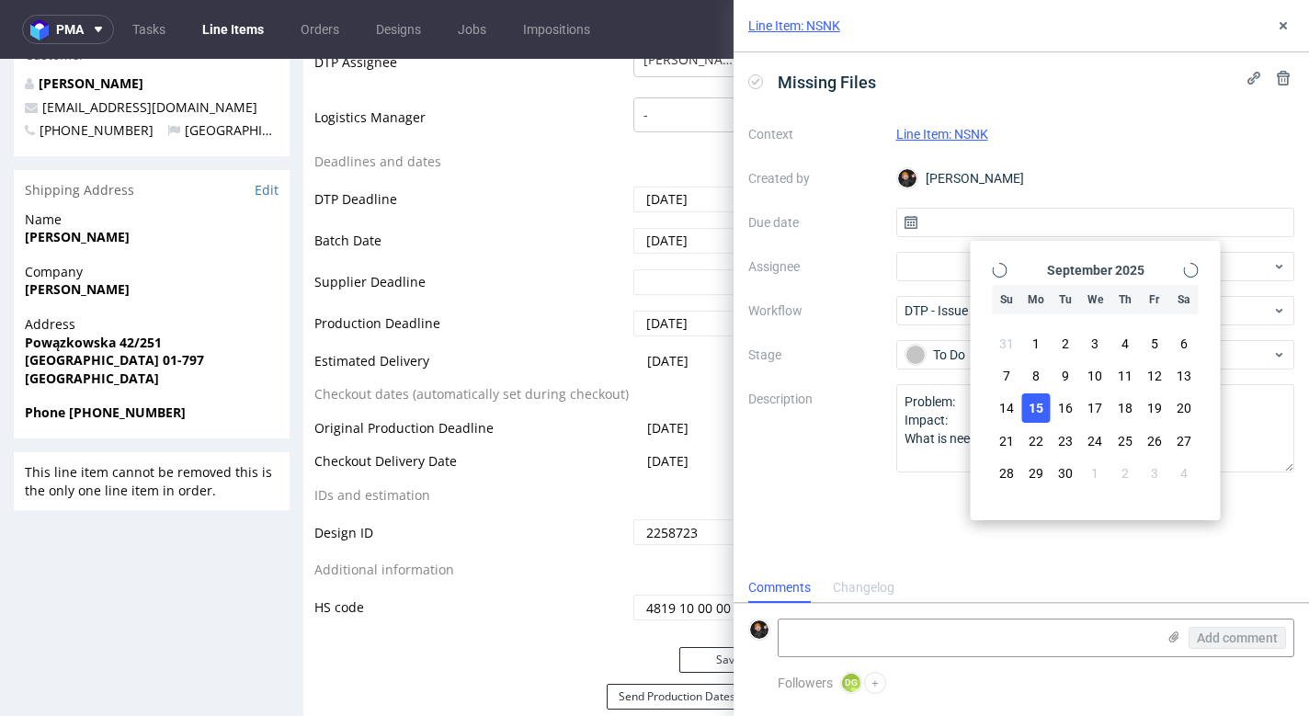
click at [1040, 416] on span "15" at bounding box center [1035, 408] width 15 height 18
type input "15/09/2025"
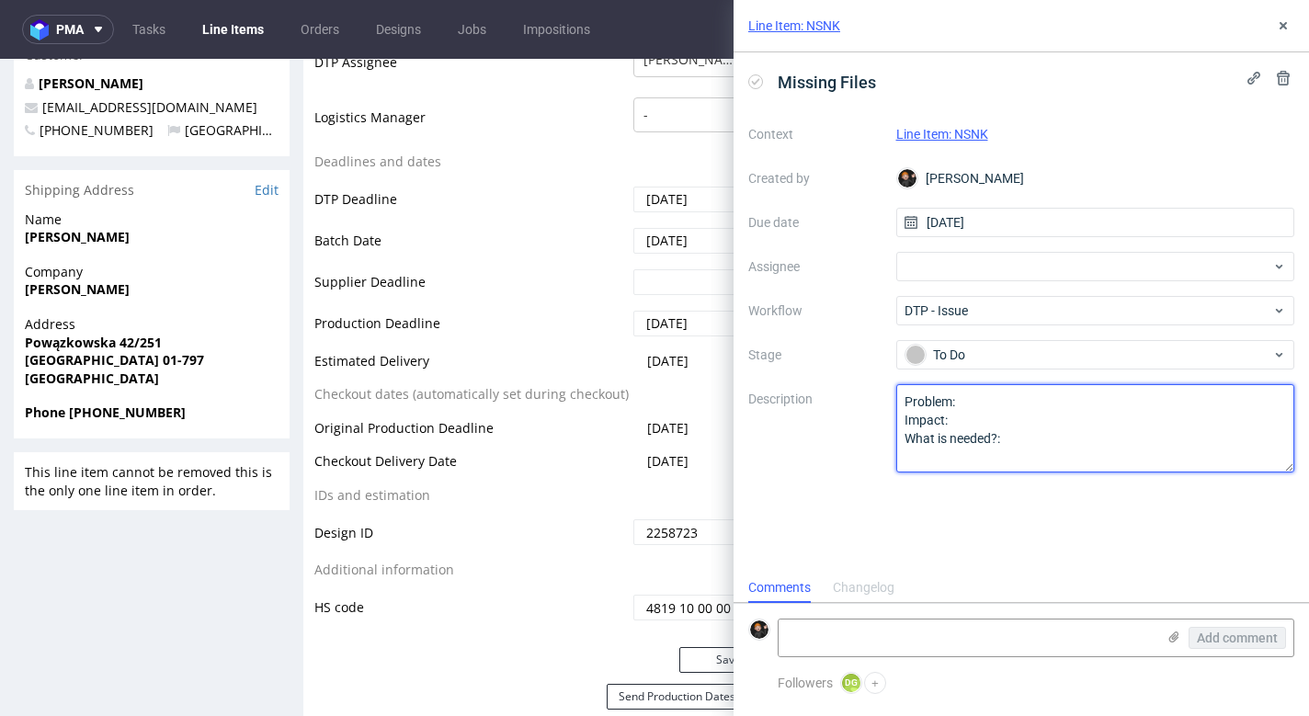
drag, startPoint x: 984, startPoint y: 426, endPoint x: 1042, endPoint y: 446, distance: 61.0
click at [987, 428] on textarea "Problem: Impact: What is needed?:" at bounding box center [1095, 428] width 399 height 88
drag, startPoint x: 1002, startPoint y: 436, endPoint x: 875, endPoint y: 405, distance: 130.4
click at [873, 404] on div "Context Line Item: NSNK Created by Dominik Grosicki Due date 15/09/2025 Assigne…" at bounding box center [1021, 295] width 546 height 353
type textarea "Praca zawiera nieosadzone elementy"
